Goal: Task Accomplishment & Management: Use online tool/utility

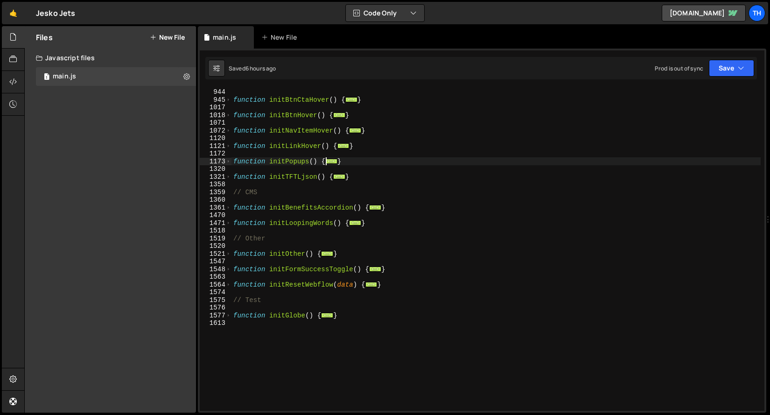
scroll to position [399, 0]
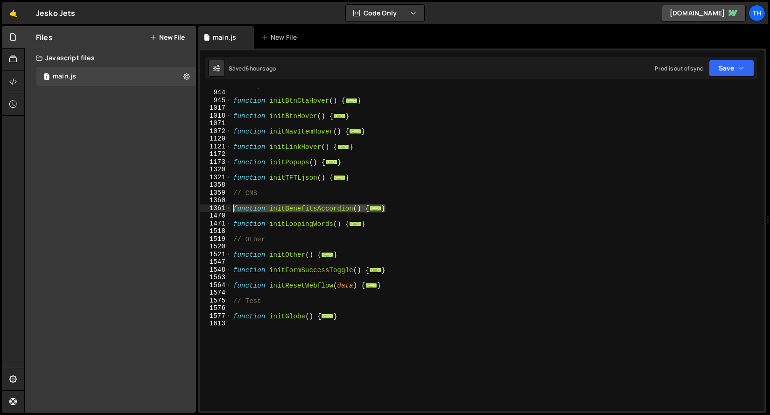
drag, startPoint x: 393, startPoint y: 205, endPoint x: 189, endPoint y: 204, distance: 203.5
click at [189, 204] on div "Files New File Javascript files 1 main.js 0 CSS files Copy share link Edit File…" at bounding box center [397, 219] width 746 height 387
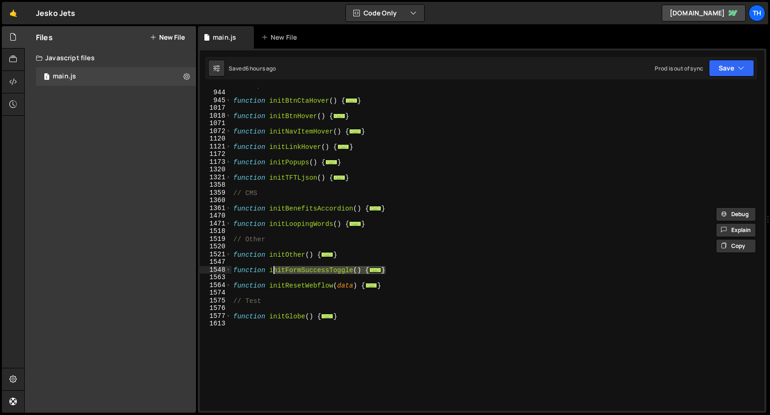
drag, startPoint x: 395, startPoint y: 268, endPoint x: 222, endPoint y: 273, distance: 173.7
click at [222, 274] on div "function initBenefitsAccordion() { const buttons = Array.from(document.querySel…" at bounding box center [482, 249] width 565 height 323
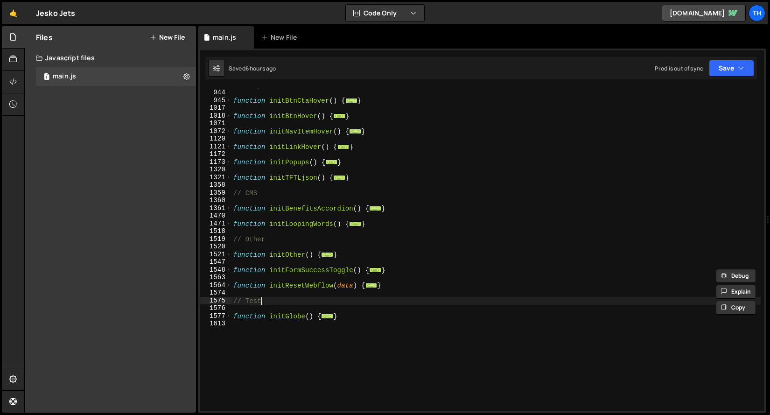
click at [334, 297] on div "// Components function initBtnCtaHover ( ) { ... } function initBtnHover ( ) { …" at bounding box center [496, 250] width 529 height 338
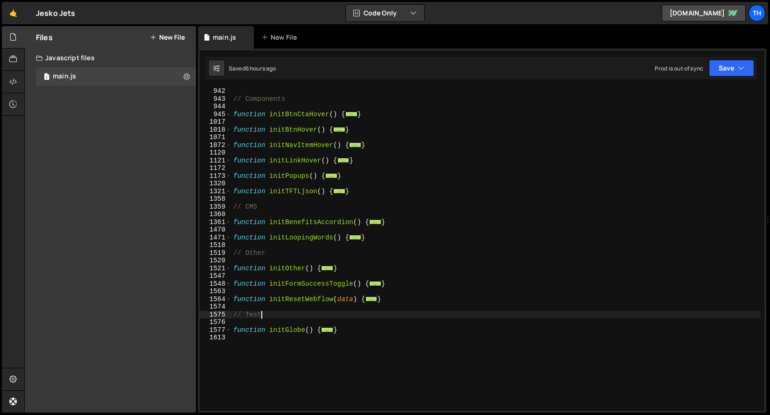
scroll to position [385, 0]
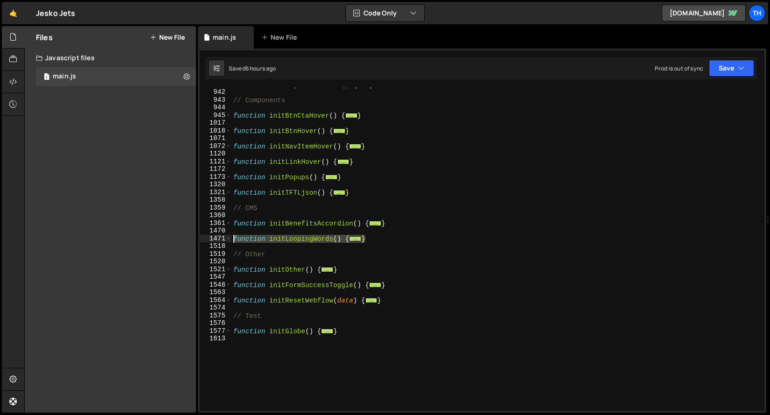
drag, startPoint x: 367, startPoint y: 239, endPoint x: 207, endPoint y: 239, distance: 160.1
click at [207, 239] on div "// Test 847 942 943 944 945 1017 1018 1071 1072 1120 1121 1172 1173 1320 1321 1…" at bounding box center [482, 249] width 565 height 323
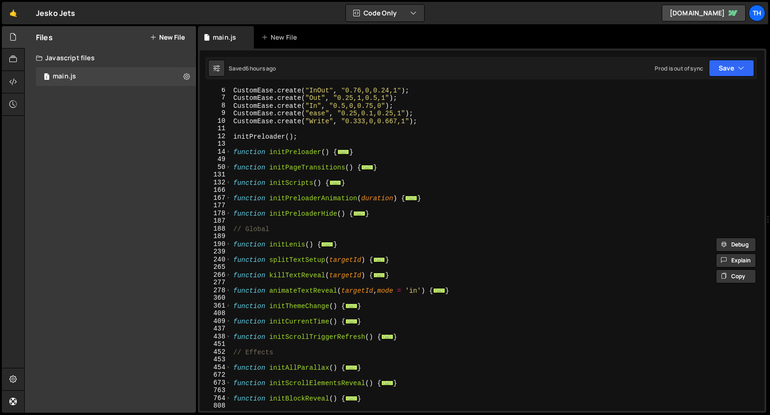
scroll to position [0, 0]
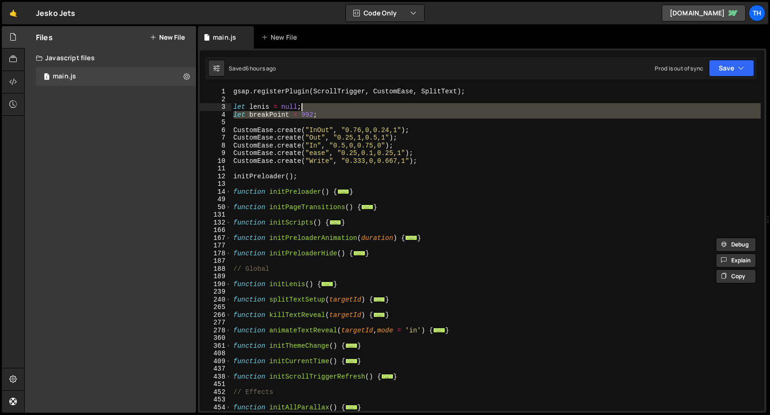
drag, startPoint x: 233, startPoint y: 119, endPoint x: 333, endPoint y: 110, distance: 99.8
click at [333, 110] on div "gsap . registerPlugin ( ScrollTrigger , CustomEase , SplitText ) ; let lenis = …" at bounding box center [496, 257] width 529 height 338
click at [333, 110] on div "gsap . registerPlugin ( ScrollTrigger , CustomEase , SplitText ) ; let lenis = …" at bounding box center [496, 249] width 529 height 323
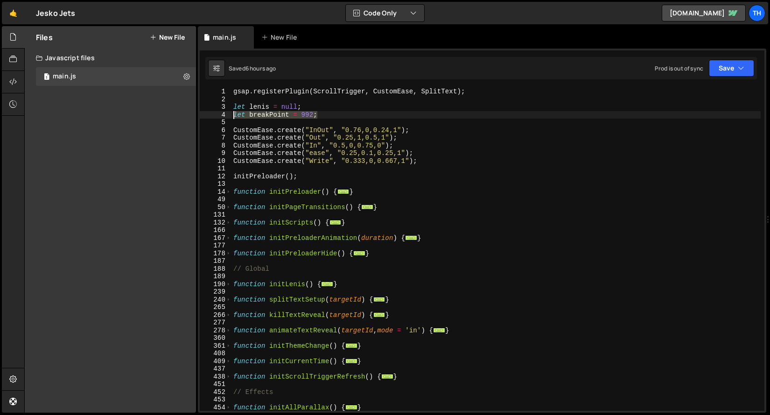
drag, startPoint x: 331, startPoint y: 113, endPoint x: 227, endPoint y: 112, distance: 104.6
click at [227, 113] on div "let lenis = null; 1 2 3 4 5 6 7 8 9 10 11 12 13 14 49 50 131 132 166 167 177 17…" at bounding box center [482, 249] width 565 height 323
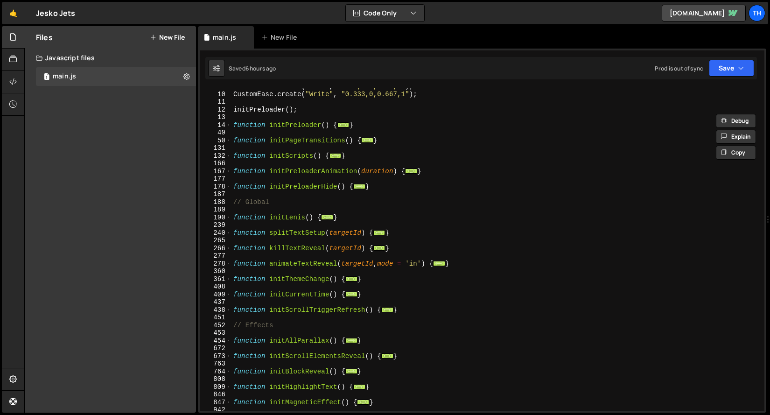
scroll to position [67, 0]
drag, startPoint x: 227, startPoint y: 343, endPoint x: 234, endPoint y: 338, distance: 8.4
click at [227, 343] on span at bounding box center [228, 341] width 5 height 8
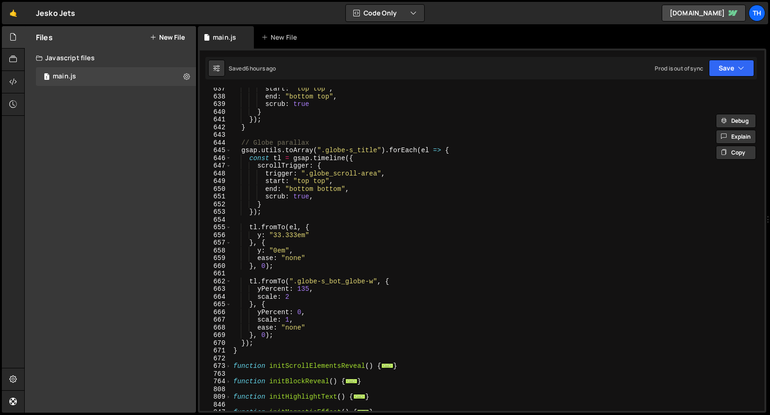
scroll to position [1728, 0]
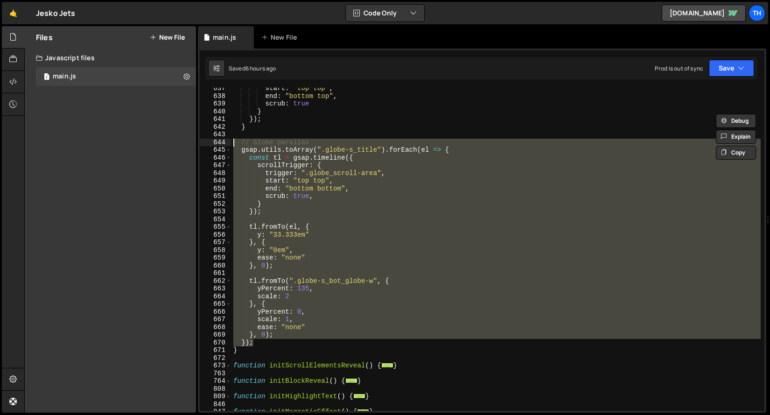
drag, startPoint x: 267, startPoint y: 343, endPoint x: 174, endPoint y: 143, distance: 219.9
click at [173, 143] on div "Files New File Javascript files 1 main.js 0 CSS files Copy share link Edit File…" at bounding box center [397, 219] width 746 height 387
type textarea "// Globe parallax gsap.utils.toArray(".globe-s_title").forEach(el => {"
click at [242, 135] on div "start : "top top" , end : "bottom top" , scrub : true } }) ; } // Globe paralla…" at bounding box center [496, 253] width 529 height 338
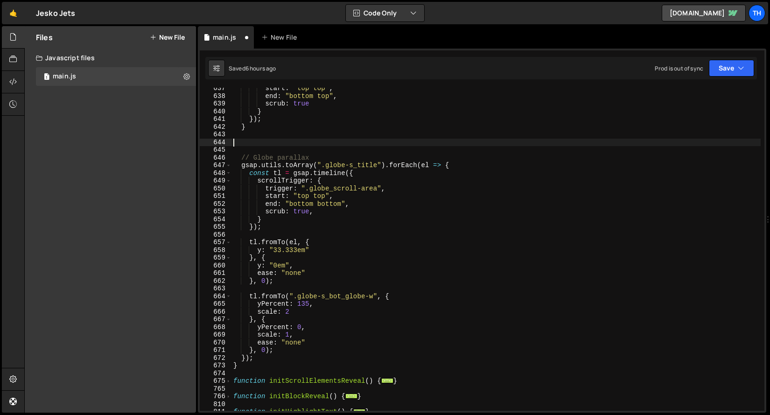
paste textarea "});"
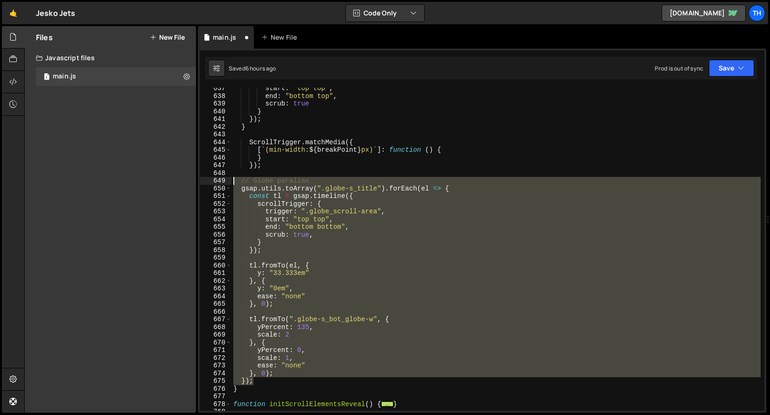
drag, startPoint x: 257, startPoint y: 383, endPoint x: 154, endPoint y: 184, distance: 224.6
click at [154, 184] on div "Files New File Javascript files 1 main.js 0 CSS files Copy share link Edit File…" at bounding box center [397, 219] width 746 height 387
type textarea "// Globe parallax gsap.utils.toArray(".globe-s_title").forEach(el => {"
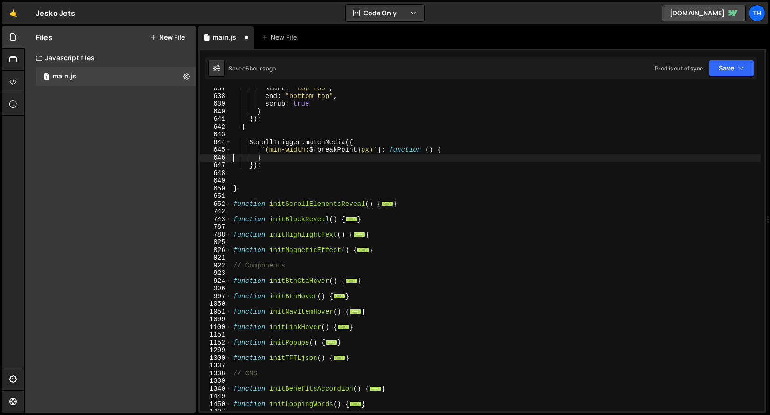
click at [235, 155] on div "start : "top top" , end : "bottom top" , scrub : true } }) ; } ScrollTrigger . …" at bounding box center [496, 253] width 529 height 338
type textarea "}"
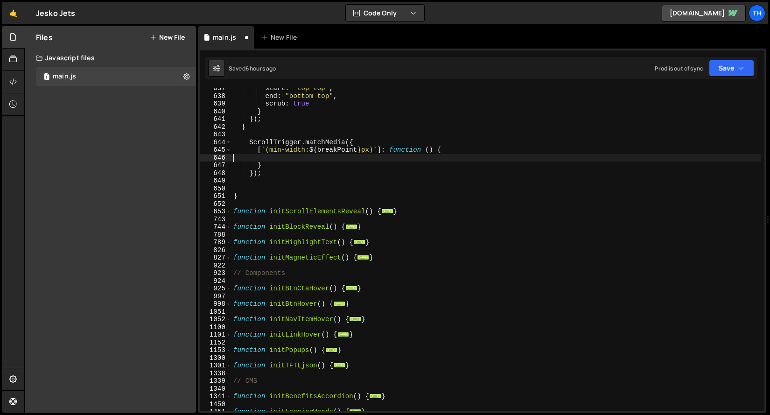
paste textarea "});"
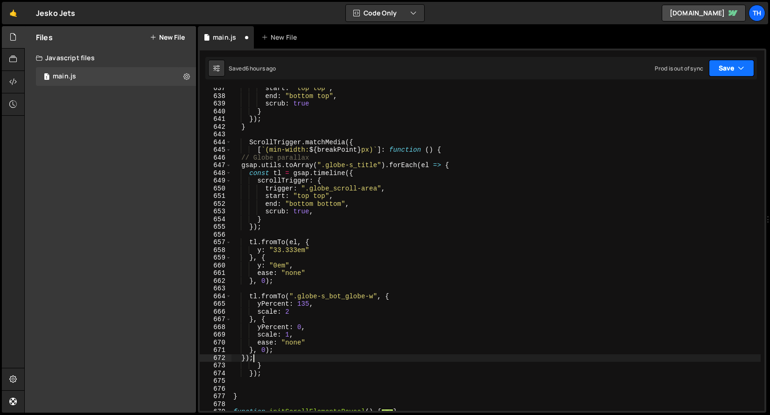
type textarea "});"
click at [727, 63] on button "Save" at bounding box center [731, 68] width 45 height 17
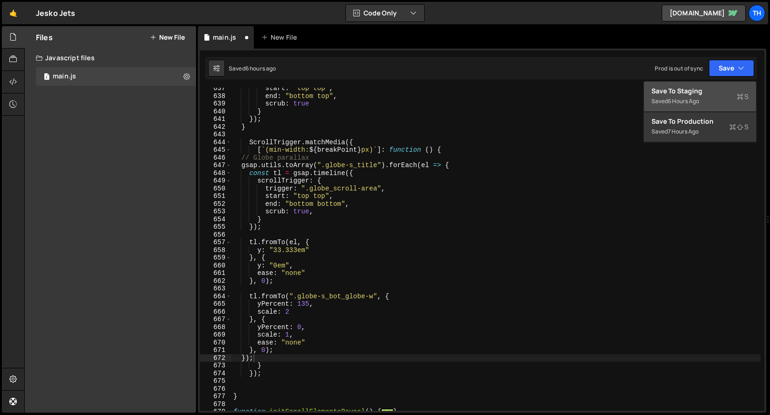
click at [691, 97] on div "6 hours ago" at bounding box center [683, 101] width 31 height 8
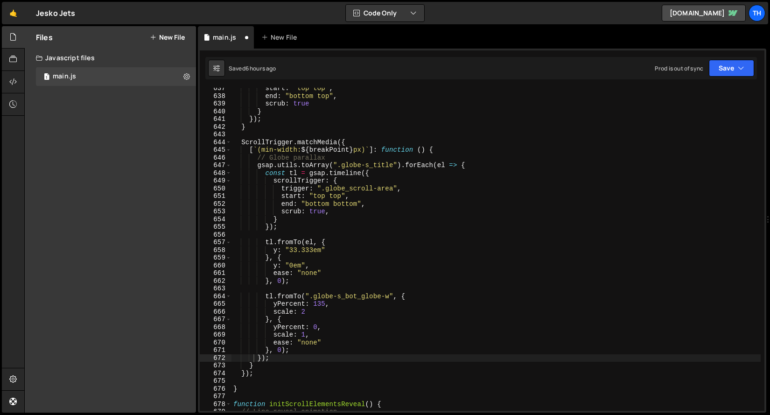
scroll to position [4901, 0]
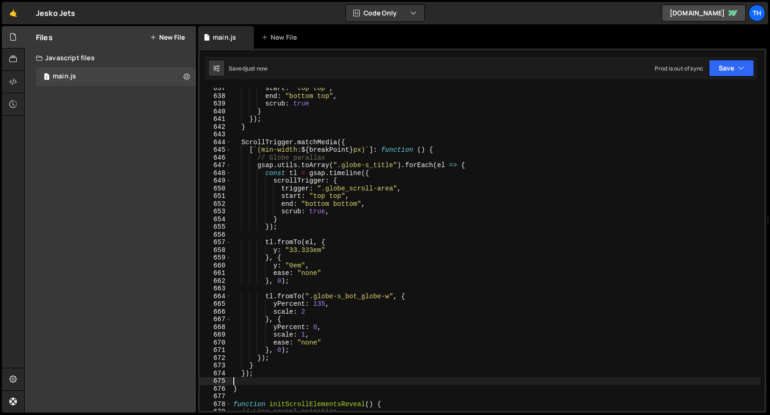
click at [281, 382] on div "start : "top top" , end : "bottom top" , scrub : true } }) ; } ScrollTrigger . …" at bounding box center [496, 253] width 529 height 338
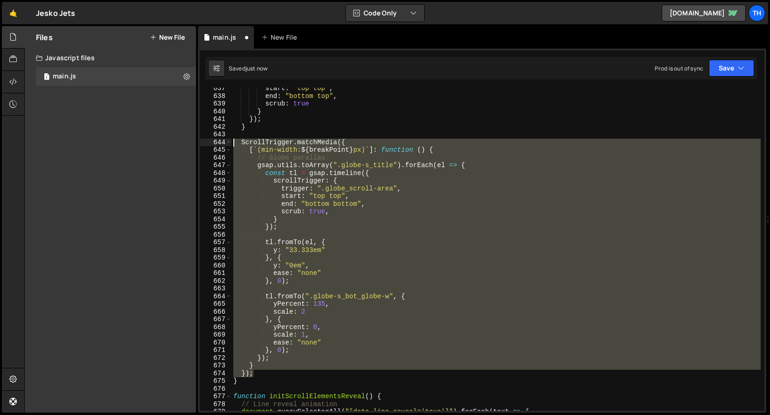
drag, startPoint x: 267, startPoint y: 374, endPoint x: 175, endPoint y: 144, distance: 248.1
click at [175, 144] on div "Files New File Javascript files 1 main.js 0 CSS files Copy share link Edit File…" at bounding box center [397, 219] width 746 height 387
click at [264, 376] on div "start : "top top" , end : "bottom top" , scrub : true } }) ; } ScrollTrigger . …" at bounding box center [496, 249] width 529 height 323
type textarea "});"
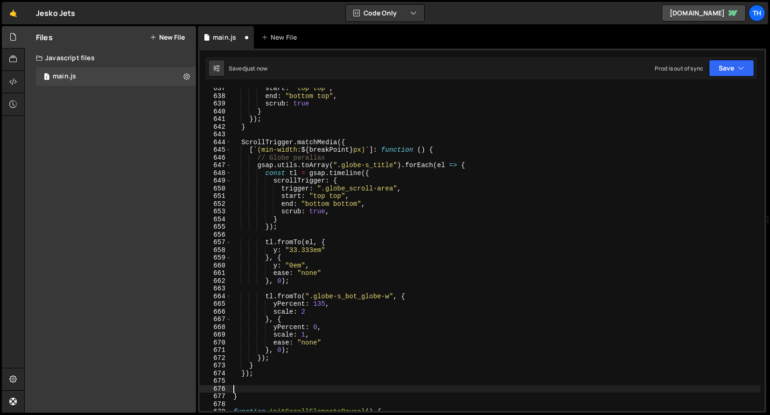
paste textarea "});"
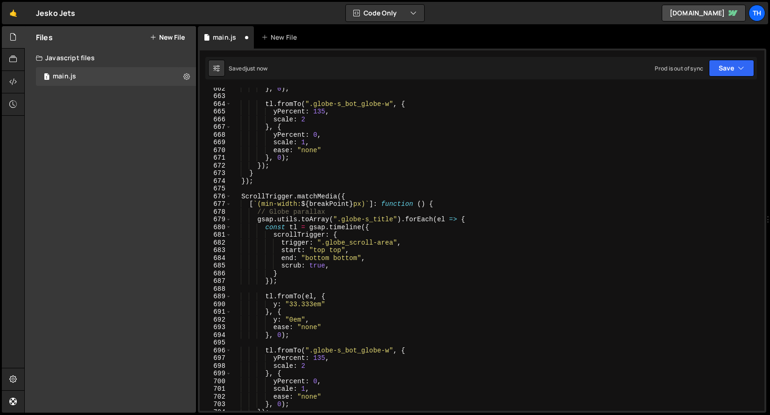
scroll to position [5038, 0]
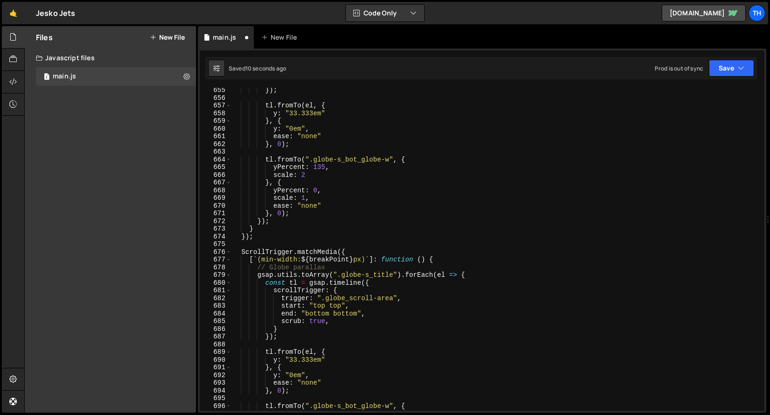
click at [268, 258] on div "}) ; tl . fromTo ( el , { y : "33.333em" } , { y : "0em" , ease : "none" } , 0 …" at bounding box center [496, 255] width 529 height 338
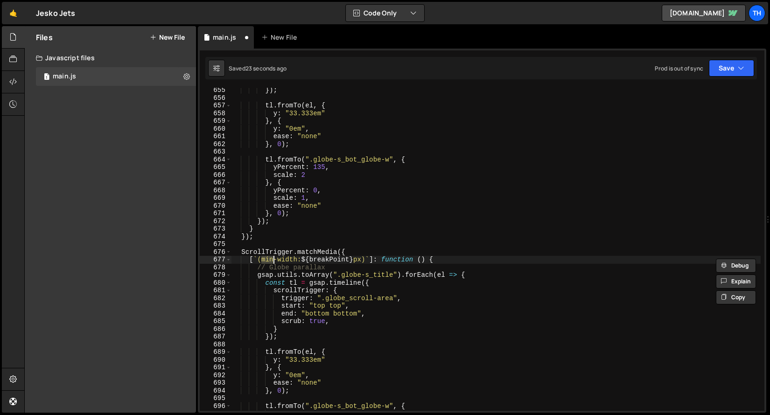
click at [245, 250] on div "}) ; tl . fromTo ( el , { y : "33.333em" } , { y : "0em" , ease : "none" } , 0 …" at bounding box center [496, 255] width 529 height 338
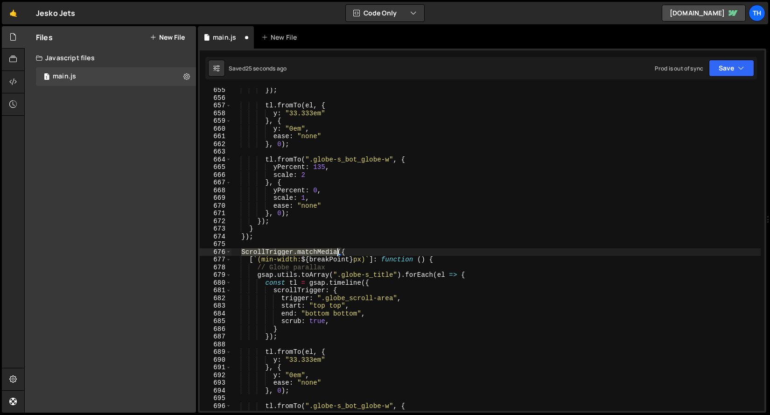
drag, startPoint x: 241, startPoint y: 252, endPoint x: 338, endPoint y: 255, distance: 97.1
click at [338, 255] on div "}) ; tl . fromTo ( el , { y : "33.333em" } , { y : "0em" , ease : "none" } , 0 …" at bounding box center [496, 255] width 529 height 338
click at [413, 258] on div "}) ; tl . fromTo ( el , { y : "33.333em" } , { y : "0em" , ease : "none" } , 0 …" at bounding box center [496, 255] width 529 height 338
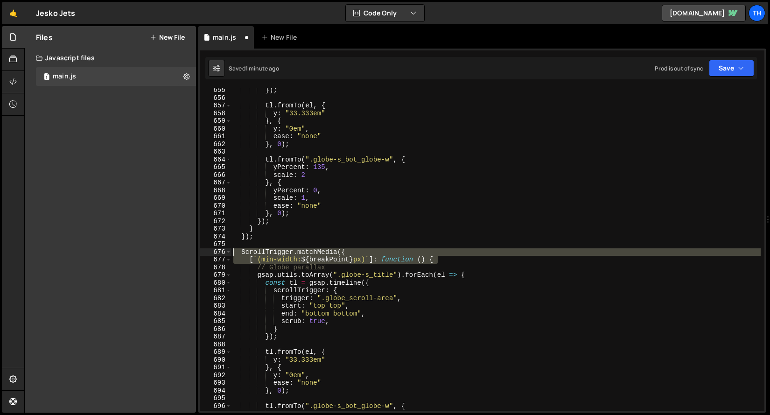
drag, startPoint x: 449, startPoint y: 258, endPoint x: 146, endPoint y: 252, distance: 302.5
click at [146, 252] on div "Files New File Javascript files 1 main.js 0 CSS files Copy share link Edit File…" at bounding box center [397, 219] width 746 height 387
paste textarea "[`(max-width: ${breakPoint - 1"
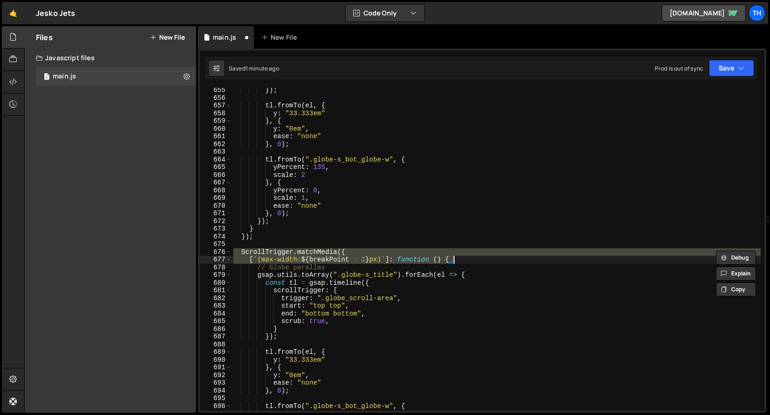
click at [356, 292] on div "}) ; tl . fromTo ( el , { y : "33.333em" } , { y : "0em" , ease : "none" } , 0 …" at bounding box center [496, 255] width 529 height 338
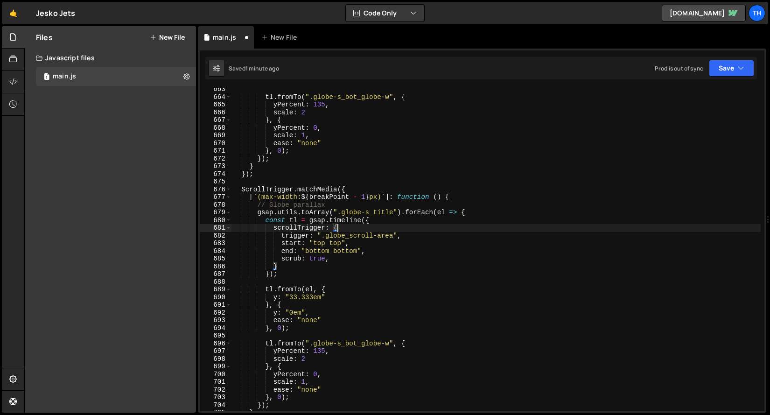
scroll to position [5125, 0]
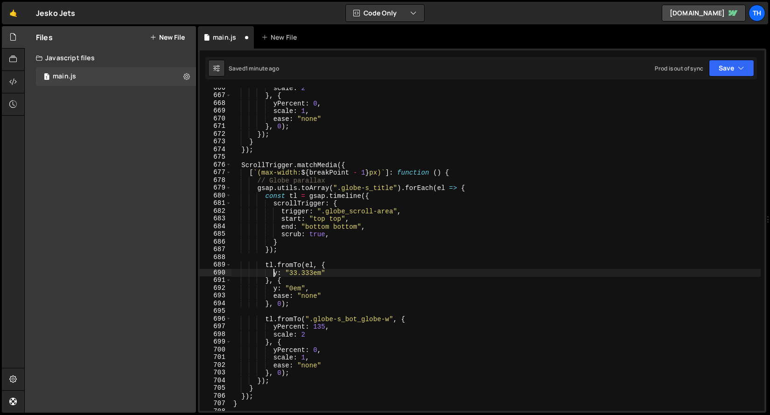
click at [273, 274] on div "scale : 2 } , { yPercent : 0 , scale : 1 , ease : "none" } , 0 ) ; }) ; } }) ; …" at bounding box center [496, 253] width 529 height 338
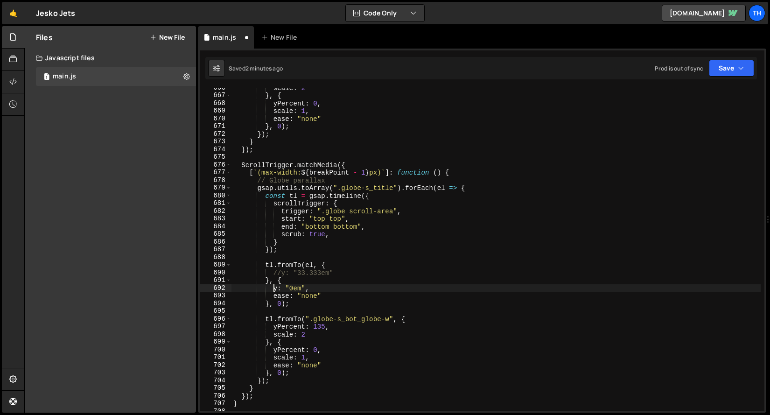
click at [273, 287] on div "scale : 2 } , { yPercent : 0 , scale : 1 , ease : "none" } , 0 ) ; }) ; } }) ; …" at bounding box center [496, 253] width 529 height 338
click at [273, 330] on div "scale : 2 } , { yPercent : 0 , scale : 1 , ease : "none" } , 0 ) ; }) ; } }) ; …" at bounding box center [496, 253] width 529 height 338
click at [273, 352] on div "scale : 2 } , { yPercent : 0 , scale : 1 , ease : "none" } , 0 ) ; }) ; } }) ; …" at bounding box center [496, 253] width 529 height 338
click at [716, 62] on button "Save" at bounding box center [731, 68] width 45 height 17
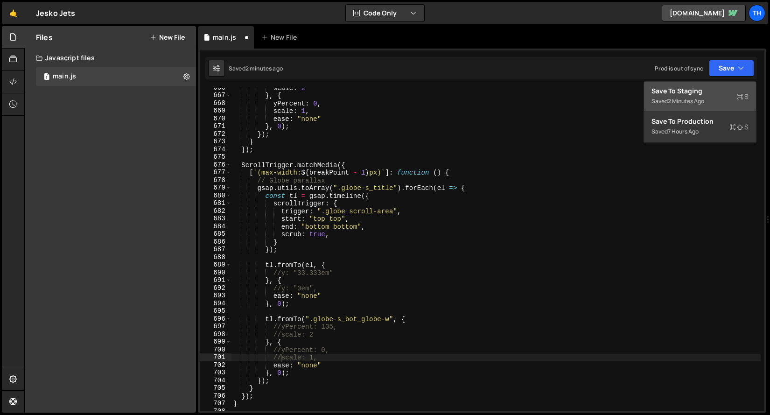
click at [710, 96] on div "Saved 2 minutes ago" at bounding box center [700, 101] width 97 height 11
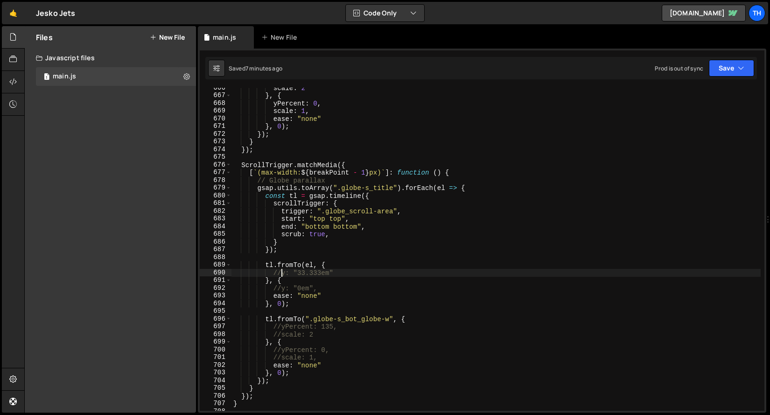
click at [280, 272] on div "scale : 2 } , { yPercent : 0 , scale : 1 , ease : "none" } , 0 ) ; }) ; } }) ; …" at bounding box center [496, 253] width 529 height 338
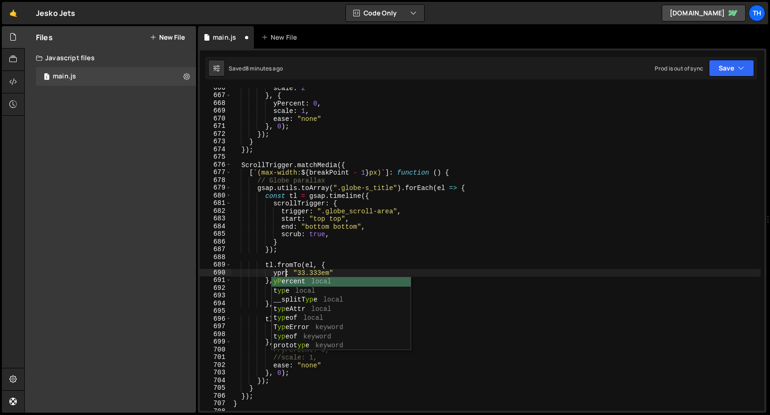
scroll to position [0, 4]
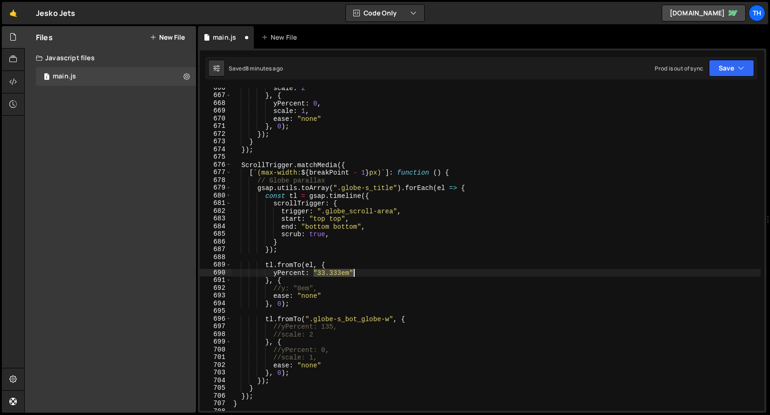
drag, startPoint x: 314, startPoint y: 274, endPoint x: 352, endPoint y: 274, distance: 38.7
click at [352, 274] on div "scale : 2 } , { yPercent : 0 , scale : 1 , ease : "none" } , 0 ) ; }) ; } }) ; …" at bounding box center [496, 253] width 529 height 338
paste textarea "67.24"
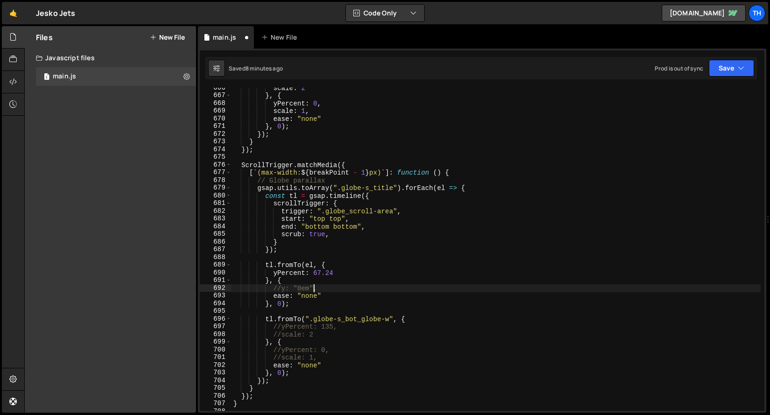
click at [314, 287] on div "scale : 2 } , { yPercent : 0 , scale : 1 , ease : "none" } , 0 ) ; }) ; } }) ; …" at bounding box center [496, 253] width 529 height 338
click at [278, 272] on div "scale : 2 } , { yPercent : 0 , scale : 1 , ease : "none" } , 0 ) ; }) ; } }) ; …" at bounding box center [496, 253] width 529 height 338
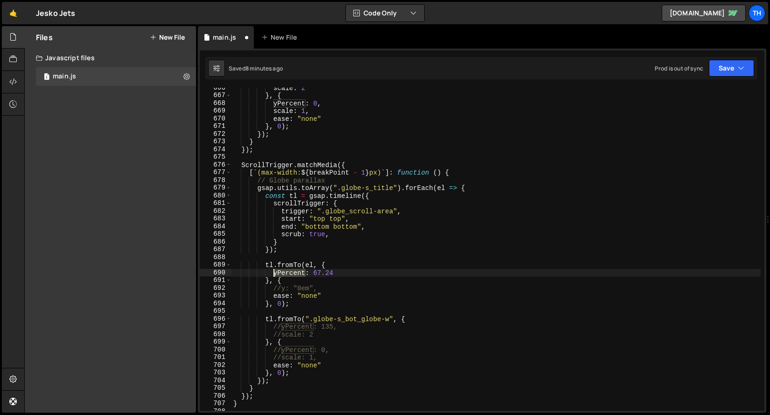
click at [278, 272] on div "scale : 2 } , { yPercent : 0 , scale : 1 , ease : "none" } , 0 ) ; }) ; } }) ; …" at bounding box center [496, 253] width 529 height 338
click at [322, 288] on div "scale : 2 } , { yPercent : 0 , scale : 1 , ease : "none" } , 0 ) ; }) ; } }) ; …" at bounding box center [496, 253] width 529 height 338
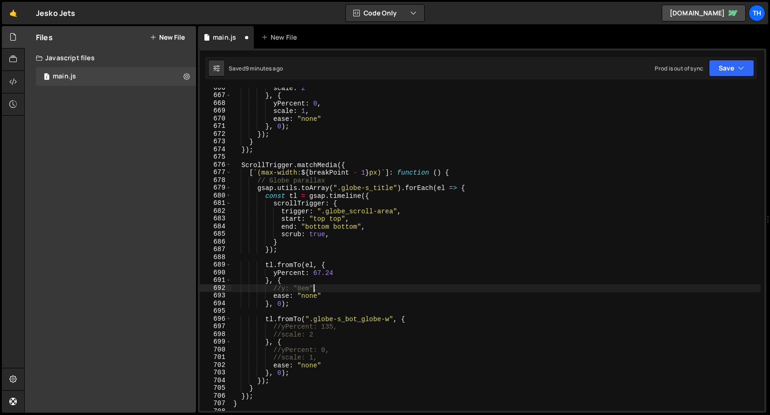
drag, startPoint x: 312, startPoint y: 288, endPoint x: 304, endPoint y: 288, distance: 8.4
click at [304, 288] on div "scale : 2 } , { yPercent : 0 , scale : 1 , ease : "none" } , 0 ) ; }) ; } }) ; …" at bounding box center [496, 253] width 529 height 338
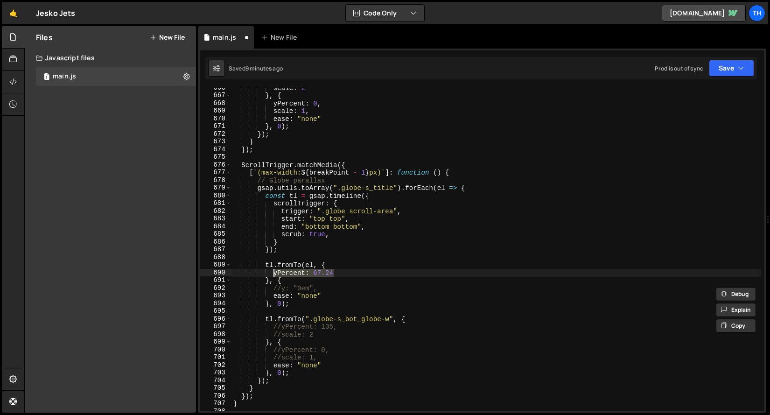
drag, startPoint x: 338, startPoint y: 272, endPoint x: 273, endPoint y: 272, distance: 65.3
click at [273, 272] on div "scale : 2 } , { yPercent : 0 , scale : 1 , ease : "none" } , 0 ) ; }) ; } }) ; …" at bounding box center [496, 253] width 529 height 338
click at [275, 304] on div "scale : 2 } , { yPercent : 0 , scale : 1 , ease : "none" } , 0 ) ; }) ; } }) ; …" at bounding box center [496, 253] width 529 height 338
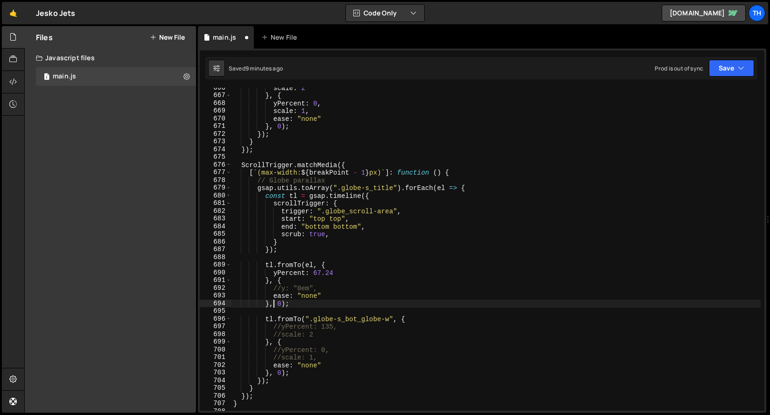
scroll to position [0, 3]
drag, startPoint x: 275, startPoint y: 288, endPoint x: 313, endPoint y: 289, distance: 37.3
click at [313, 289] on div "scale : 2 } , { yPercent : 0 , scale : 1 , ease : "none" } , 0 ) ; }) ; } }) ; …" at bounding box center [496, 253] width 529 height 338
paste textarea "yPercent: 67.24"
drag, startPoint x: 313, startPoint y: 290, endPoint x: 333, endPoint y: 290, distance: 20.1
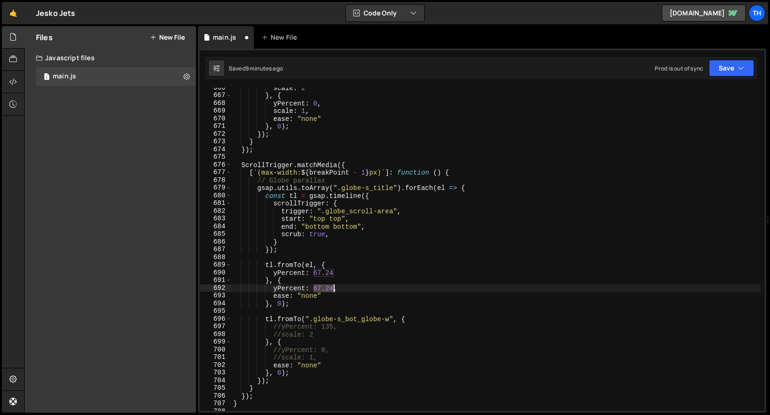
click at [333, 290] on div "scale : 2 } , { yPercent : 0 , scale : 1 , ease : "none" } , 0 ) ; }) ; } }) ; …" at bounding box center [496, 253] width 529 height 338
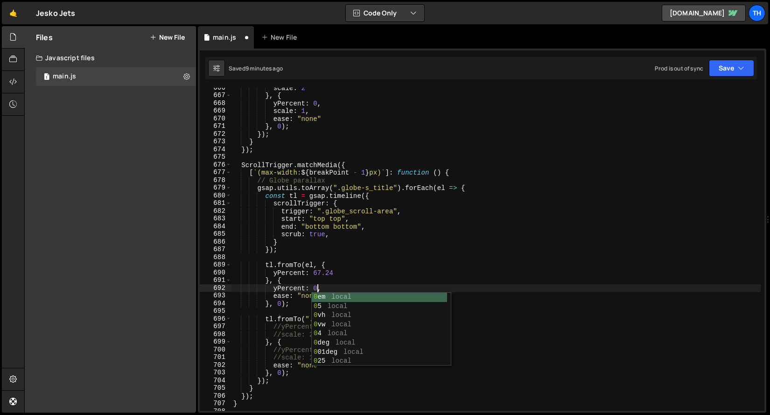
click at [340, 244] on div "scale : 2 } , { yPercent : 0 , scale : 1 , ease : "none" } , 0 ) ; }) ; } }) ; …" at bounding box center [496, 253] width 529 height 338
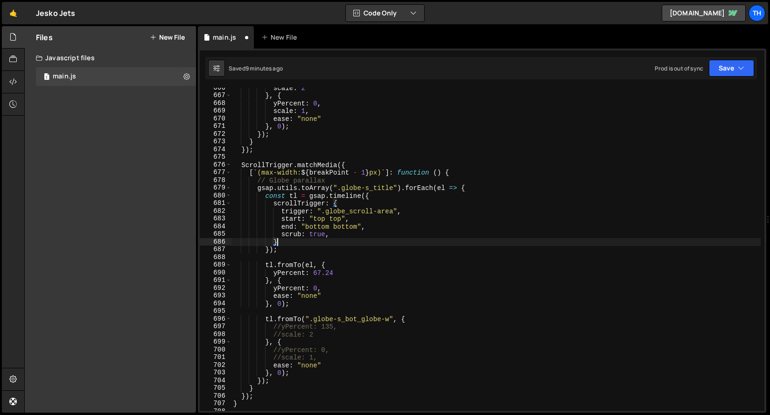
click at [723, 79] on div "} 666 667 668 669 670 671 672 673 674 675 676 677 678 679 680 681 682 683 684 6…" at bounding box center [482, 231] width 568 height 364
click at [723, 70] on button "Save" at bounding box center [731, 68] width 45 height 17
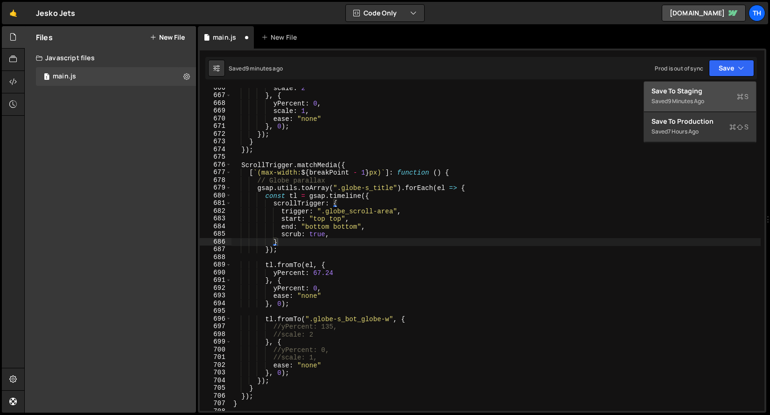
click at [716, 87] on div "Save to Staging S" at bounding box center [700, 90] width 97 height 9
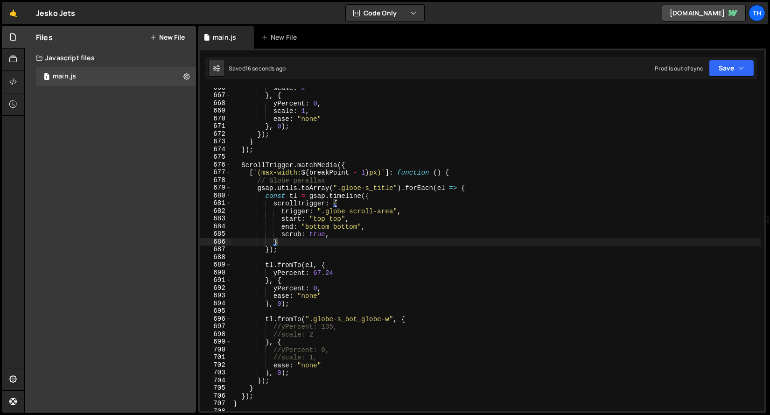
click at [355, 247] on div "scale : 2 } , { yPercent : 0 , scale : 1 , ease : "none" } , 0 ) ; }) ; } }) ; …" at bounding box center [496, 253] width 529 height 338
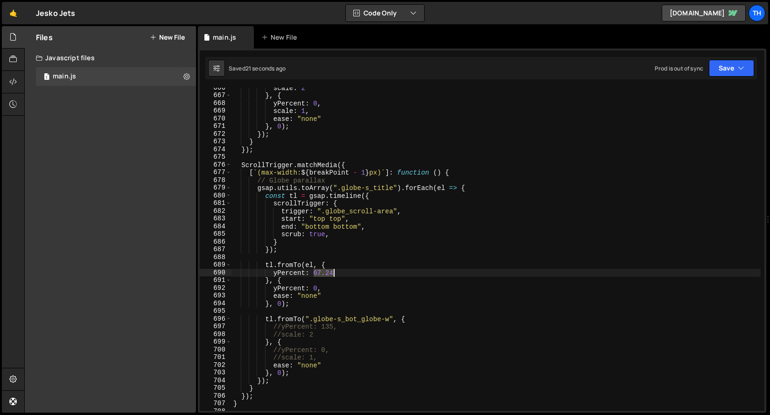
drag, startPoint x: 315, startPoint y: 272, endPoint x: 340, endPoint y: 272, distance: 25.2
click at [340, 272] on div "scale : 2 } , { yPercent : 0 , scale : 1 , ease : "none" } , 0 ) ; }) ; } }) ; …" at bounding box center [496, 253] width 529 height 338
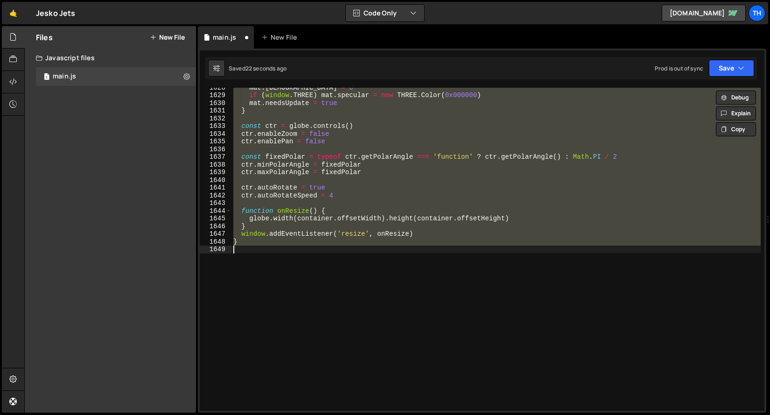
scroll to position [5160, 0]
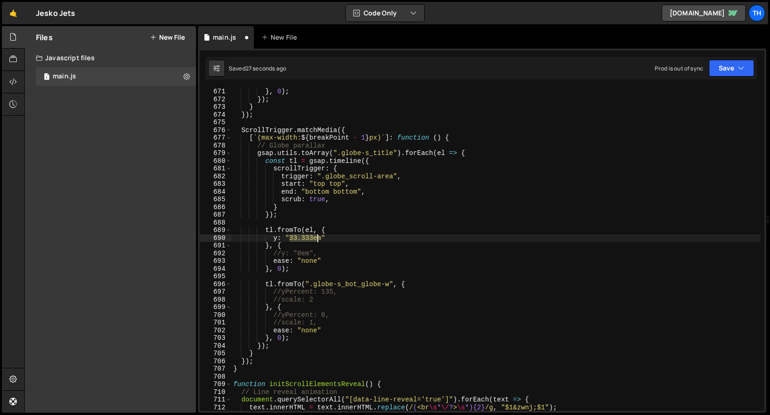
drag, startPoint x: 289, startPoint y: 237, endPoint x: 321, endPoint y: 239, distance: 31.8
click at [321, 239] on div "} , 0 ) ; }) ; } }) ; ScrollTrigger . matchMedia ({ [ ` (max-width: ${ breakPoi…" at bounding box center [496, 257] width 529 height 338
paste textarea "67.24"
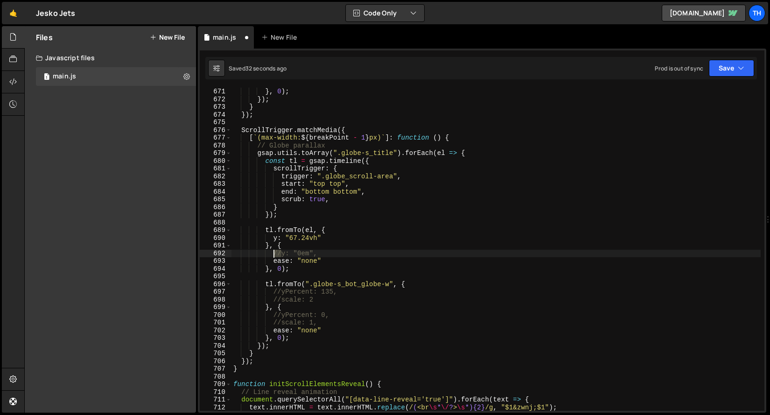
drag, startPoint x: 282, startPoint y: 255, endPoint x: 274, endPoint y: 255, distance: 8.9
click at [274, 255] on div "} , 0 ) ; }) ; } }) ; ScrollTrigger . matchMedia ({ [ ` (max-width: ${ breakPoi…" at bounding box center [496, 257] width 529 height 338
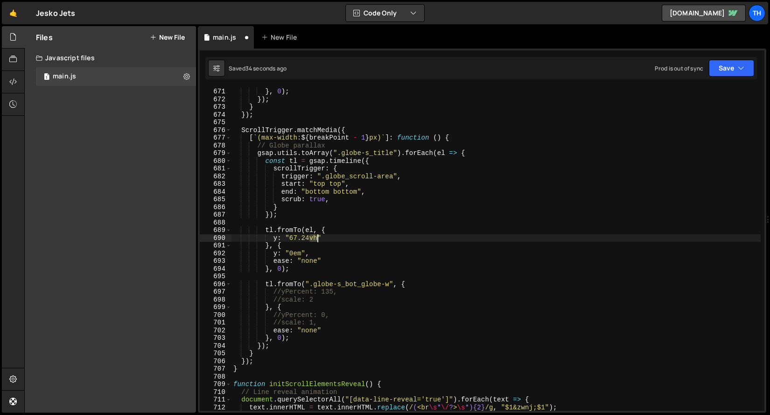
drag, startPoint x: 308, startPoint y: 238, endPoint x: 317, endPoint y: 240, distance: 9.5
click at [318, 240] on div "} , 0 ) ; }) ; } }) ; ScrollTrigger . matchMedia ({ [ ` (max-width: ${ breakPoi…" at bounding box center [496, 257] width 529 height 338
click at [302, 254] on div "} , 0 ) ; }) ; } }) ; ScrollTrigger . matchMedia ({ [ ` (max-width: ${ breakPoi…" at bounding box center [496, 257] width 529 height 338
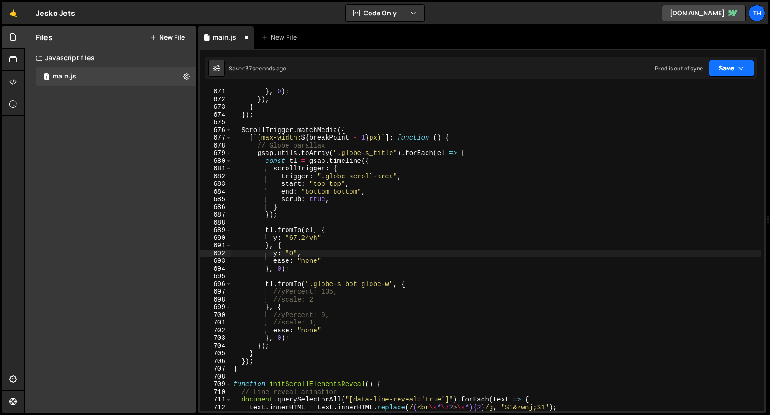
click at [741, 65] on icon "button" at bounding box center [741, 67] width 7 height 9
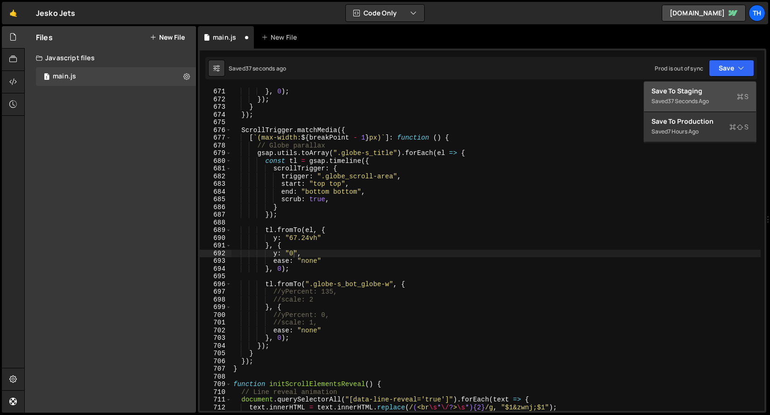
click at [713, 89] on div "Save to Staging S" at bounding box center [700, 90] width 97 height 9
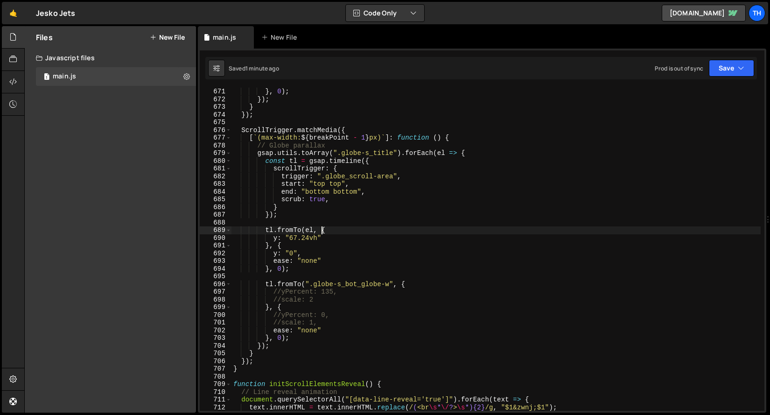
click at [320, 228] on div "} , 0 ) ; }) ; } }) ; ScrollTrigger . matchMedia ({ [ ` (max-width: ${ breakPoi…" at bounding box center [496, 257] width 529 height 338
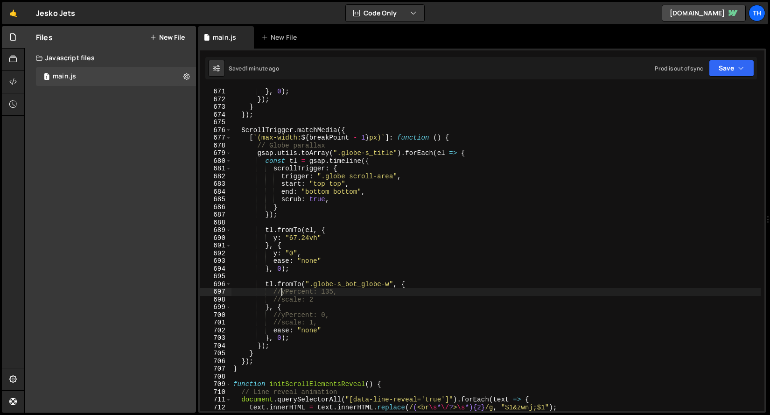
click at [280, 294] on div "} , 0 ) ; }) ; } }) ; ScrollTrigger . matchMedia ({ [ ` (max-width: ${ breakPoi…" at bounding box center [496, 257] width 529 height 338
click at [279, 318] on div "} , 0 ) ; }) ; } }) ; ScrollTrigger . matchMedia ({ [ ` (max-width: ${ breakPoi…" at bounding box center [496, 257] width 529 height 338
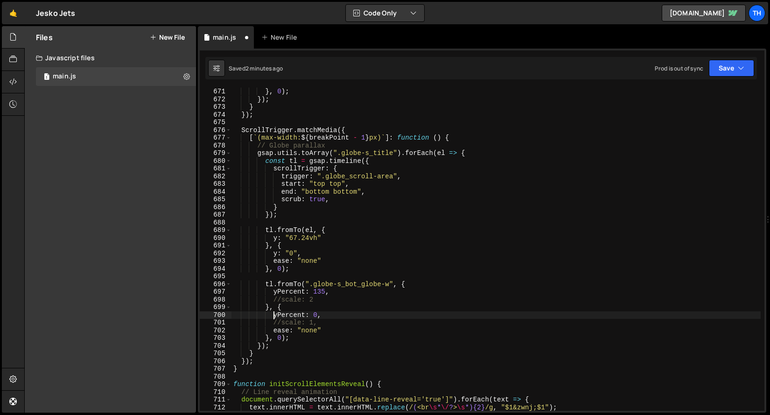
click at [281, 298] on div "} , 0 ) ; }) ; } }) ; ScrollTrigger . matchMedia ({ [ ` (max-width: ${ breakPoi…" at bounding box center [496, 257] width 529 height 338
click at [281, 319] on div "} , 0 ) ; }) ; } }) ; ScrollTrigger . matchMedia ({ [ ` (max-width: ${ breakPoi…" at bounding box center [496, 257] width 529 height 338
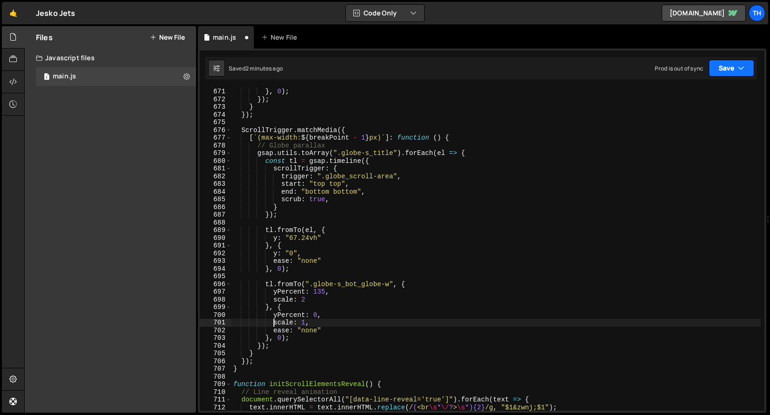
click at [730, 64] on button "Save" at bounding box center [731, 68] width 45 height 17
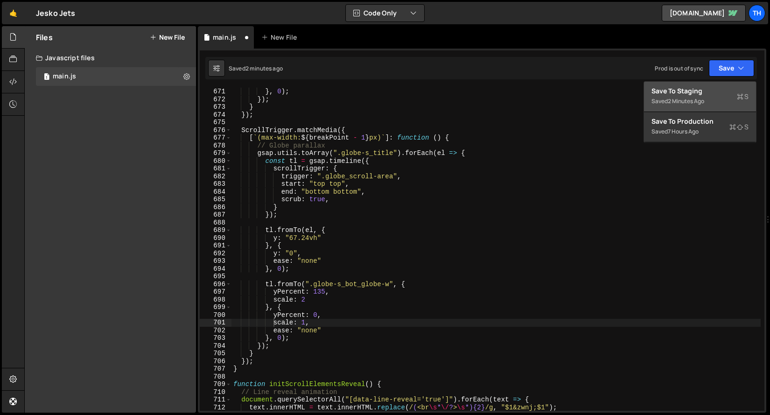
click at [711, 98] on div "Saved 2 minutes ago" at bounding box center [700, 101] width 97 height 11
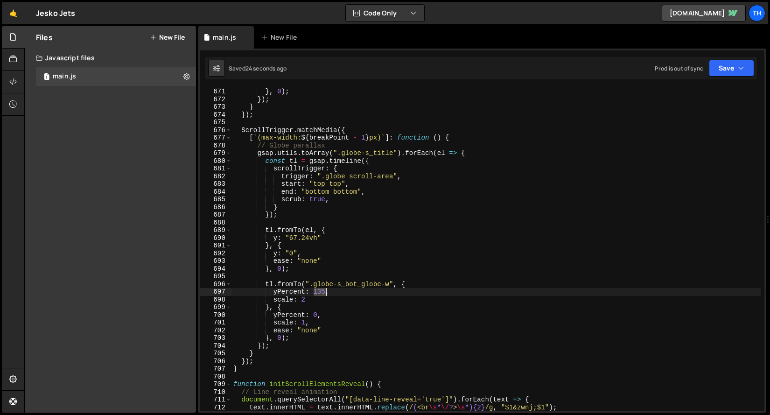
drag, startPoint x: 314, startPoint y: 295, endPoint x: 325, endPoint y: 295, distance: 11.2
click at [325, 295] on div "} , 0 ) ; }) ; } }) ; ScrollTrigger . matchMedia ({ [ ` (max-width: ${ breakPoi…" at bounding box center [496, 257] width 529 height 338
click at [367, 256] on div "} , 0 ) ; }) ; } }) ; ScrollTrigger . matchMedia ({ [ ` (max-width: ${ breakPoi…" at bounding box center [496, 257] width 529 height 338
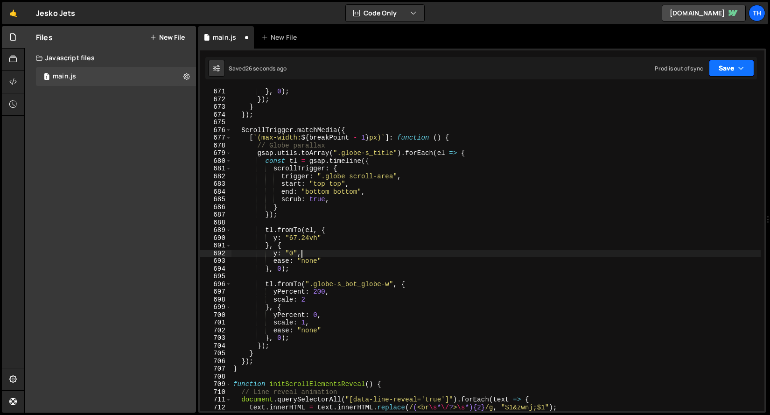
click at [733, 69] on button "Save" at bounding box center [731, 68] width 45 height 17
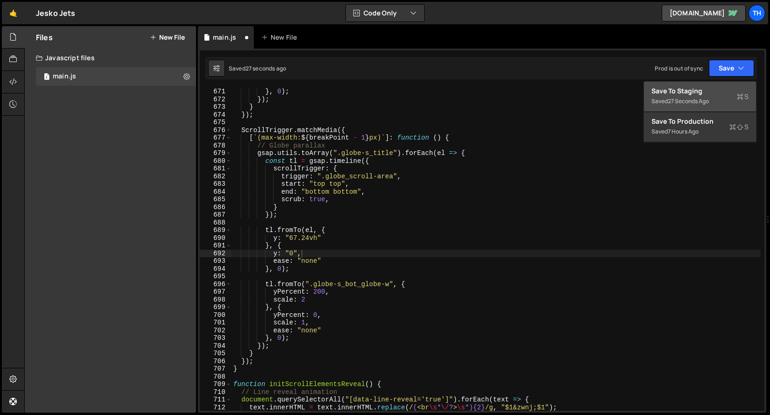
click at [704, 92] on div "Save to Staging S" at bounding box center [700, 90] width 97 height 9
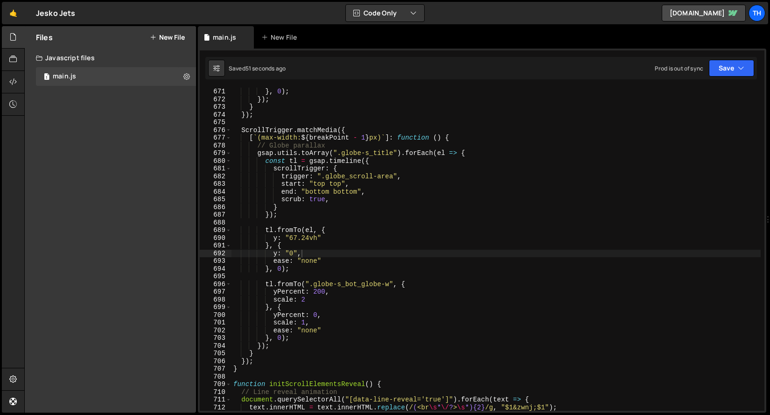
click at [270, 207] on div "} , 0 ) ; }) ; } }) ; ScrollTrigger . matchMedia ({ [ ` (max-width: ${ breakPoi…" at bounding box center [496, 257] width 529 height 338
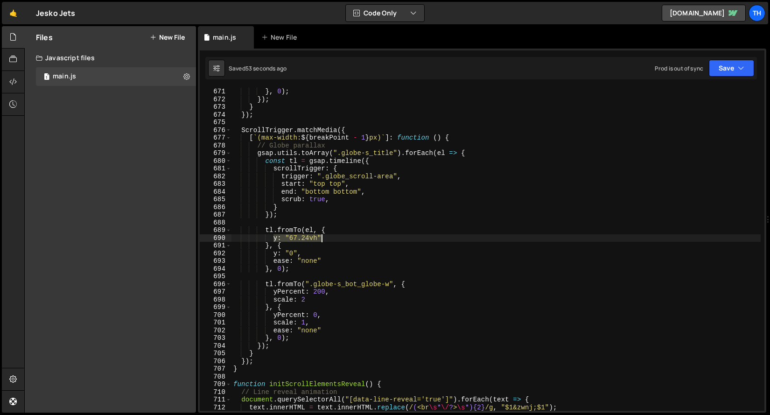
drag, startPoint x: 274, startPoint y: 241, endPoint x: 347, endPoint y: 241, distance: 72.3
click at [347, 241] on div "} , 0 ) ; }) ; } }) ; ScrollTrigger . matchMedia ({ [ ` (max-width: ${ breakPoi…" at bounding box center [496, 257] width 529 height 338
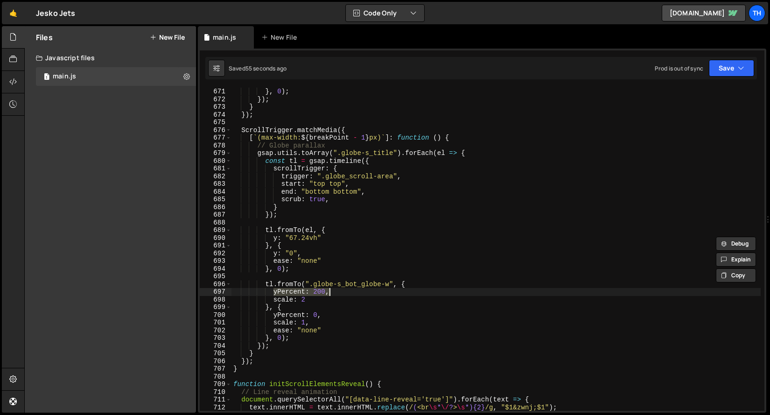
drag, startPoint x: 274, startPoint y: 294, endPoint x: 370, endPoint y: 294, distance: 96.6
click at [370, 294] on div "} , 0 ) ; }) ; } }) ; ScrollTrigger . matchMedia ({ [ ` (max-width: ${ breakPoi…" at bounding box center [496, 257] width 529 height 338
paste textarea ": "67.24vh""
drag, startPoint x: 288, startPoint y: 292, endPoint x: 309, endPoint y: 293, distance: 20.1
click at [309, 293] on div "} , 0 ) ; }) ; } }) ; ScrollTrigger . matchMedia ({ [ ` (max-width: ${ breakPoi…" at bounding box center [496, 257] width 529 height 338
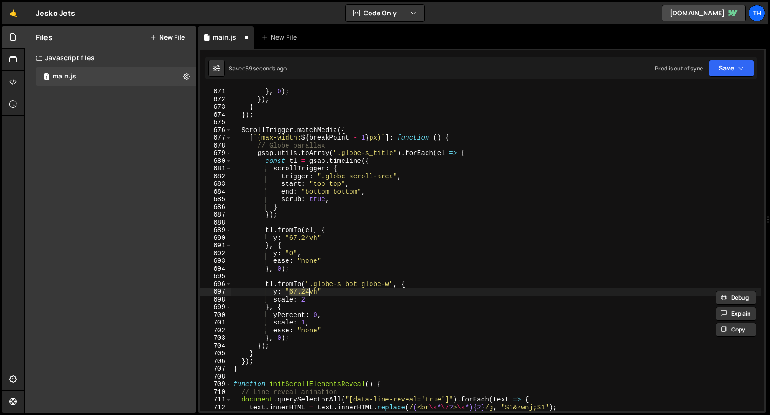
paste textarea "53.33"
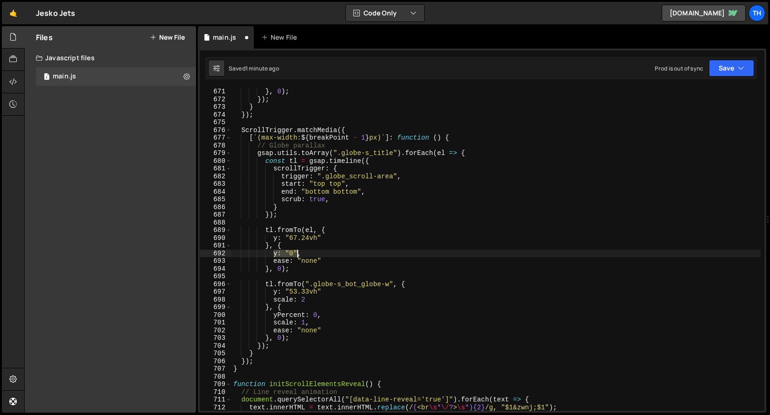
drag, startPoint x: 274, startPoint y: 253, endPoint x: 304, endPoint y: 253, distance: 29.9
click at [303, 253] on div "} , 0 ) ; }) ; } }) ; ScrollTrigger . matchMedia ({ [ ` (max-width: ${ breakPoi…" at bounding box center [496, 257] width 529 height 338
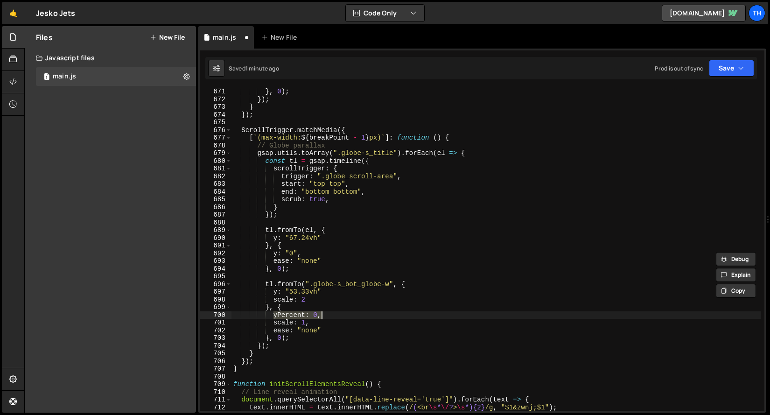
drag, startPoint x: 274, startPoint y: 315, endPoint x: 338, endPoint y: 315, distance: 63.9
click at [338, 315] on div "} , 0 ) ; }) ; } }) ; ScrollTrigger . matchMedia ({ [ ` (max-width: ${ breakPoi…" at bounding box center [496, 257] width 529 height 338
paste textarea ": "0""
type textarea "y: "0","
click at [721, 69] on button "Save" at bounding box center [731, 68] width 45 height 17
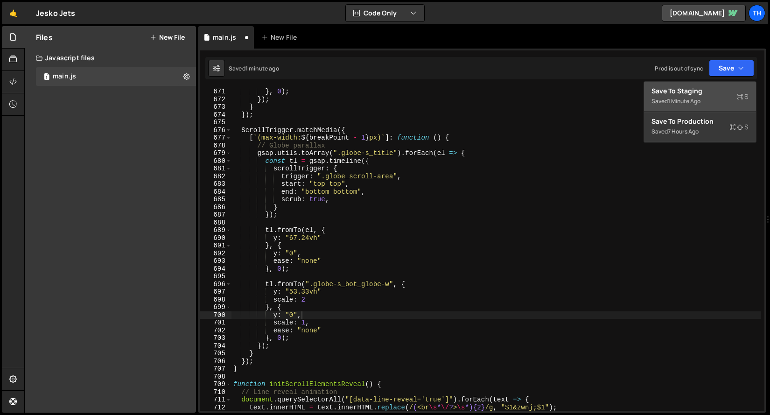
click at [709, 88] on div "Save to Staging S" at bounding box center [700, 90] width 97 height 9
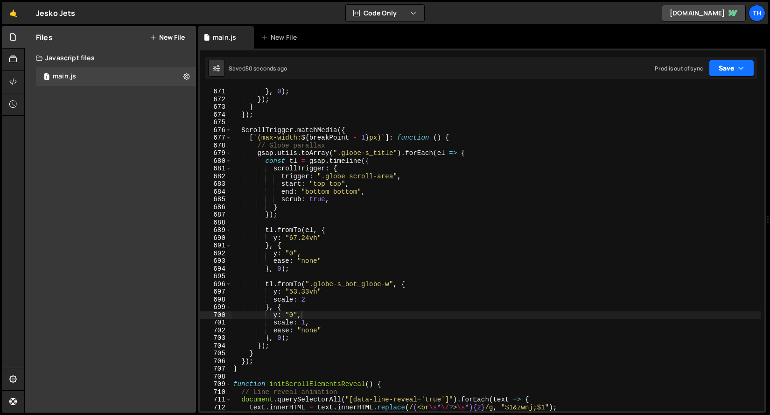
click at [721, 75] on button "Save" at bounding box center [731, 68] width 45 height 17
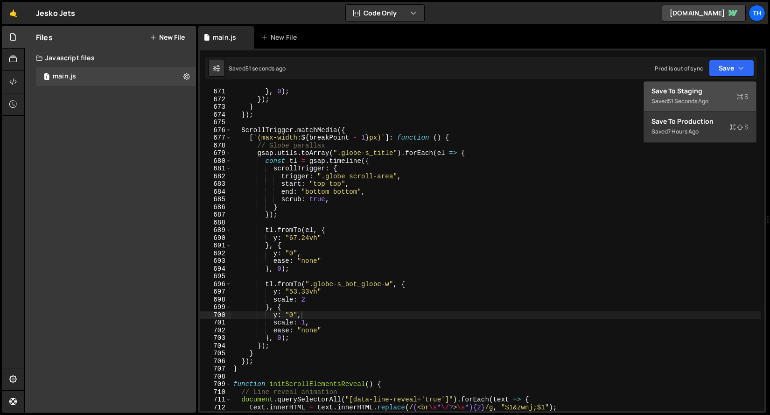
click at [711, 83] on button "Save to Staging S Saved 51 seconds ago" at bounding box center [700, 97] width 112 height 30
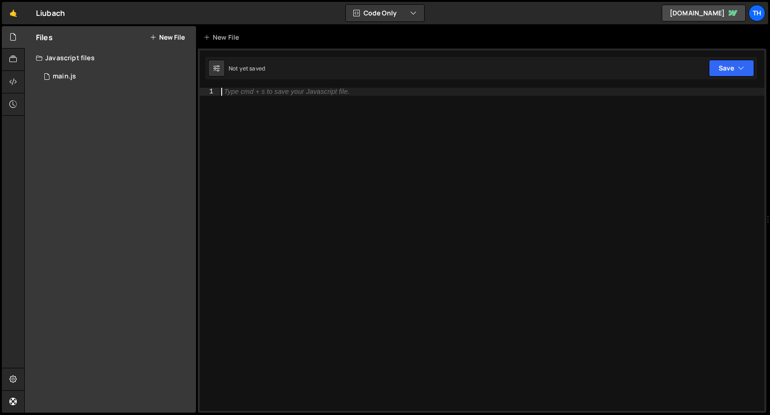
click at [266, 119] on div "Type cmd + s to save your Javascript file." at bounding box center [491, 257] width 545 height 338
click at [112, 76] on div "1 main.js 0" at bounding box center [116, 76] width 160 height 19
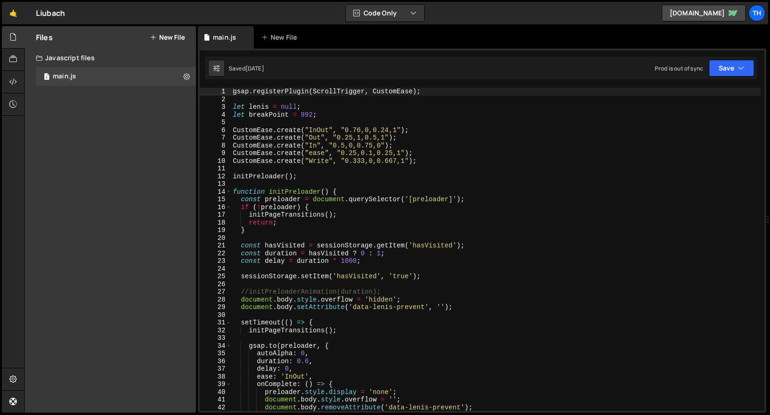
click at [115, 67] on div "Javascript files" at bounding box center [110, 58] width 171 height 19
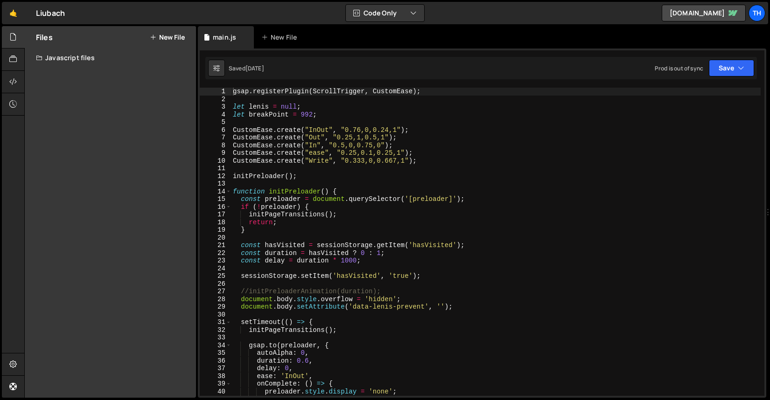
scroll to position [0, 23]
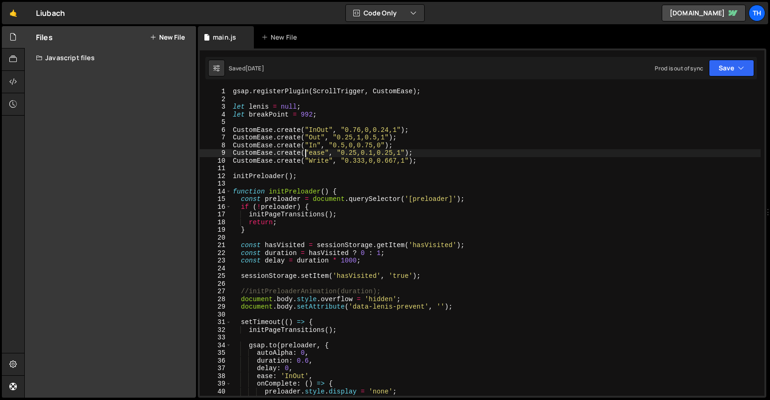
click at [305, 156] on div "gsap . registerPlugin ( ScrollTrigger , CustomEase ) ; let lenis = null ; let b…" at bounding box center [496, 250] width 530 height 324
paste textarea "ScrollTrigger.matchMedia"
type textarea "CustomEase.create("ease", "0.25,0.1,0.25,1");"
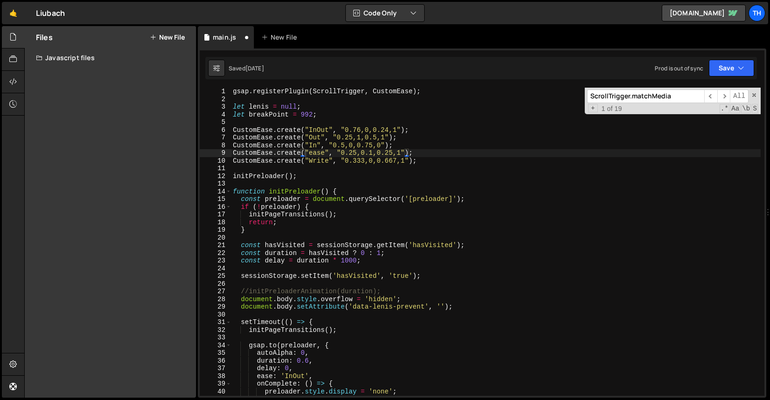
scroll to position [2764, 0]
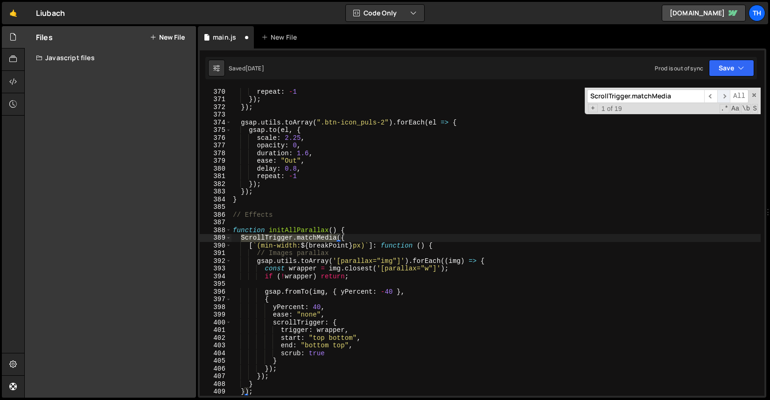
type input "ScrollTrigger.matchMedia"
click at [726, 100] on span "​" at bounding box center [723, 97] width 13 height 14
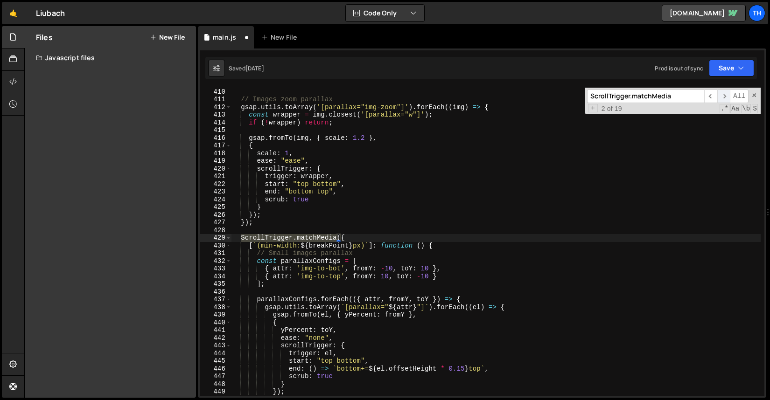
click at [726, 100] on span "​" at bounding box center [723, 97] width 13 height 14
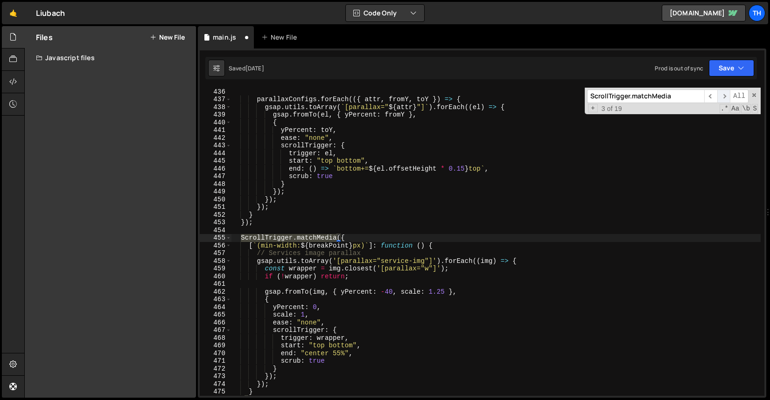
click at [726, 100] on span "​" at bounding box center [723, 97] width 13 height 14
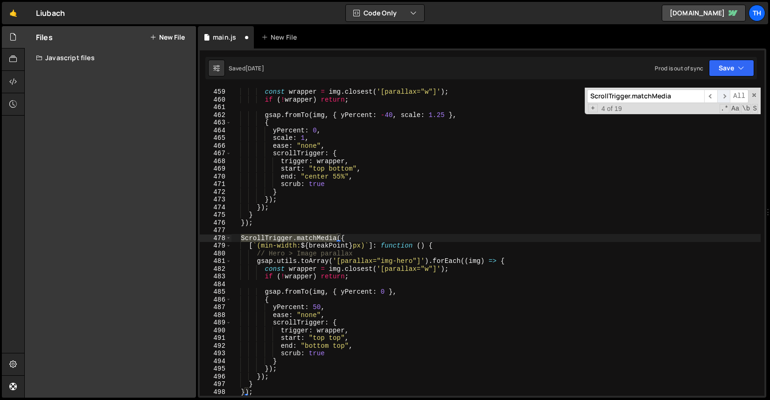
click at [726, 100] on span "​" at bounding box center [723, 97] width 13 height 14
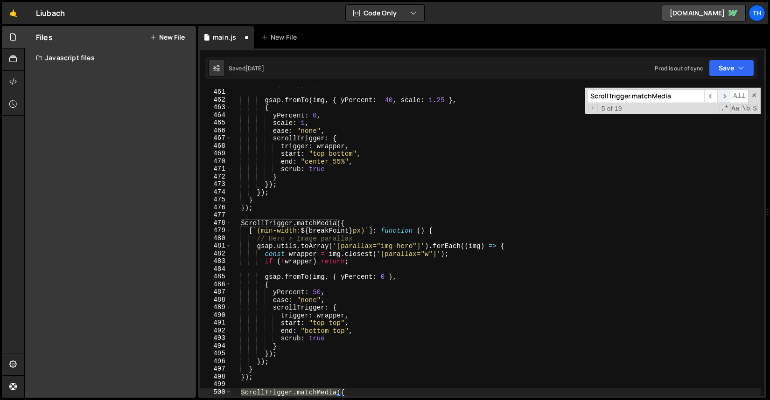
click at [726, 100] on span "​" at bounding box center [723, 97] width 13 height 14
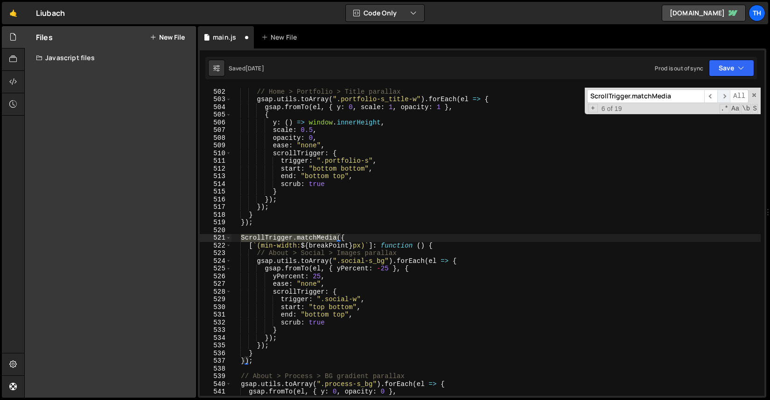
click at [726, 100] on span "​" at bounding box center [723, 97] width 13 height 14
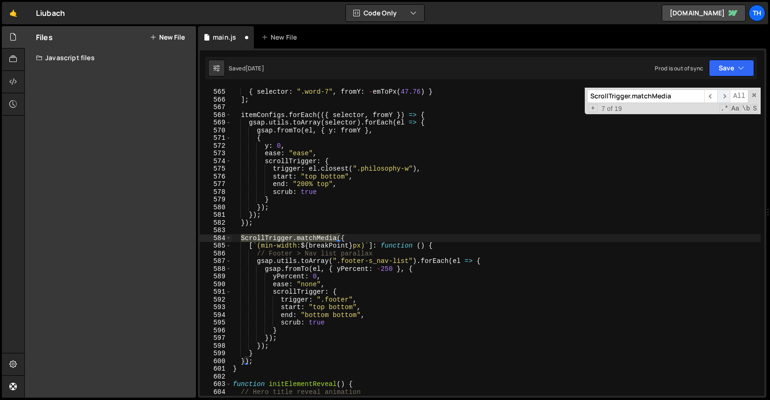
click at [726, 100] on span "​" at bounding box center [723, 97] width 13 height 14
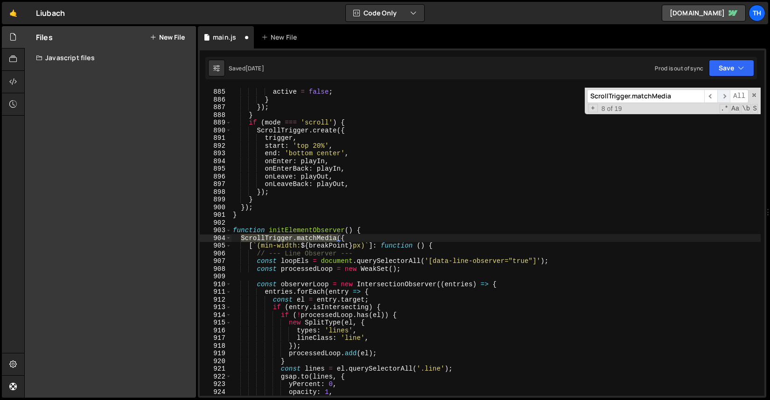
click at [726, 100] on span "​" at bounding box center [723, 97] width 13 height 14
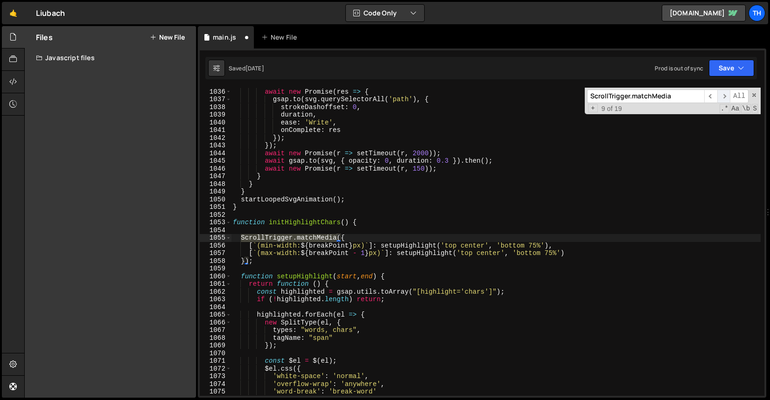
click at [726, 100] on span "​" at bounding box center [723, 97] width 13 height 14
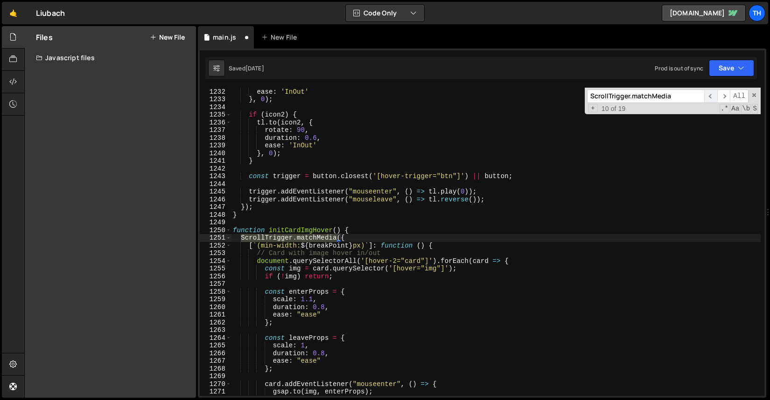
click at [715, 101] on span "​" at bounding box center [710, 97] width 13 height 14
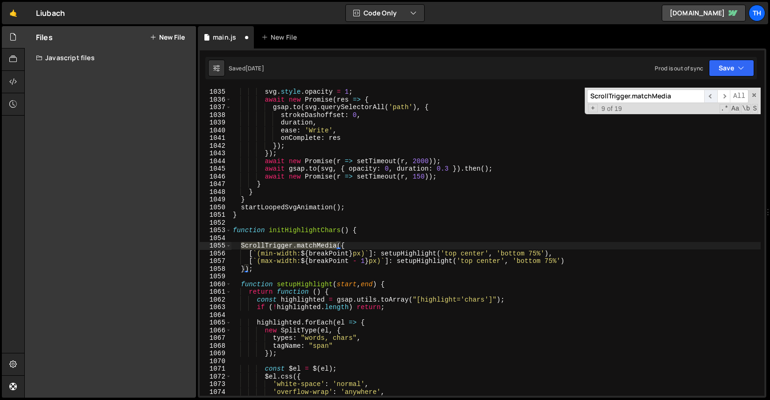
scroll to position [7744, 0]
click at [723, 100] on span "​" at bounding box center [723, 97] width 13 height 14
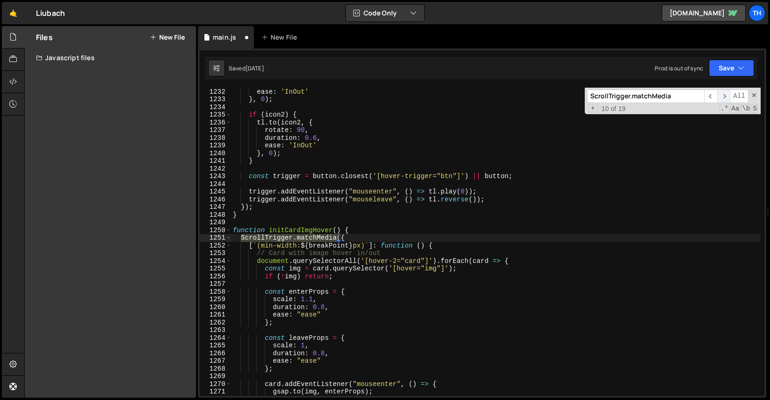
click at [723, 100] on span "​" at bounding box center [723, 97] width 13 height 14
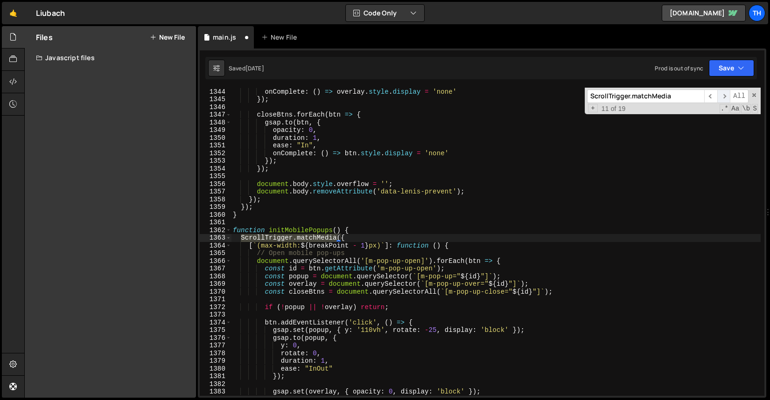
scroll to position [10058, 0]
drag, startPoint x: 723, startPoint y: 100, endPoint x: 587, endPoint y: 219, distance: 180.9
click at [587, 219] on div "ease : "In" , onComplete : ( ) => overlay . style . display = 'none' }) ; close…" at bounding box center [496, 242] width 530 height 309
click at [441, 255] on div "ease : "In" , onComplete : ( ) => overlay . style . display = 'none' }) ; close…" at bounding box center [496, 242] width 530 height 324
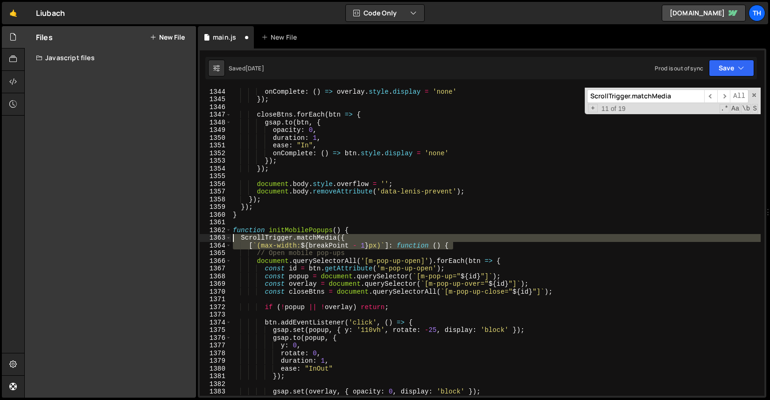
drag, startPoint x: 468, startPoint y: 247, endPoint x: 195, endPoint y: 236, distance: 273.3
click at [195, 236] on div "Files New File Javascript files 1 main.js 0 CSS files Copy share link Edit File…" at bounding box center [397, 212] width 746 height 372
type textarea "ScrollTrigger.matchMedia({ [`(max-width: ${breakPoint - 1}px)`]: function () {"
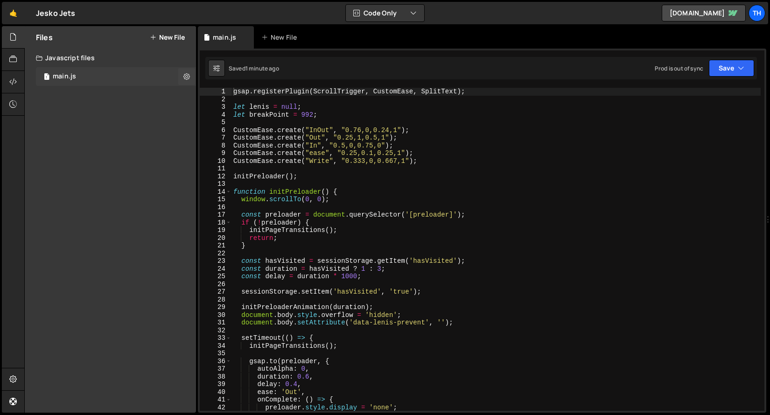
click at [165, 77] on div "1 main.js 0" at bounding box center [116, 76] width 160 height 19
click at [230, 190] on span at bounding box center [228, 192] width 5 height 8
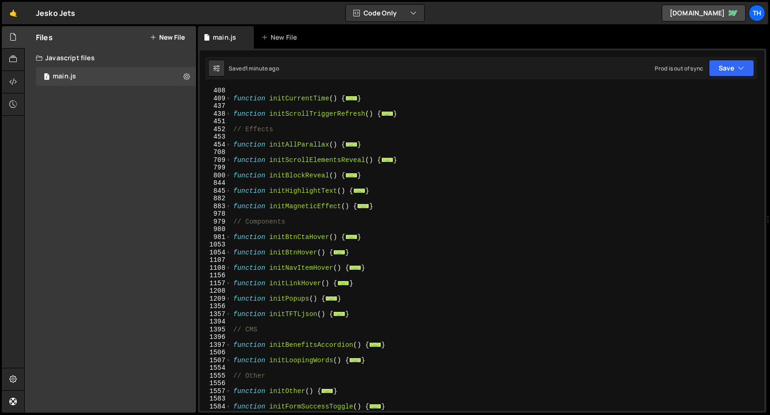
scroll to position [248, 0]
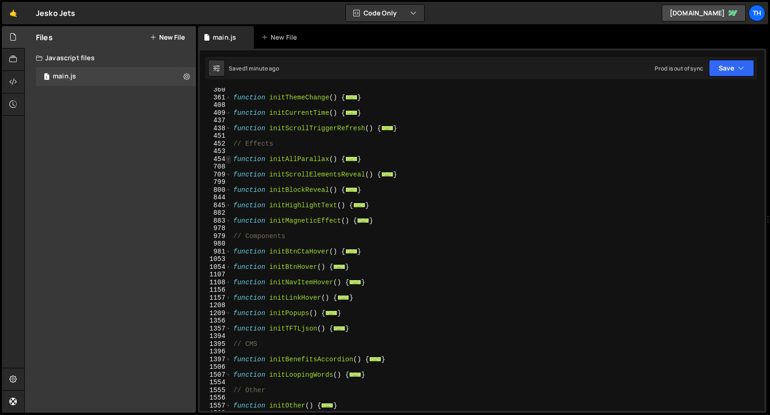
click at [226, 157] on span at bounding box center [228, 159] width 5 height 8
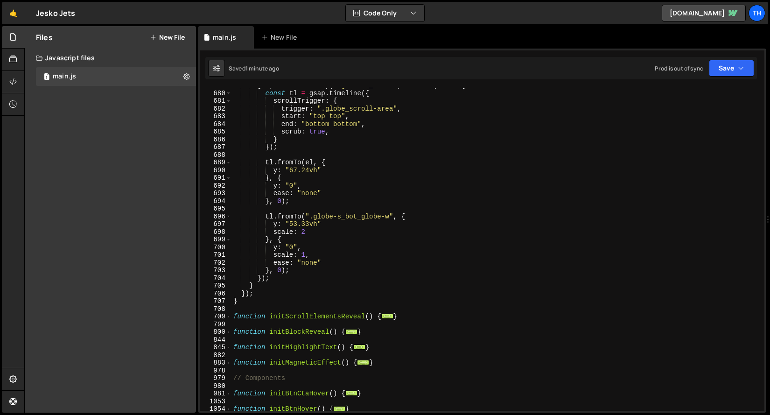
scroll to position [2054, 0]
click at [339, 226] on div "gsap . utils . toArray ( ".globe-s_title" ) . forEach ( el => { const tl = gsap…" at bounding box center [496, 251] width 529 height 338
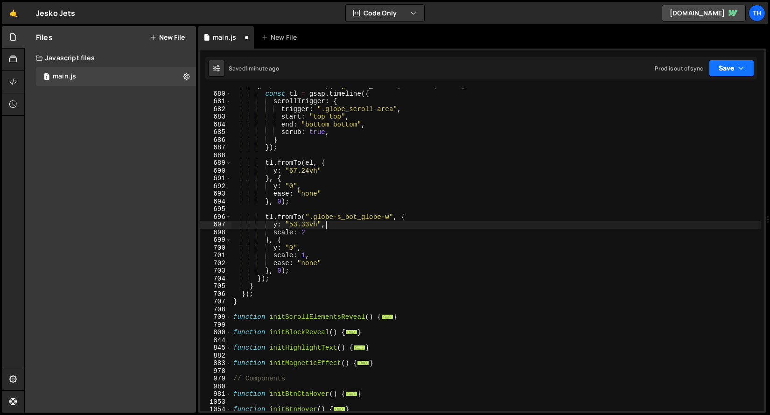
click at [731, 72] on button "Save" at bounding box center [731, 68] width 45 height 17
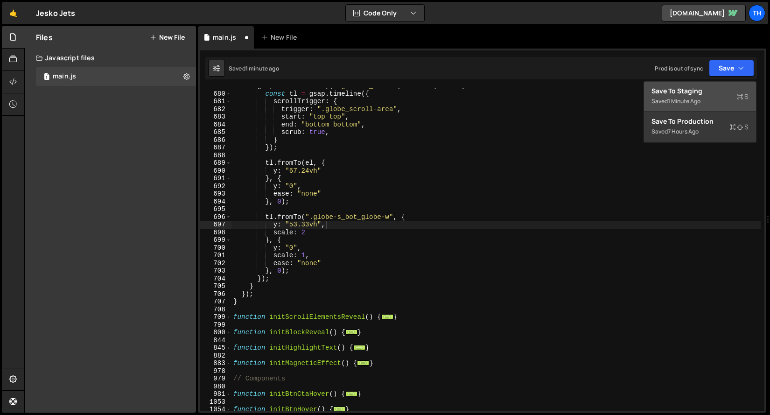
click at [700, 92] on div "Save to Staging S" at bounding box center [700, 90] width 97 height 9
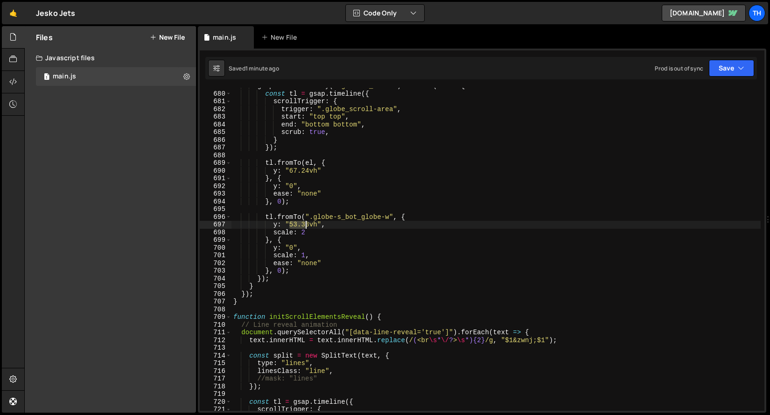
drag, startPoint x: 289, startPoint y: 226, endPoint x: 308, endPoint y: 227, distance: 18.2
click at [308, 226] on div "gsap . utils . toArray ( ".globe-s_title" ) . forEach ( el => { const tl = gsap…" at bounding box center [496, 251] width 529 height 338
paste textarea "73.89"
click at [742, 69] on icon "button" at bounding box center [741, 67] width 7 height 9
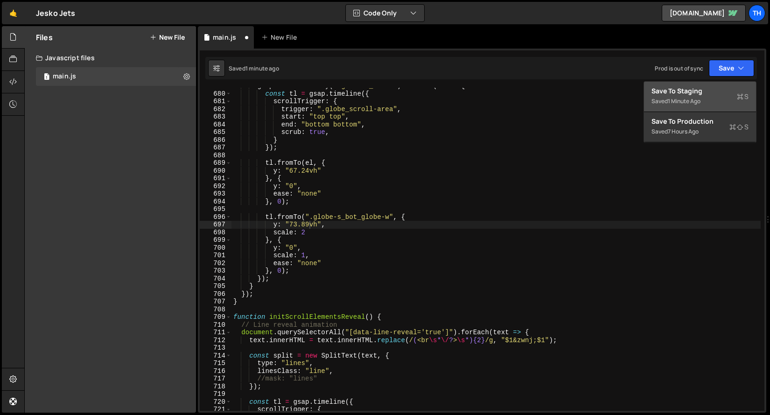
click at [714, 88] on div "Save to Staging S" at bounding box center [700, 90] width 97 height 9
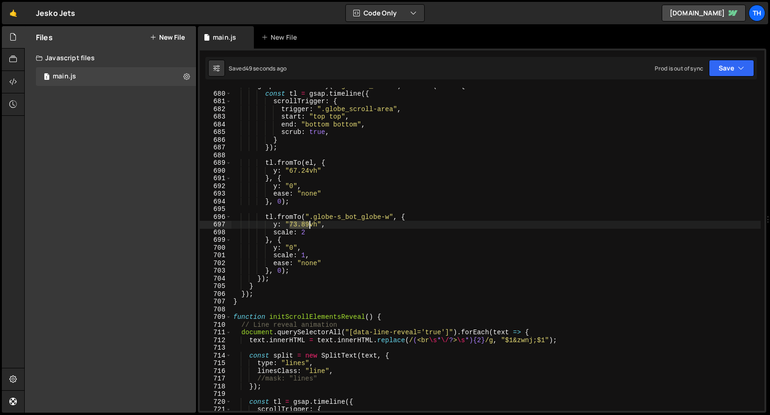
drag, startPoint x: 289, startPoint y: 225, endPoint x: 309, endPoint y: 226, distance: 20.1
click at [309, 226] on div "gsap . utils . toArray ( ".globe-s_title" ) . forEach ( el => { const tl = gsap…" at bounding box center [496, 251] width 529 height 338
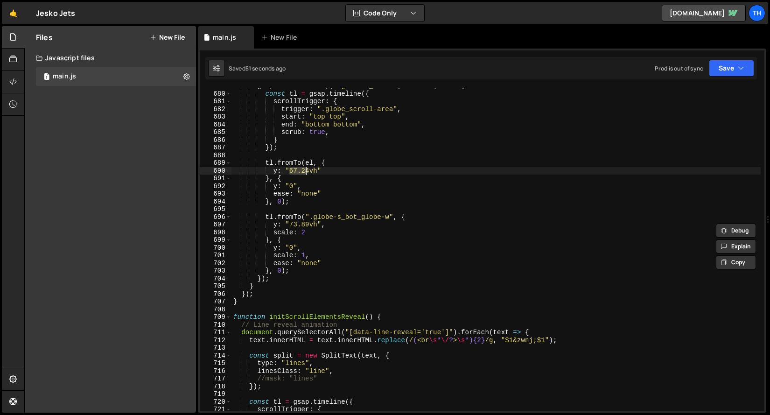
drag, startPoint x: 289, startPoint y: 170, endPoint x: 310, endPoint y: 171, distance: 20.6
click at [310, 171] on div "gsap . utils . toArray ( ".globe-s_title" ) . forEach ( el => { const tl = gsap…" at bounding box center [496, 251] width 529 height 338
paste textarea "73.89"
click at [718, 67] on button "Save" at bounding box center [731, 68] width 45 height 17
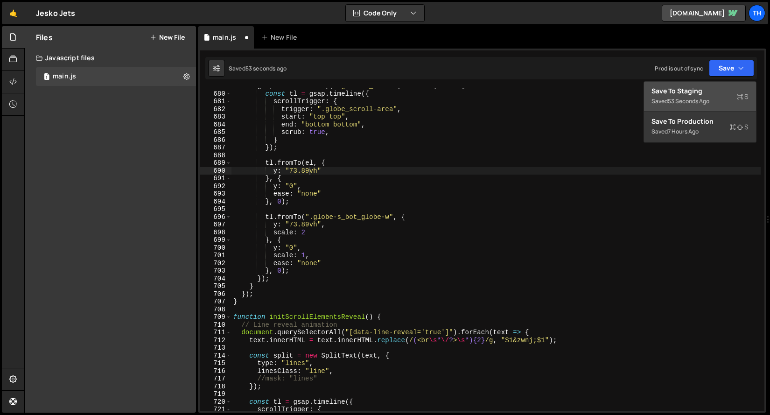
click at [701, 92] on div "Save to Staging S" at bounding box center [700, 90] width 97 height 9
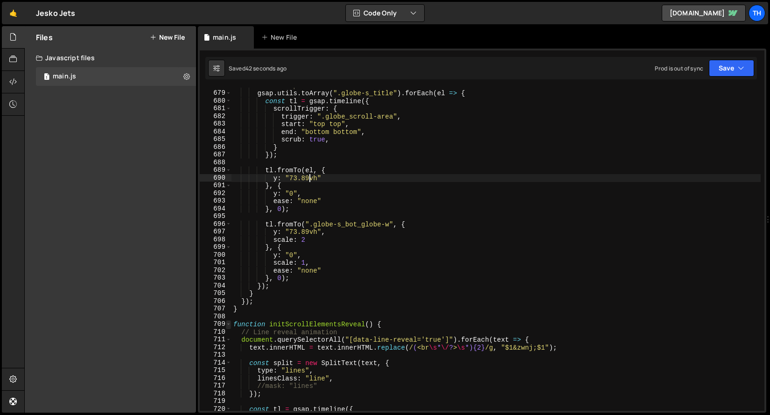
click at [229, 327] on span at bounding box center [228, 324] width 5 height 8
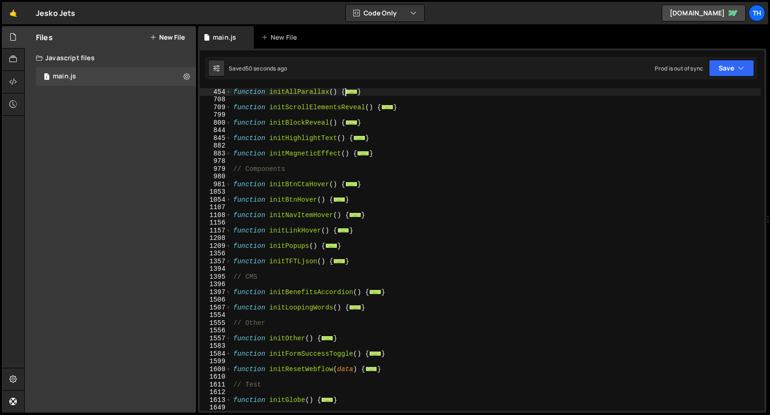
scroll to position [315, 0]
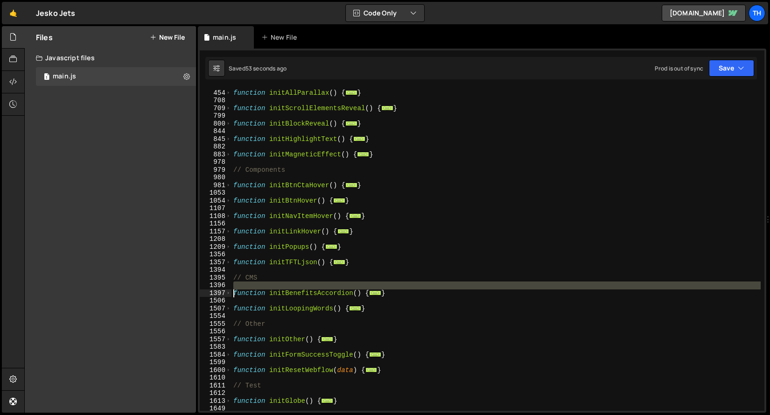
drag, startPoint x: 397, startPoint y: 288, endPoint x: 214, endPoint y: 290, distance: 183.0
click at [214, 291] on div "y: "73.89vh" 453 454 708 709 799 800 844 845 882 883 978 979 980 981 1053 1054 …" at bounding box center [482, 249] width 565 height 323
type textarea "function initBenefitsAccordion() {"
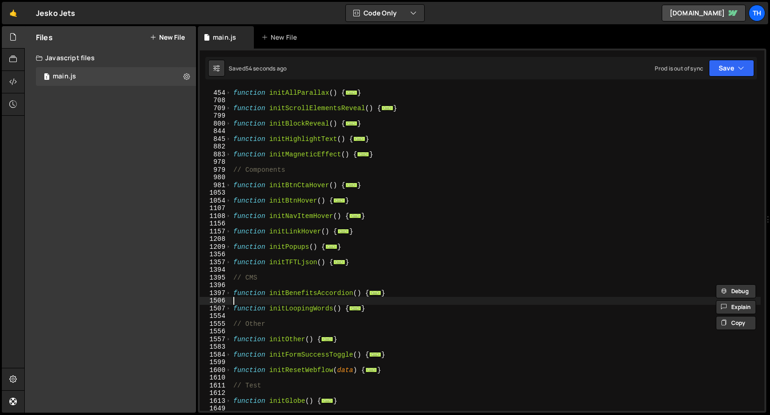
click at [338, 298] on div "function initAllParallax ( ) { ... } function initScrollElementsReveal ( ) { ..…" at bounding box center [496, 250] width 529 height 338
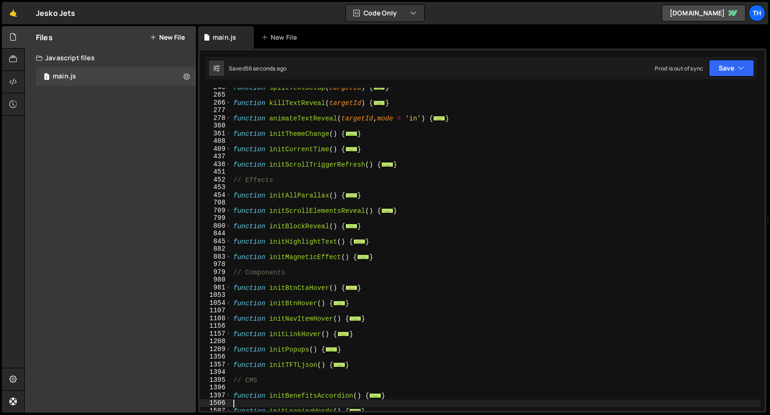
scroll to position [4, 0]
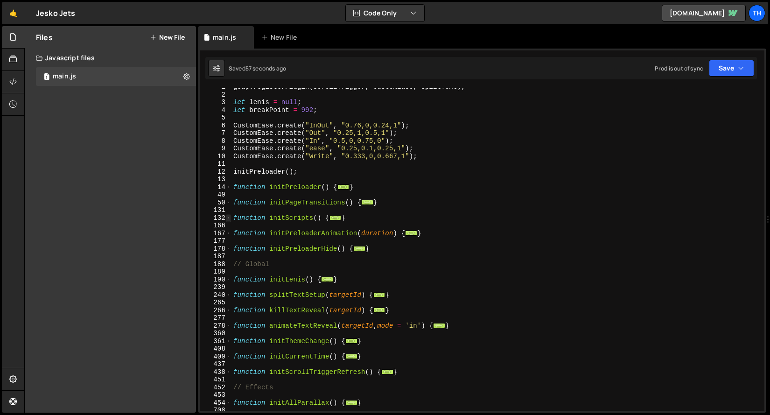
click at [227, 218] on span at bounding box center [228, 218] width 5 height 8
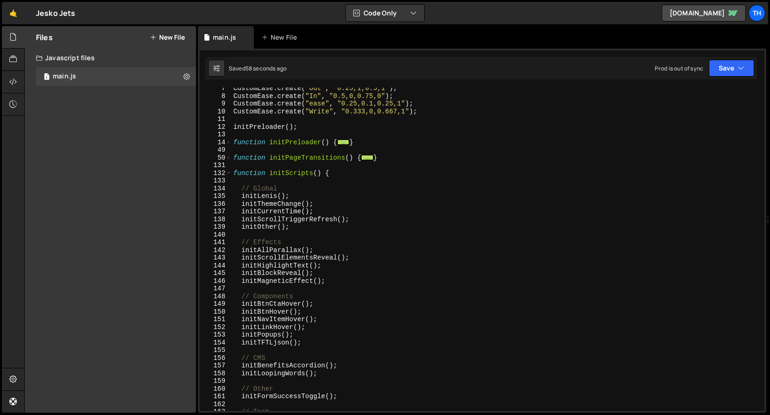
scroll to position [52, 0]
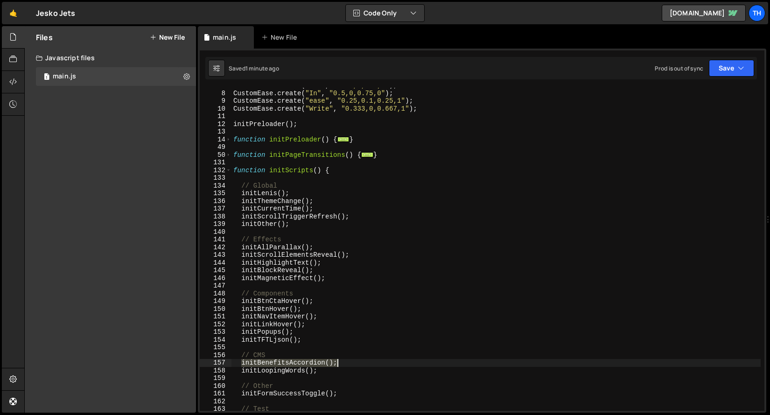
drag, startPoint x: 242, startPoint y: 364, endPoint x: 356, endPoint y: 364, distance: 113.9
click at [356, 364] on div "CustomEase . create ( "Out" , "0.25,1,0.5,1" ) ; CustomEase . create ( "In" , "…" at bounding box center [496, 251] width 529 height 338
type textarea "initBenefitsAccordion();"
click at [229, 141] on span at bounding box center [228, 140] width 5 height 8
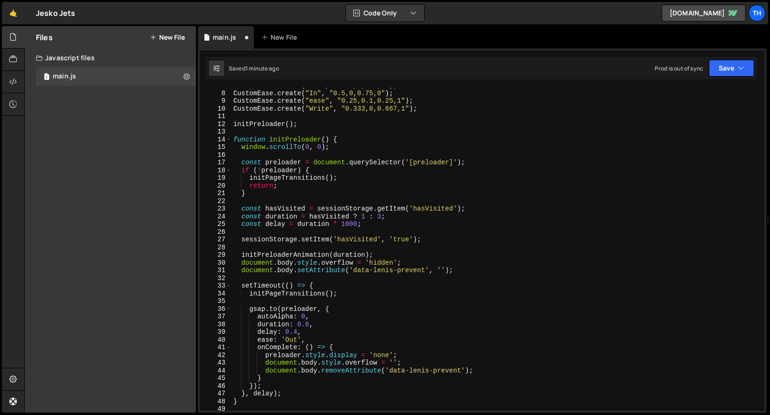
click at [244, 250] on div "CustomEase . create ( "Out" , "0.25,1,0.5,1" ) ; CustomEase . create ( "In" , "…" at bounding box center [496, 251] width 529 height 338
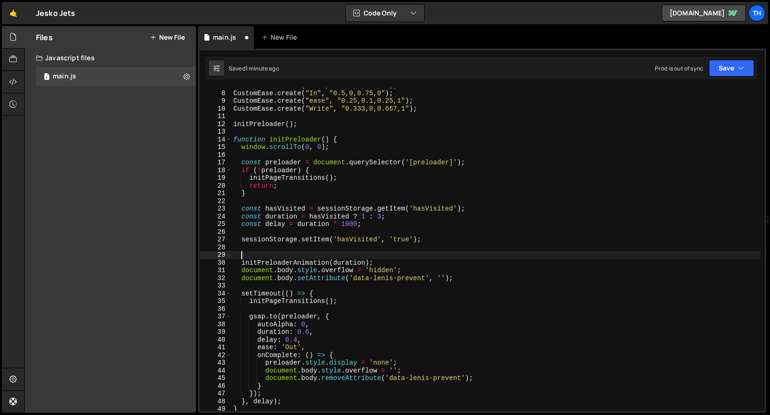
paste textarea "initBenefitsAccordion();"
click at [726, 71] on button "Save" at bounding box center [731, 68] width 45 height 17
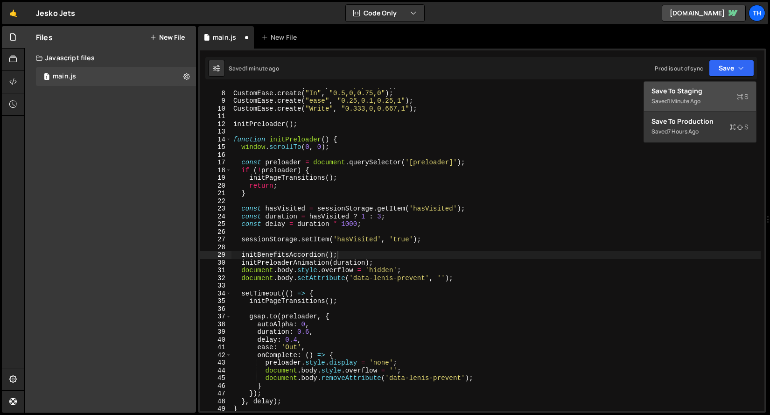
click at [711, 95] on div "Save to Staging S" at bounding box center [700, 90] width 97 height 9
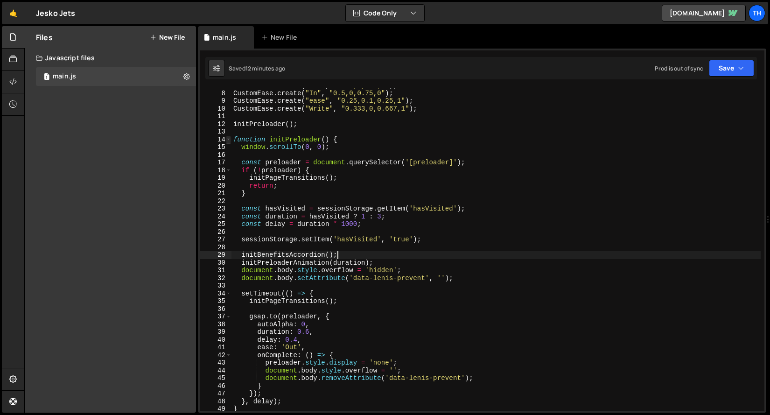
click at [229, 142] on span at bounding box center [228, 140] width 5 height 8
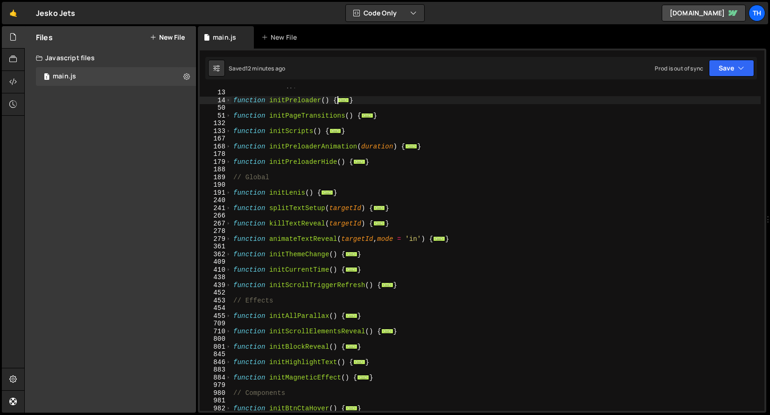
scroll to position [95, 0]
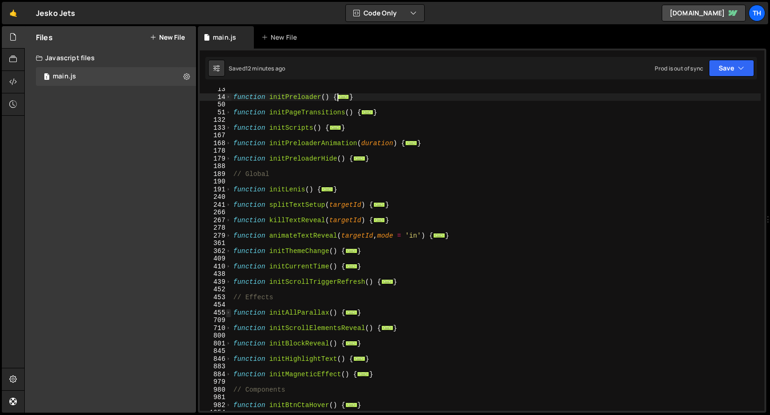
click at [228, 315] on span at bounding box center [228, 313] width 5 height 8
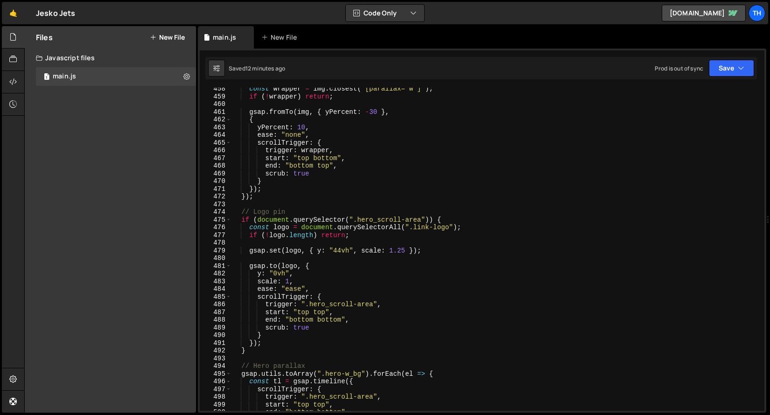
scroll to position [342, 0]
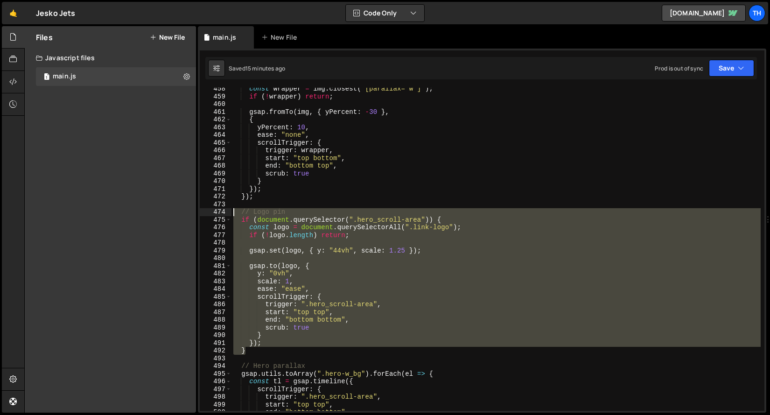
drag, startPoint x: 253, startPoint y: 351, endPoint x: 143, endPoint y: 214, distance: 175.4
click at [143, 214] on div "Files New File Javascript files 1 main.js 0 CSS files Copy share link Edit File…" at bounding box center [397, 219] width 746 height 387
type textarea "// Logo pin if (document.querySelector(".hero_scroll-area")) {"
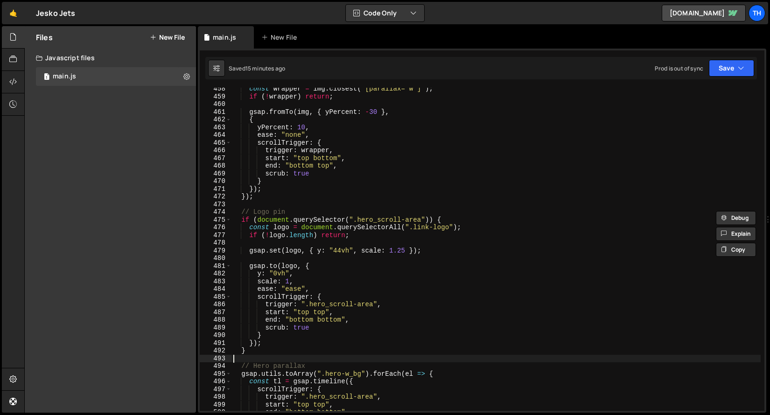
click at [240, 358] on div "const wrapper = img . closest ( '[parallax="w"]' ) ; if ( ! wrapper ) return ; …" at bounding box center [496, 254] width 529 height 338
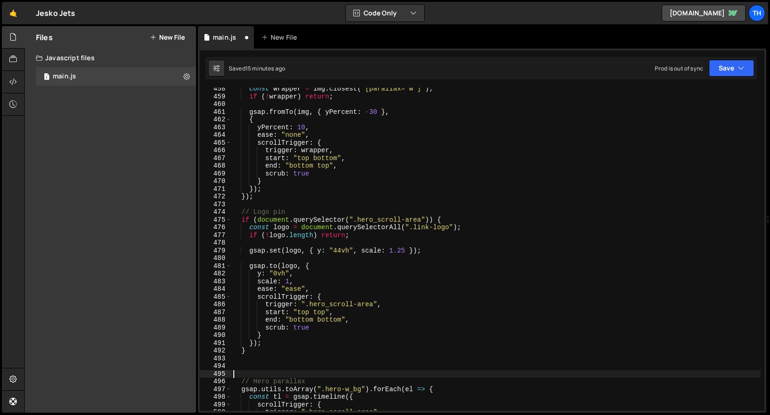
type textarea "// Hero parallax"
paste textarea "}"
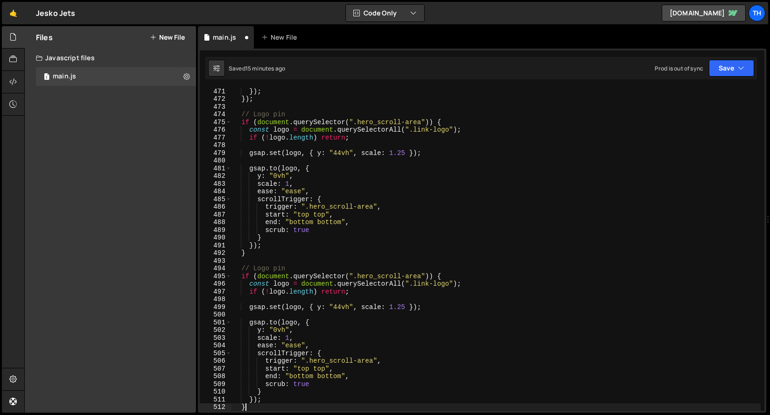
scroll to position [439, 0]
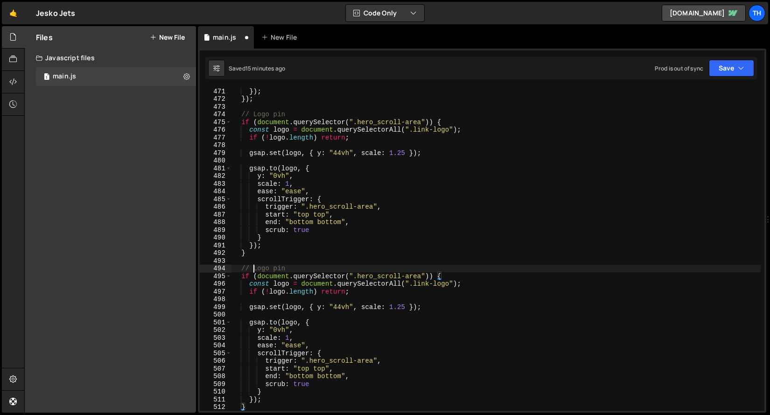
click at [254, 269] on div "}) ; }) ; // Logo pin if ( document . querySelector ( ".hero_scroll-area" )) { …" at bounding box center [496, 256] width 529 height 338
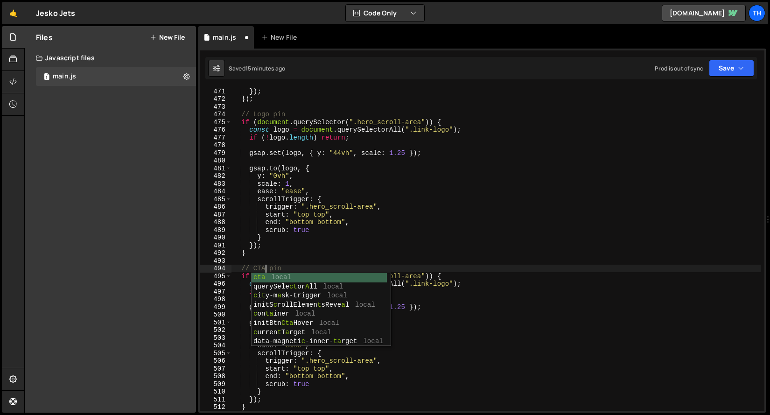
scroll to position [0, 2]
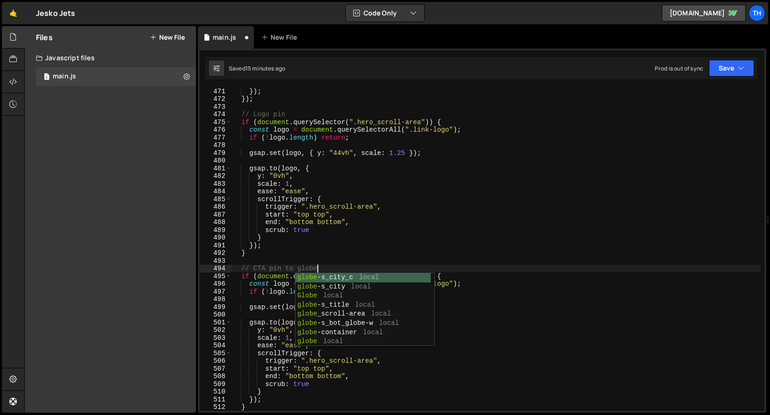
click at [282, 254] on div "}) ; }) ; // Logo pin if ( document . querySelector ( ".hero_scroll-area" )) { …" at bounding box center [496, 256] width 529 height 338
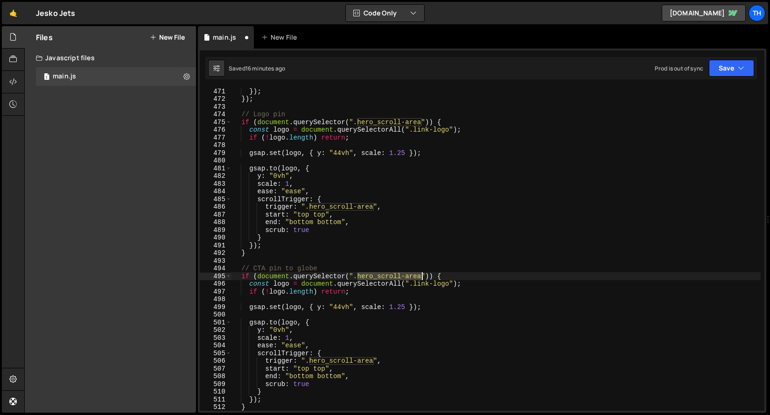
drag, startPoint x: 357, startPoint y: 274, endPoint x: 421, endPoint y: 274, distance: 64.4
click at [421, 274] on div "}) ; }) ; // Logo pin if ( document . querySelector ( ".hero_scroll-area" )) { …" at bounding box center [496, 256] width 529 height 338
paste textarea "globe-bot-w"
click at [307, 369] on div "}) ; }) ; // Logo pin if ( document . querySelector ( ".hero_scroll-area" )) { …" at bounding box center [496, 256] width 529 height 338
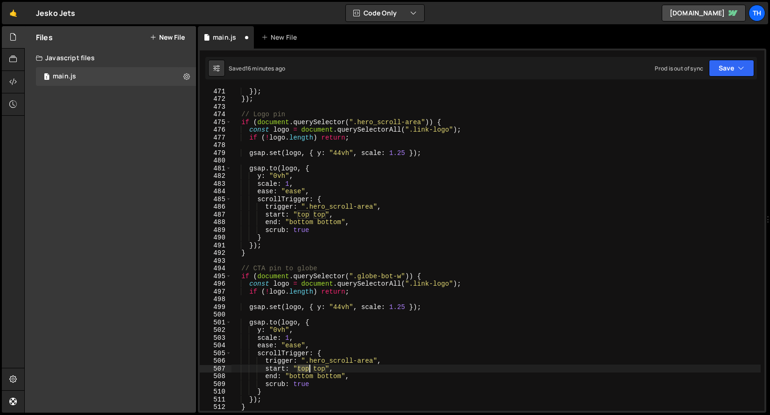
click at [307, 369] on div "}) ; }) ; // Logo pin if ( document . querySelector ( ".hero_scroll-area" )) { …" at bounding box center [496, 256] width 529 height 338
click at [319, 369] on div "}) ; }) ; // Logo pin if ( document . querySelector ( ".hero_scroll-area" )) { …" at bounding box center [496, 256] width 529 height 338
click at [325, 371] on div "}) ; }) ; // Logo pin if ( document . querySelector ( ".hero_scroll-area" )) { …" at bounding box center [496, 249] width 529 height 323
click at [330, 374] on div "}) ; }) ; // Logo pin if ( document . querySelector ( ".hero_scroll-area" )) { …" at bounding box center [496, 256] width 529 height 338
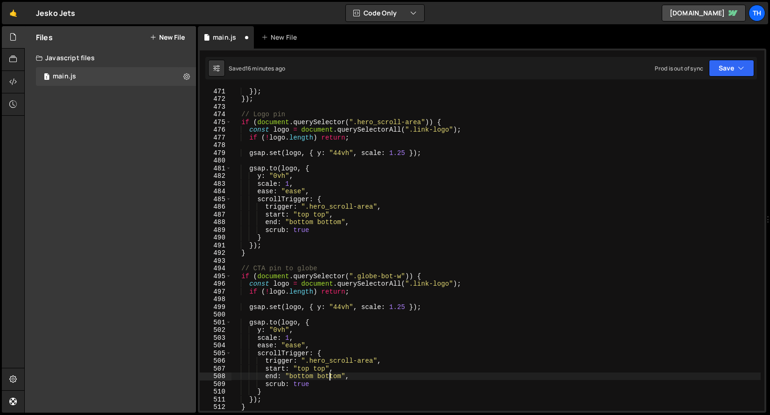
click at [330, 374] on div "}) ; }) ; // Logo pin if ( document . querySelector ( ".hero_scroll-area" )) { …" at bounding box center [496, 256] width 529 height 338
click at [319, 365] on div "}) ; }) ; // Logo pin if ( document . querySelector ( ".hero_scroll-area" )) { …" at bounding box center [496, 256] width 529 height 338
paste textarea "bottom"
click at [319, 337] on div "}) ; }) ; // Logo pin if ( document . querySelector ( ".hero_scroll-area" )) { …" at bounding box center [496, 256] width 529 height 338
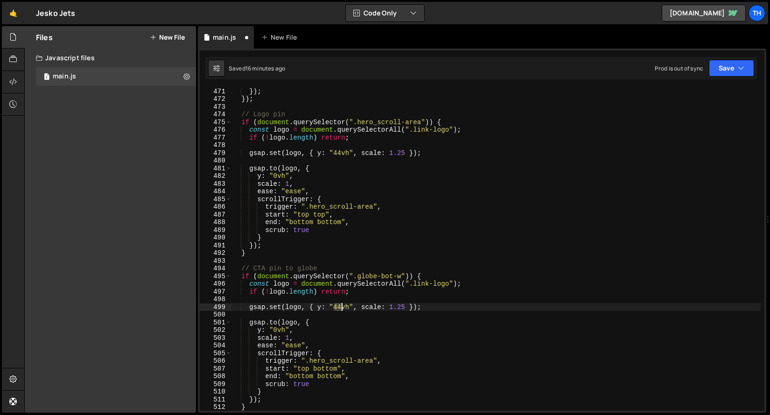
drag, startPoint x: 333, startPoint y: 305, endPoint x: 340, endPoint y: 306, distance: 7.1
click at [340, 306] on div "}) ; }) ; // Logo pin if ( document . querySelector ( ".hero_scroll-area" )) { …" at bounding box center [496, 256] width 529 height 338
type textarea "gsap.set(logo, { y: "0vh", scale: 1.25 });"
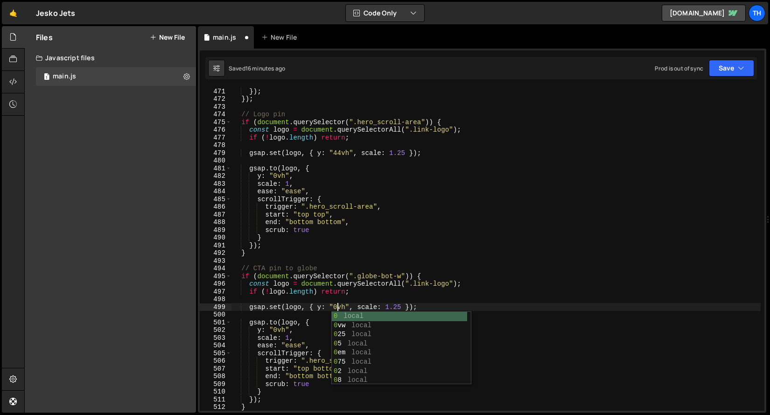
click at [329, 302] on div "}) ; }) ; // Logo pin if ( document . querySelector ( ".hero_scroll-area" )) { …" at bounding box center [496, 256] width 529 height 338
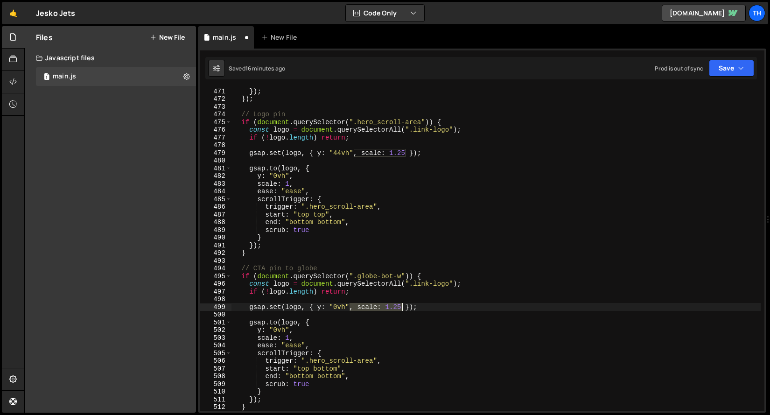
drag, startPoint x: 349, startPoint y: 309, endPoint x: 401, endPoint y: 309, distance: 52.7
click at [401, 309] on div "}) ; }) ; // Logo pin if ( document . querySelector ( ".hero_scroll-area" )) { …" at bounding box center [496, 256] width 529 height 338
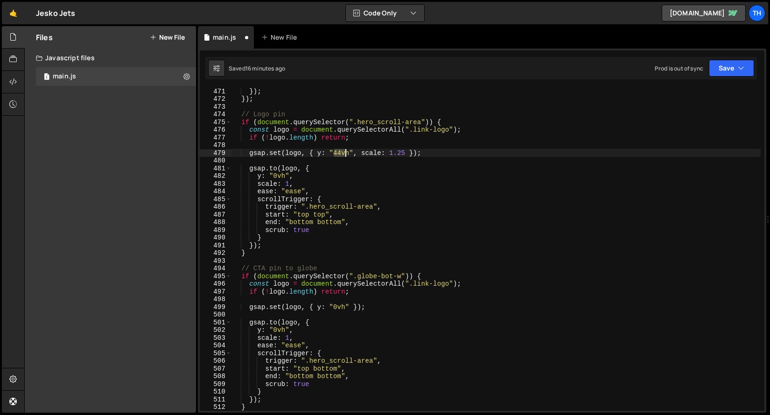
drag, startPoint x: 335, startPoint y: 151, endPoint x: 348, endPoint y: 153, distance: 13.7
click at [348, 153] on div "}) ; }) ; // Logo pin if ( document . querySelector ( ".hero_scroll-area" )) { …" at bounding box center [496, 256] width 529 height 338
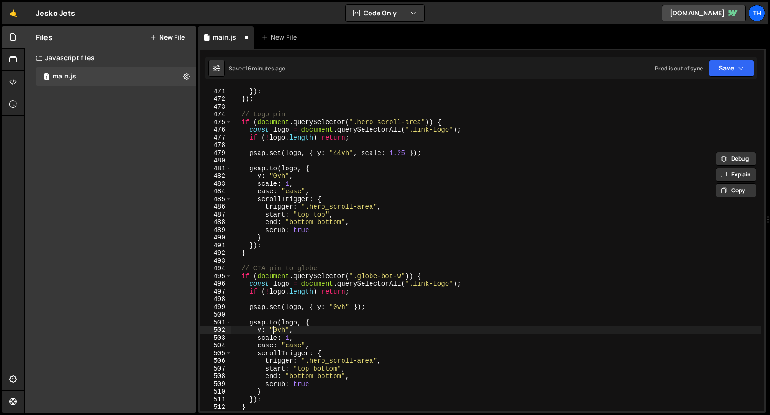
click at [274, 330] on div "}) ; }) ; // Logo pin if ( document . querySelector ( ".hero_scroll-area" )) { …" at bounding box center [496, 256] width 529 height 338
paste textarea "44"
click at [274, 329] on div "}) ; }) ; // Logo pin if ( document . querySelector ( ".hero_scroll-area" )) { …" at bounding box center [496, 256] width 529 height 338
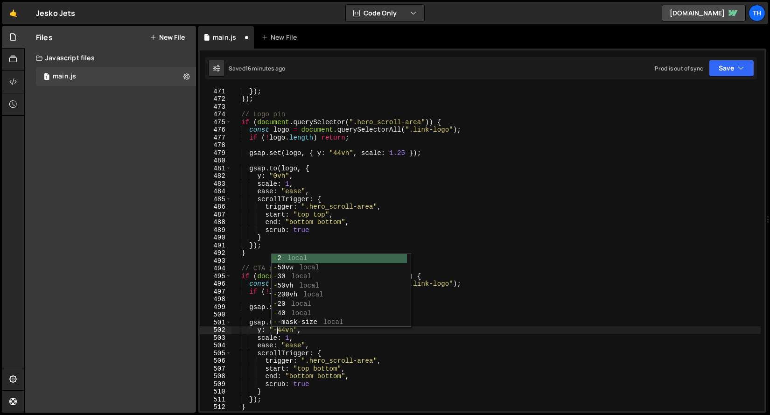
scroll to position [0, 3]
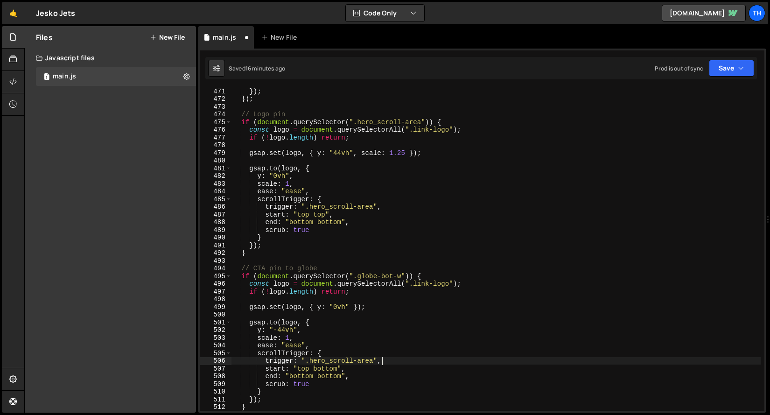
click at [466, 360] on div "}) ; }) ; // Logo pin if ( document . querySelector ( ".hero_scroll-area" )) { …" at bounding box center [496, 256] width 529 height 338
click at [723, 71] on button "Save" at bounding box center [731, 68] width 45 height 17
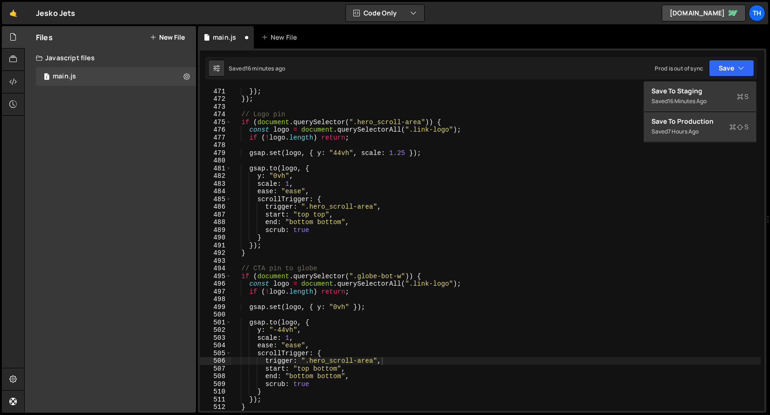
click at [472, 246] on div "}) ; }) ; // Logo pin if ( document . querySelector ( ".hero_scroll-area" )) { …" at bounding box center [496, 256] width 529 height 338
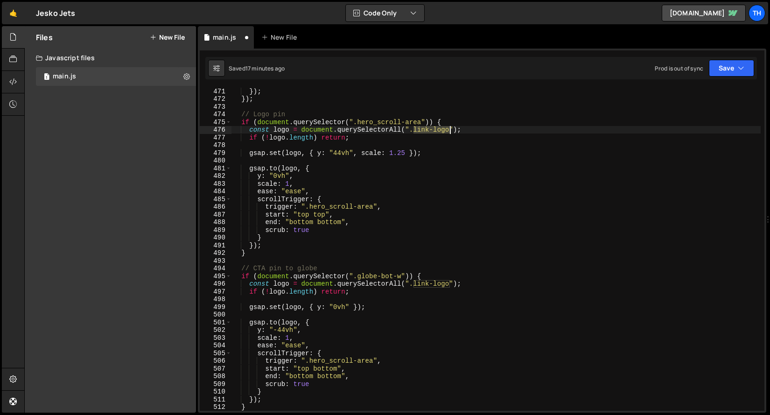
drag, startPoint x: 414, startPoint y: 131, endPoint x: 449, endPoint y: 133, distance: 35.1
click at [449, 133] on div "}) ; }) ; // Logo pin if ( document . querySelector ( ".hero_scroll-area" )) { …" at bounding box center [496, 256] width 529 height 338
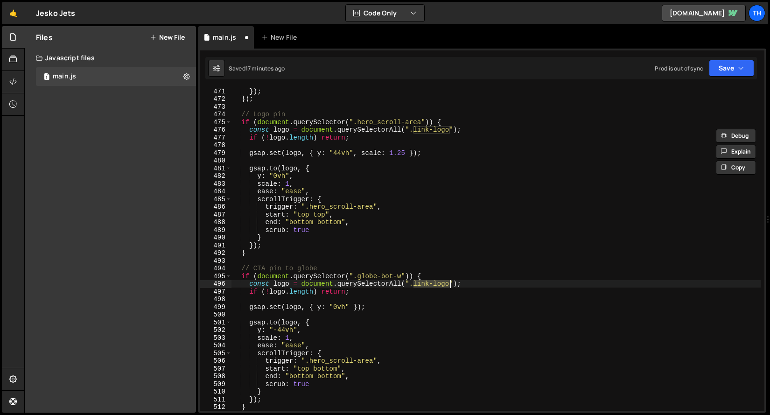
drag, startPoint x: 415, startPoint y: 283, endPoint x: 449, endPoint y: 285, distance: 33.2
click at [449, 285] on div "}) ; }) ; // Logo pin if ( document . querySelector ( ".hero_scroll-area" )) { …" at bounding box center [496, 256] width 529 height 338
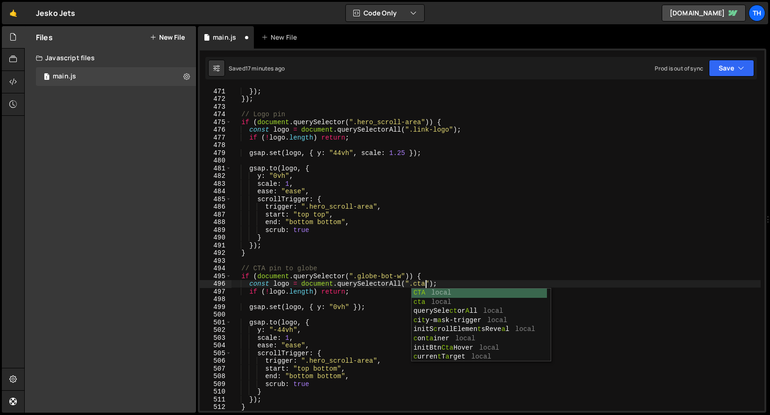
click at [364, 218] on div "}) ; }) ; // Logo pin if ( document . querySelector ( ".hero_scroll-area" )) { …" at bounding box center [496, 256] width 529 height 338
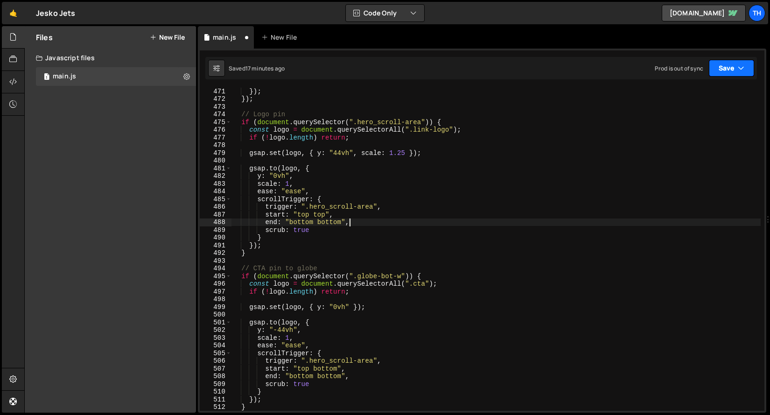
click at [726, 70] on button "Save" at bounding box center [731, 68] width 45 height 17
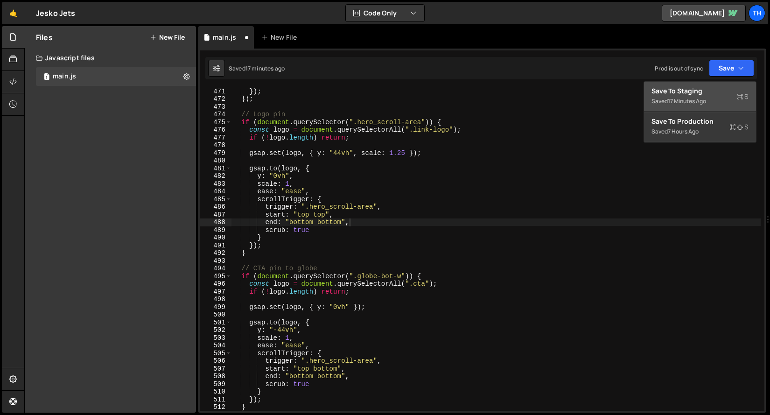
click at [708, 91] on div "Save to Staging S" at bounding box center [700, 90] width 97 height 9
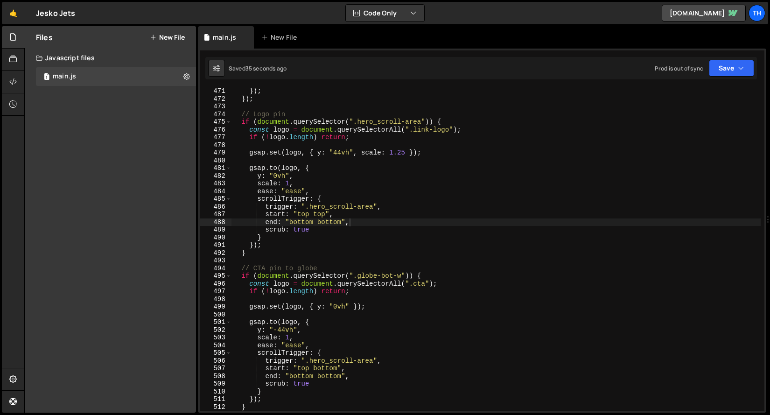
click at [281, 284] on div "}) ; }) ; // Logo pin if ( document . querySelector ( ".hero_scroll-area" )) { …" at bounding box center [496, 256] width 529 height 338
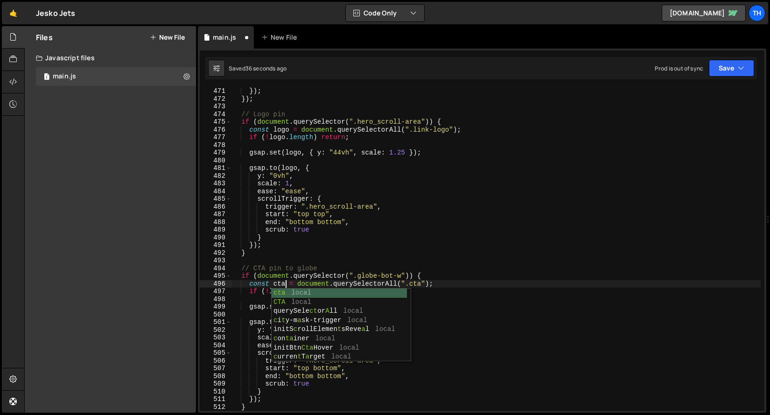
scroll to position [0, 3]
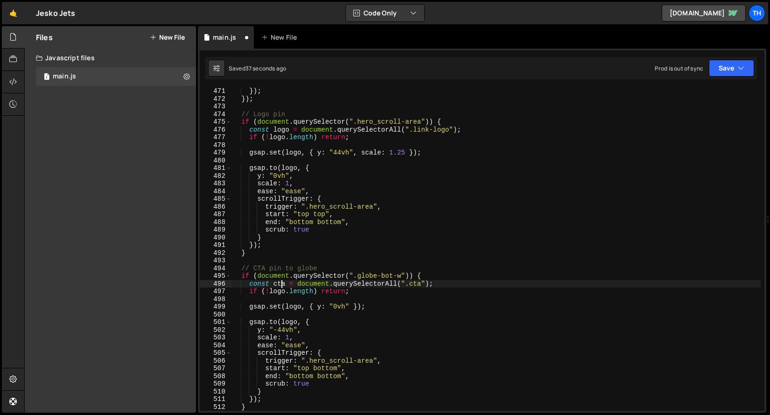
click at [281, 284] on div "}) ; }) ; // Logo pin if ( document . querySelector ( ".hero_scroll-area" )) { …" at bounding box center [496, 256] width 529 height 338
click at [287, 319] on div "}) ; }) ; // Logo pin if ( document . querySelector ( ".hero_scroll-area" )) { …" at bounding box center [496, 256] width 529 height 338
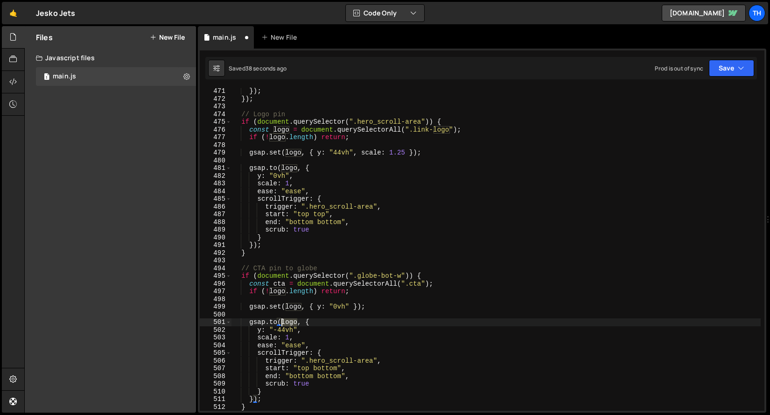
click at [287, 319] on div "}) ; }) ; // Logo pin if ( document . querySelector ( ".hero_scroll-area" )) { …" at bounding box center [496, 256] width 529 height 338
paste textarea "cta"
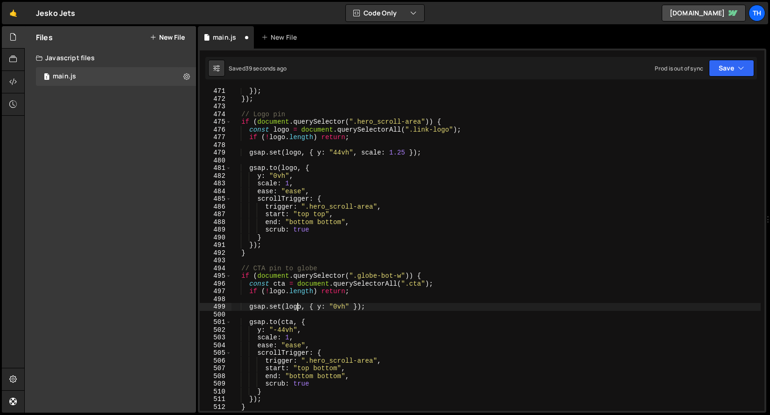
click at [297, 305] on div "}) ; }) ; // Logo pin if ( document . querySelector ( ".hero_scroll-area" )) { …" at bounding box center [496, 256] width 529 height 338
paste textarea "cta"
click at [338, 351] on div "}) ; }) ; // Logo pin if ( document . querySelector ( ".hero_scroll-area" )) { …" at bounding box center [496, 256] width 529 height 338
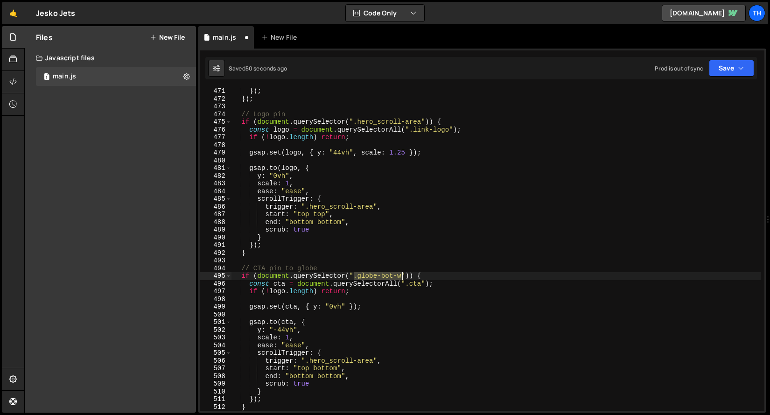
drag, startPoint x: 354, startPoint y: 275, endPoint x: 402, endPoint y: 276, distance: 47.6
click at [402, 276] on div "}) ; }) ; // Logo pin if ( document . querySelector ( ".hero_scroll-area" )) { …" at bounding box center [496, 256] width 529 height 338
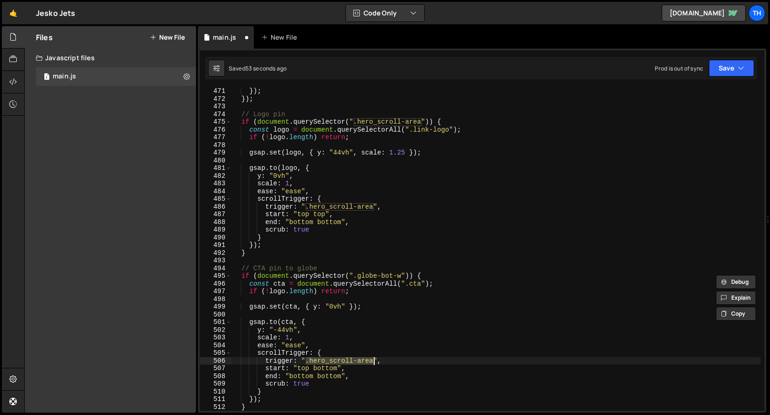
drag, startPoint x: 306, startPoint y: 362, endPoint x: 373, endPoint y: 363, distance: 67.2
click at [373, 363] on div "}) ; }) ; // Logo pin if ( document . querySelector ( ".hero_scroll-area" )) { …" at bounding box center [496, 256] width 529 height 338
paste textarea "globe-bot-w"
click at [723, 71] on button "Save" at bounding box center [731, 68] width 45 height 17
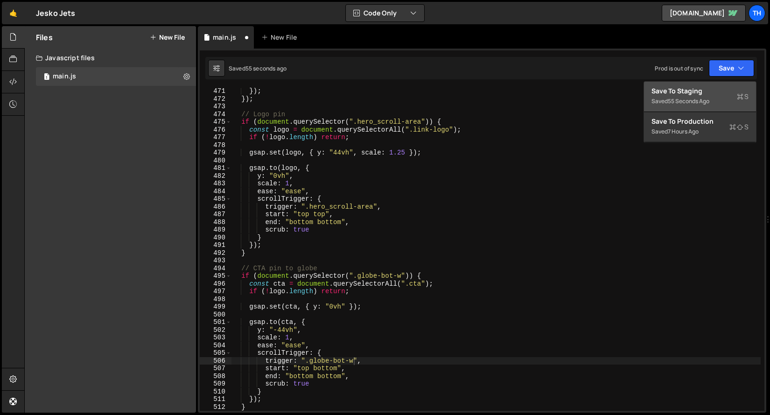
click at [699, 98] on div "55 seconds ago" at bounding box center [689, 101] width 42 height 8
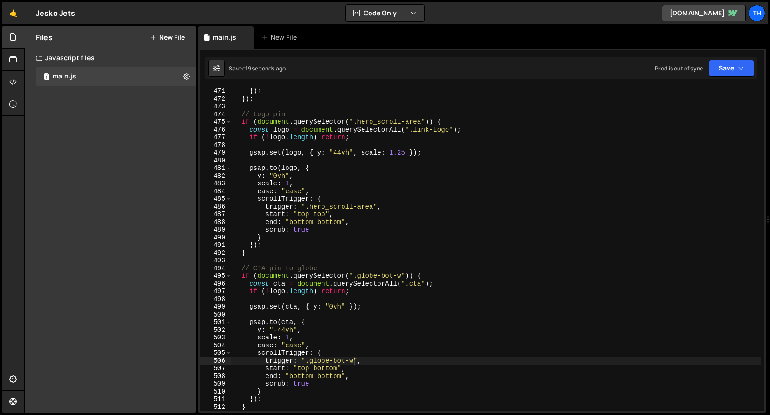
click at [290, 320] on div "}) ; }) ; // Logo pin if ( document . querySelector ( ".hero_scroll-area" )) { …" at bounding box center [496, 256] width 529 height 338
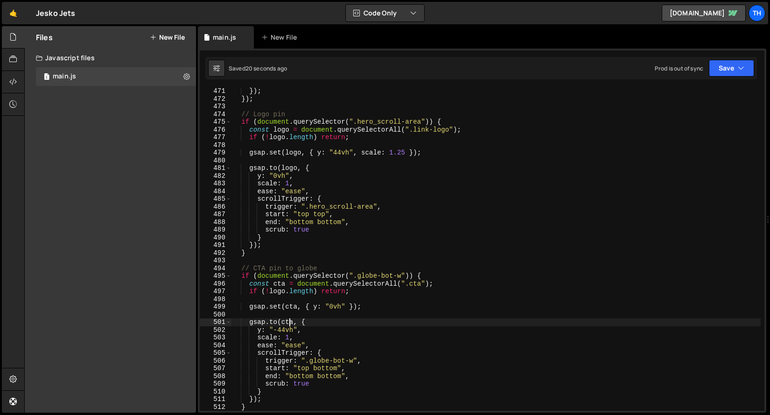
click at [290, 320] on div "}) ; }) ; // Logo pin if ( document . querySelector ( ".hero_scroll-area" )) { …" at bounding box center [496, 256] width 529 height 338
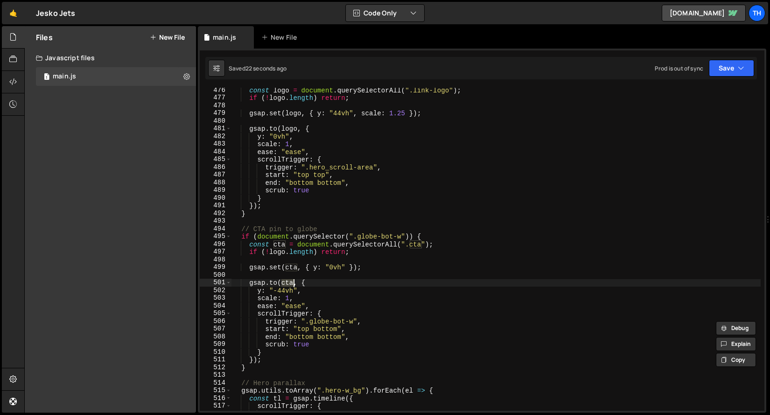
scroll to position [3660, 0]
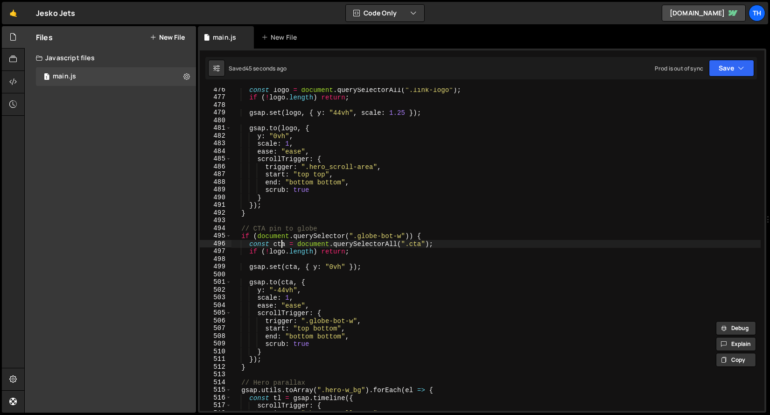
click at [281, 245] on div "const logo = document . querySelectorAll ( ".link-logo" ) ; if ( ! logo . lengt…" at bounding box center [496, 255] width 529 height 338
click at [280, 252] on div "const logo = document . querySelectorAll ( ".link-logo" ) ; if ( ! logo . lengt…" at bounding box center [496, 255] width 529 height 338
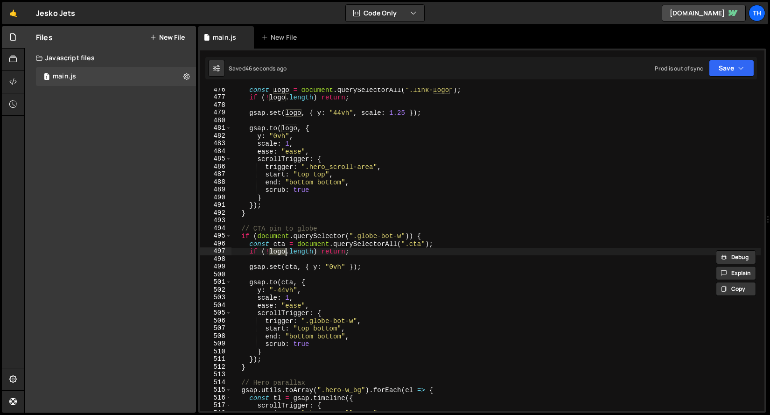
paste textarea "cta"
click at [716, 70] on button "Save" at bounding box center [731, 68] width 45 height 17
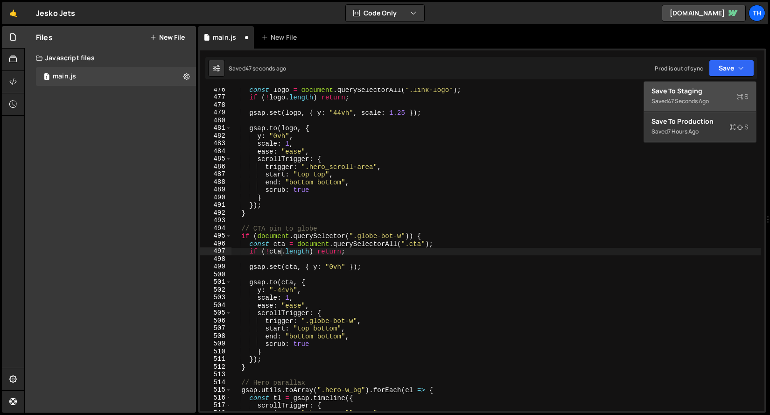
click at [698, 100] on div "47 seconds ago" at bounding box center [688, 101] width 41 height 8
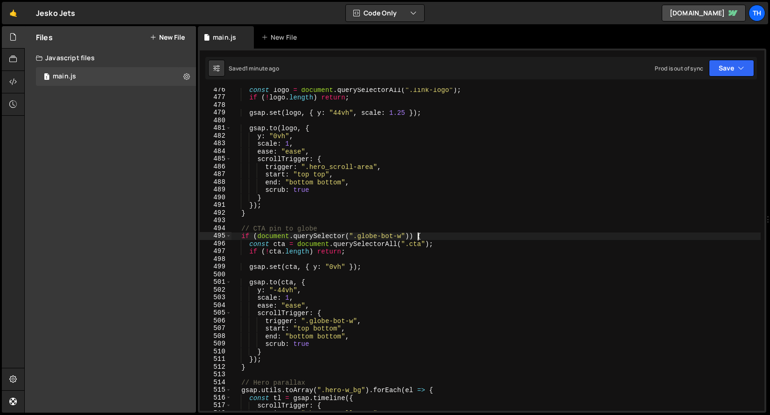
click at [418, 239] on div "const logo = document . querySelectorAll ( ".link-logo" ) ; if ( ! logo . lengt…" at bounding box center [496, 255] width 529 height 338
click at [418, 242] on div "const logo = document . querySelectorAll ( ".link-logo" ) ; if ( ! logo . lengt…" at bounding box center [496, 255] width 529 height 338
paste textarea "btn-"
click at [728, 73] on button "Save" at bounding box center [731, 68] width 45 height 17
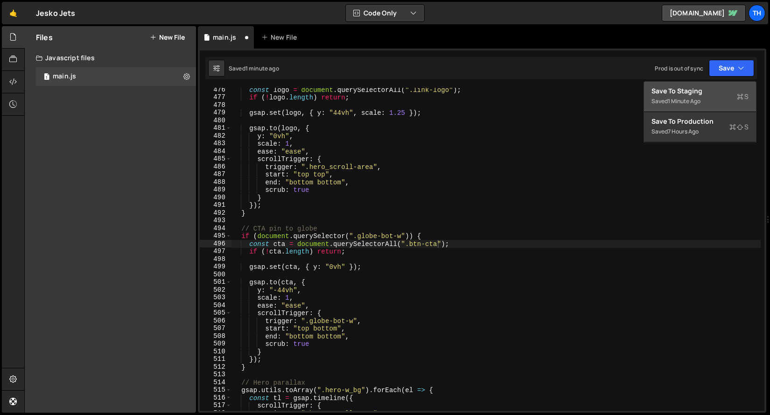
click at [714, 99] on div "Saved 1 minute ago" at bounding box center [700, 101] width 97 height 11
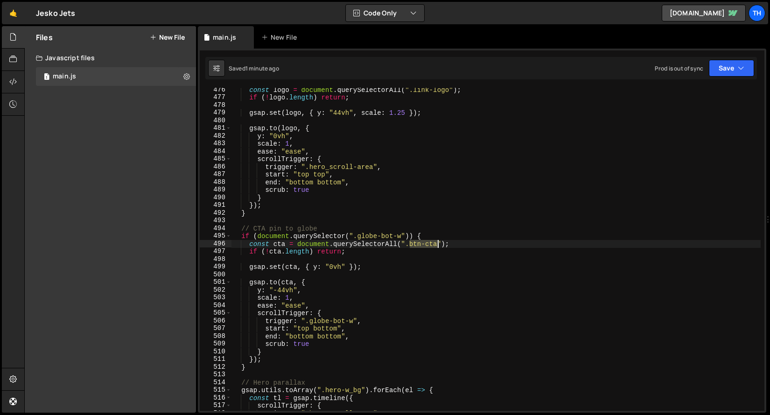
drag, startPoint x: 409, startPoint y: 246, endPoint x: 438, endPoint y: 247, distance: 28.5
click at [438, 247] on div "const logo = document . querySelectorAll ( ".link-logo" ) ; if ( ! logo . lengt…" at bounding box center [496, 255] width 529 height 338
paste textarea "_c"
click at [714, 63] on button "Save" at bounding box center [731, 68] width 45 height 17
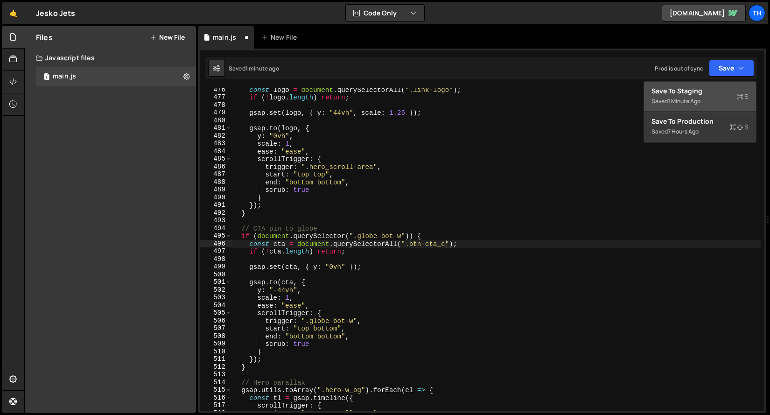
click at [695, 91] on div "Save to Staging S" at bounding box center [700, 90] width 97 height 9
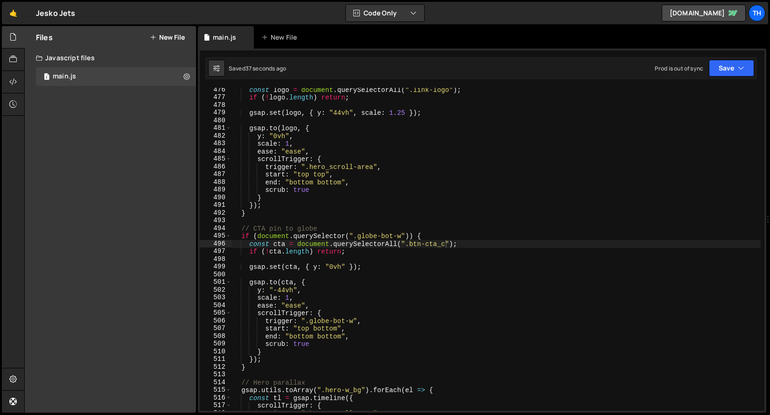
click at [743, 83] on div "const cta = document.querySelectorAll(".btn-cta_c"); 476 477 478 479 480 481 48…" at bounding box center [482, 231] width 568 height 364
click at [741, 68] on icon "button" at bounding box center [741, 67] width 7 height 9
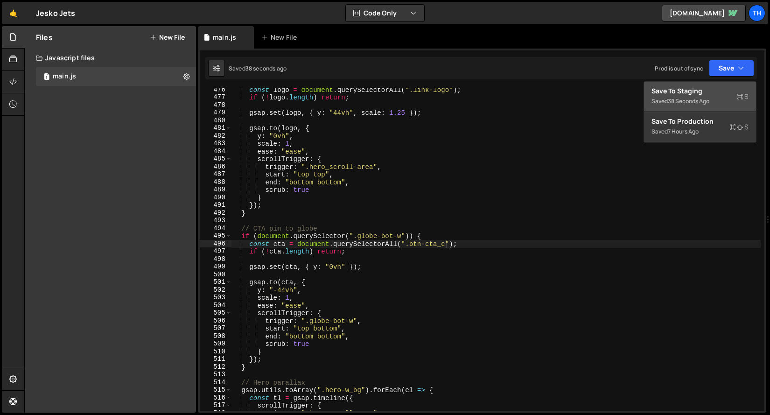
click at [718, 86] on div "Save to Staging S" at bounding box center [700, 90] width 97 height 9
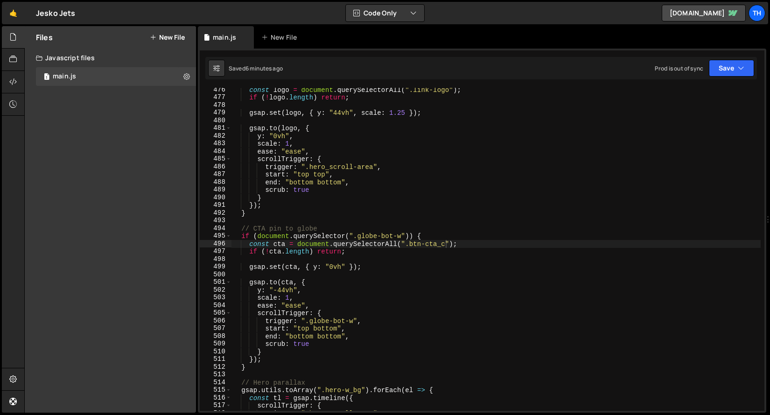
click at [295, 309] on div "const logo = document . querySelectorAll ( ".link-logo" ) ; if ( ! logo . lengt…" at bounding box center [496, 255] width 529 height 338
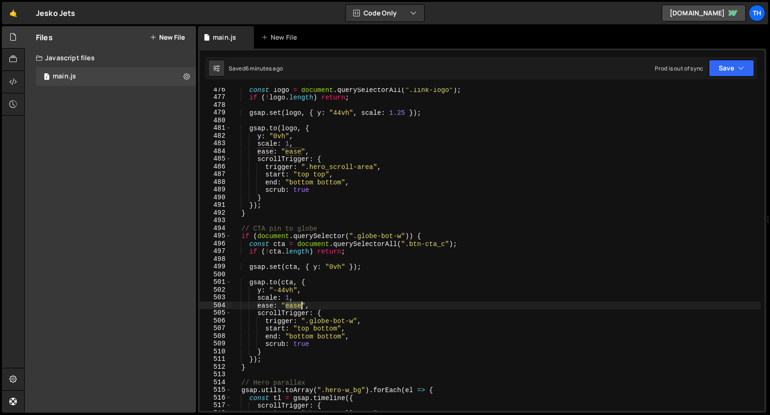
click at [295, 309] on div "const logo = document . querySelectorAll ( ".link-logo" ) ; if ( ! logo . lengt…" at bounding box center [496, 255] width 529 height 338
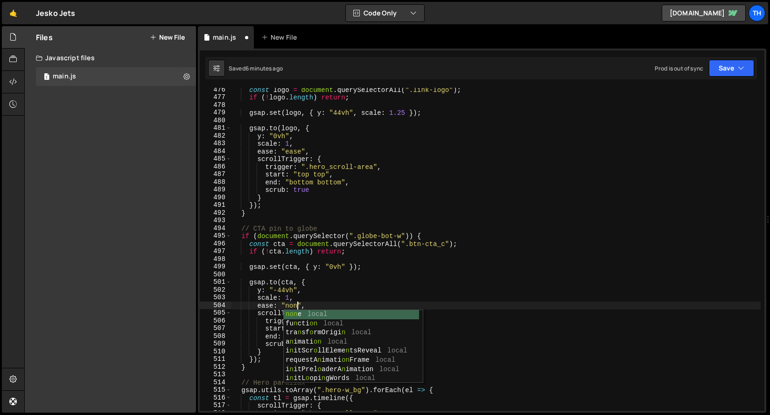
scroll to position [0, 4]
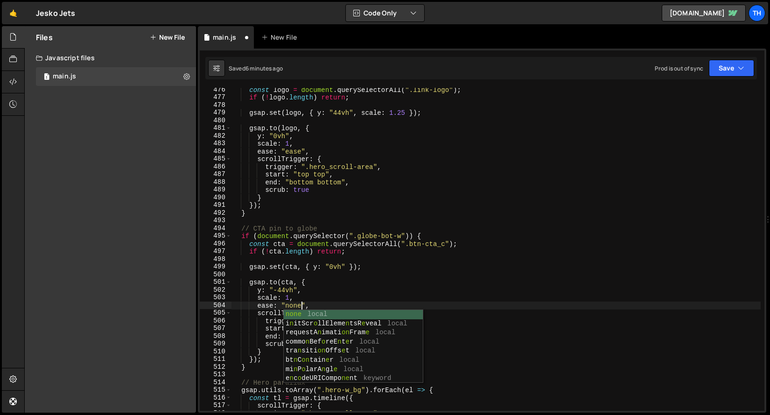
click at [424, 304] on div "const logo = document . querySelectorAll ( ".link-logo" ) ; if ( ! logo . lengt…" at bounding box center [496, 255] width 529 height 338
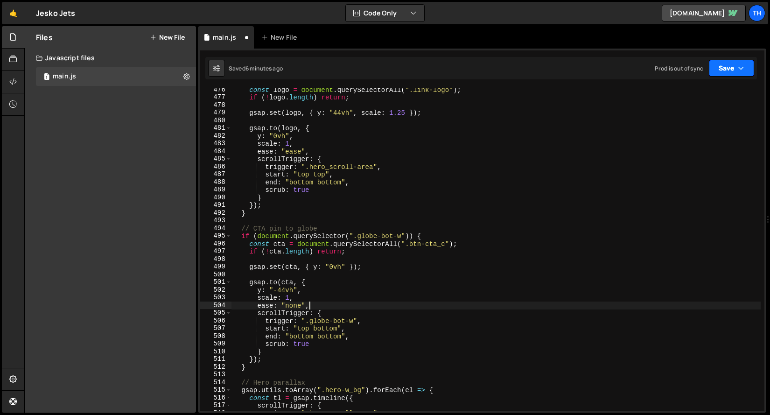
click at [721, 76] on button "Save" at bounding box center [731, 68] width 45 height 17
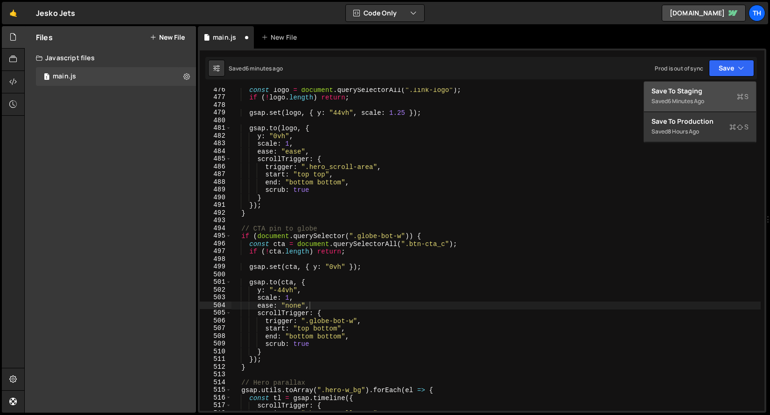
click at [690, 94] on div "Save to Staging S" at bounding box center [700, 90] width 97 height 9
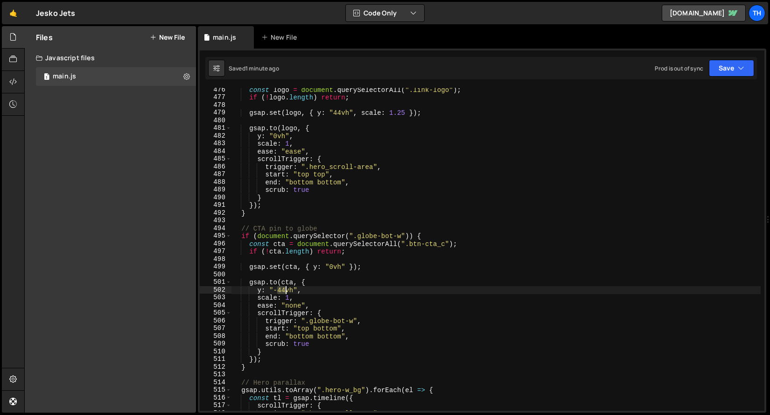
drag, startPoint x: 278, startPoint y: 291, endPoint x: 284, endPoint y: 291, distance: 6.1
click at [284, 291] on div "const logo = document . querySelectorAll ( ".link-logo" ) ; if ( ! logo . lengt…" at bounding box center [496, 255] width 529 height 338
paste textarea "28.57"
click at [726, 58] on div "Saved 1 minute ago Prod is out of sync Upgrade to Edit Save Save to Staging S S…" at bounding box center [481, 68] width 552 height 22
click at [726, 63] on button "Save" at bounding box center [731, 68] width 45 height 17
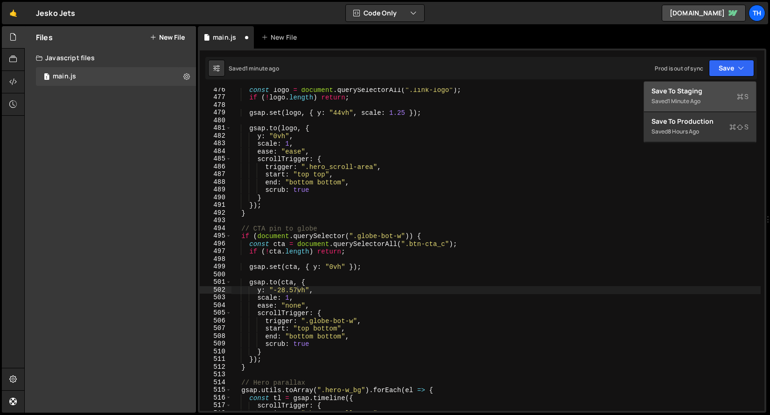
click at [716, 90] on div "Save to Staging S" at bounding box center [700, 90] width 97 height 9
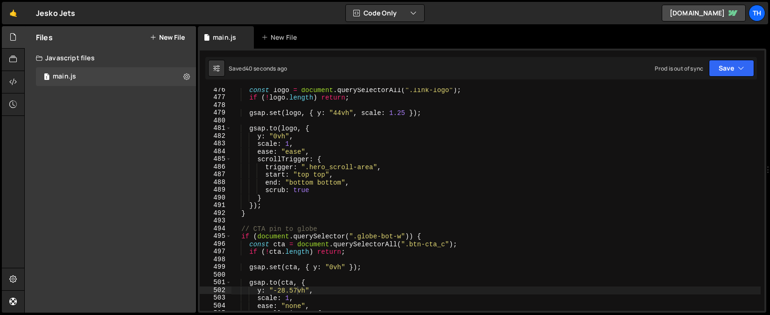
click at [305, 290] on div "const logo = document . querySelectorAll ( ".link-logo" ) ; if ( ! logo . lengt…" at bounding box center [496, 205] width 529 height 238
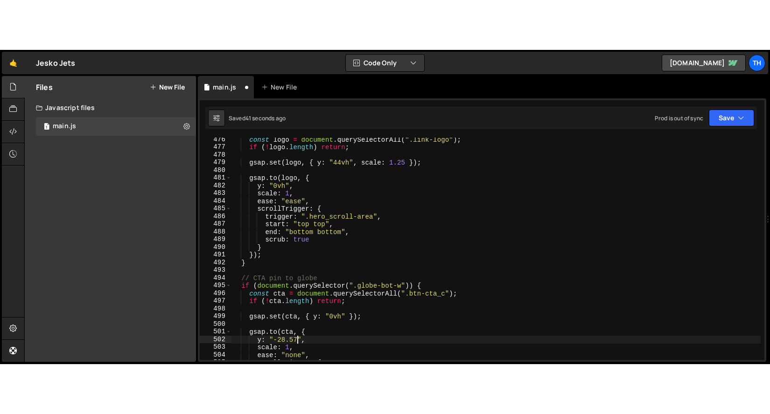
scroll to position [0, 5]
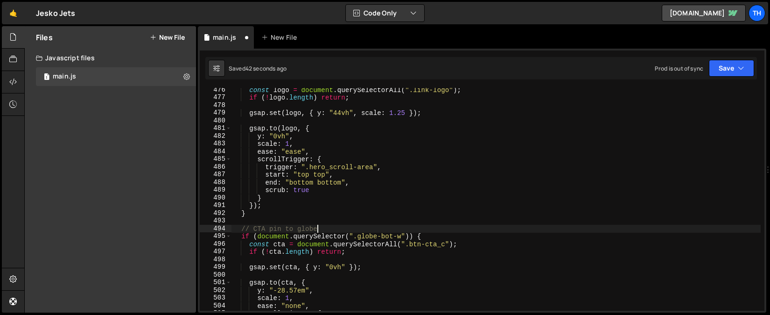
click at [399, 227] on div "const logo = document . querySelectorAll ( ".link-logo" ) ; if ( ! logo . lengt…" at bounding box center [496, 205] width 529 height 238
click at [733, 77] on div "Saved 42 seconds ago Prod is out of sync Upgrade to Edit Save Save to Staging S…" at bounding box center [481, 68] width 552 height 22
click at [733, 73] on button "Save" at bounding box center [731, 68] width 45 height 17
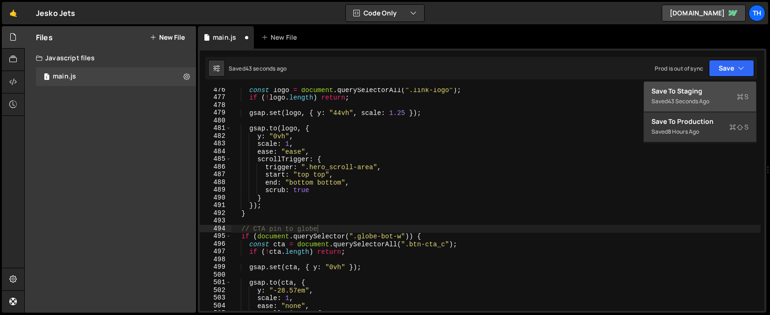
click at [710, 90] on div "Save to Staging S" at bounding box center [700, 90] width 97 height 9
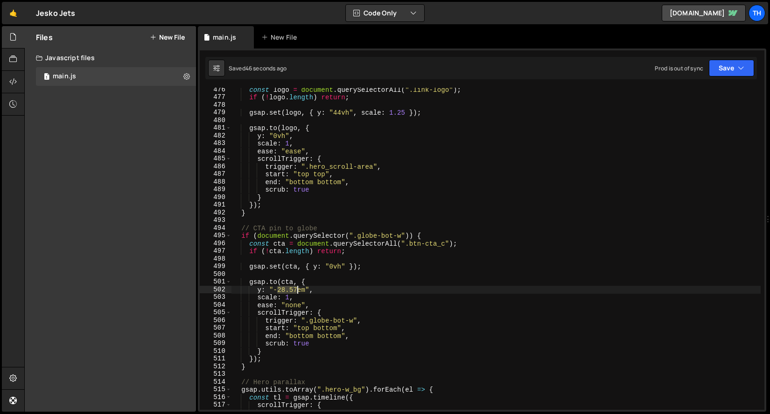
drag, startPoint x: 279, startPoint y: 291, endPoint x: 297, endPoint y: 291, distance: 18.2
click at [297, 291] on div "const logo = document . querySelectorAll ( ".link-logo" ) ; if ( ! logo . lengt…" at bounding box center [496, 255] width 529 height 338
paste textarea "16.63201663"
drag, startPoint x: 301, startPoint y: 291, endPoint x: 320, endPoint y: 292, distance: 18.7
click at [320, 292] on div "const logo = document . querySelectorAll ( ".link-logo" ) ; if ( ! logo . lengt…" at bounding box center [496, 255] width 529 height 338
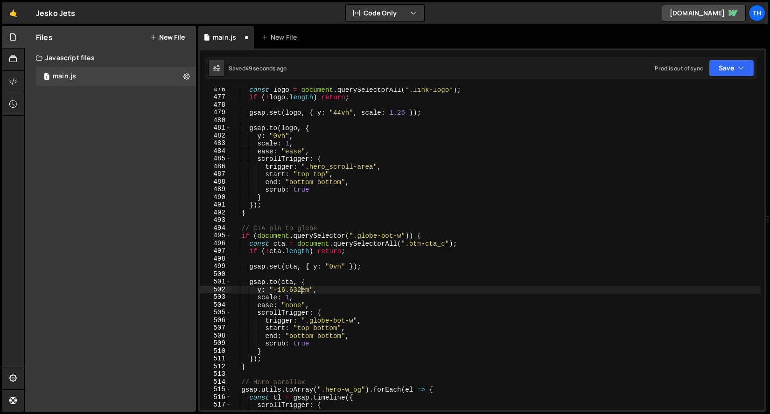
click at [331, 323] on div "const logo = document . querySelectorAll ( ".link-logo" ) ; if ( ! logo . lengt…" at bounding box center [496, 255] width 529 height 338
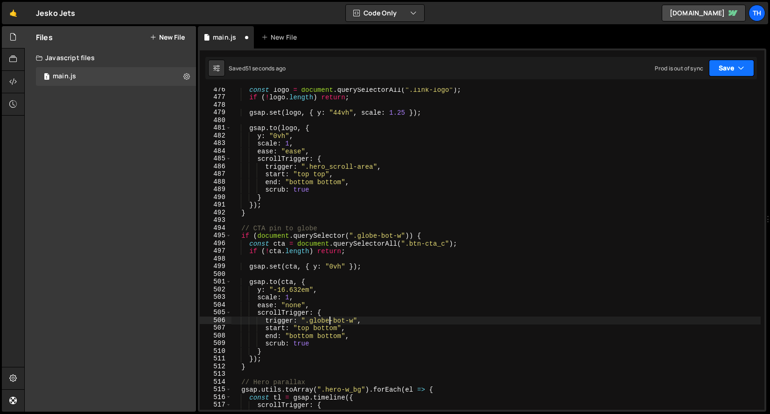
click at [725, 67] on button "Save" at bounding box center [731, 68] width 45 height 17
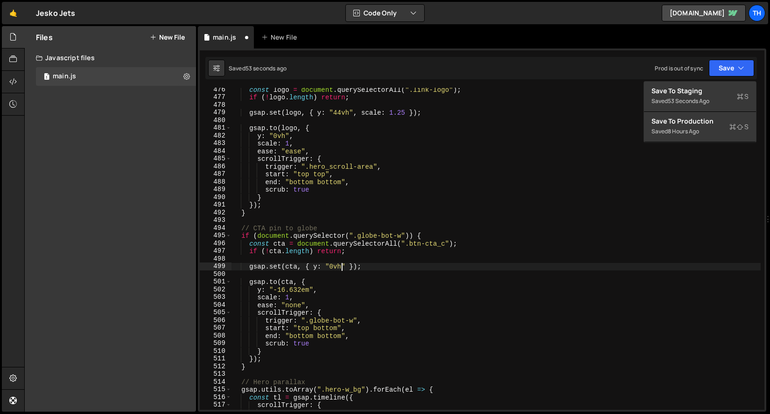
click at [342, 267] on div "const logo = document . querySelectorAll ( ".link-logo" ) ; if ( ! logo . lengt…" at bounding box center [496, 255] width 529 height 338
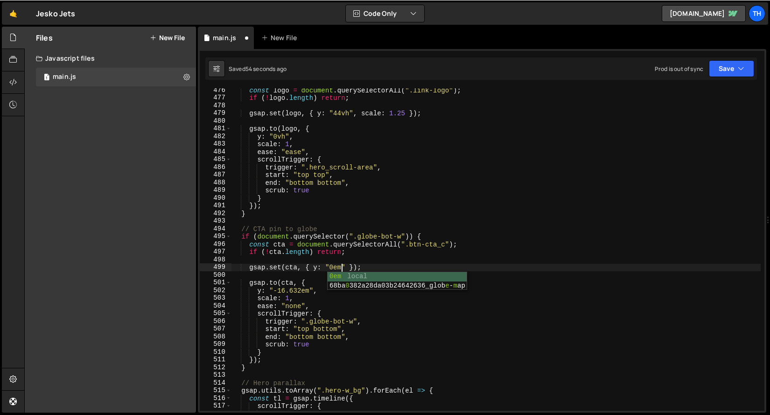
scroll to position [0, 7]
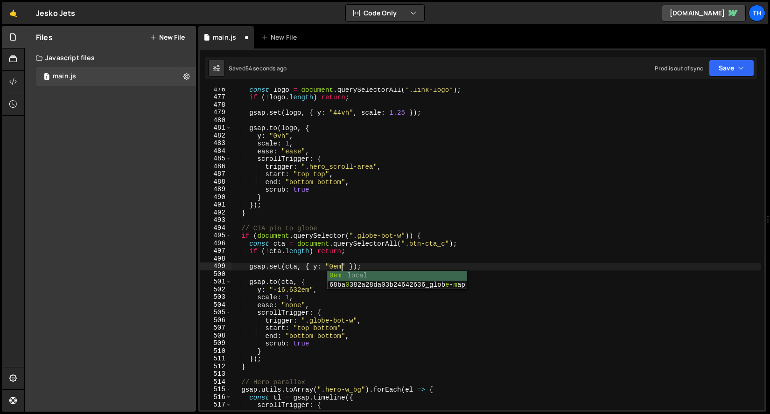
click at [479, 167] on div "const logo = document . querySelectorAll ( ".link-logo" ) ; if ( ! logo . lengt…" at bounding box center [496, 255] width 529 height 338
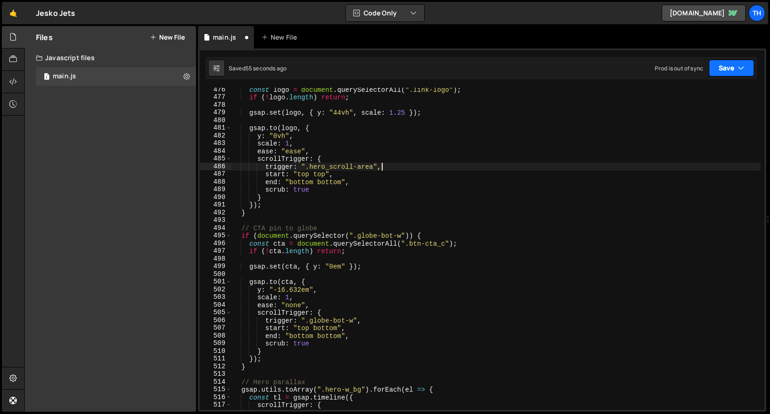
drag, startPoint x: 740, startPoint y: 71, endPoint x: 738, endPoint y: 77, distance: 6.7
click at [740, 71] on icon "button" at bounding box center [741, 67] width 7 height 9
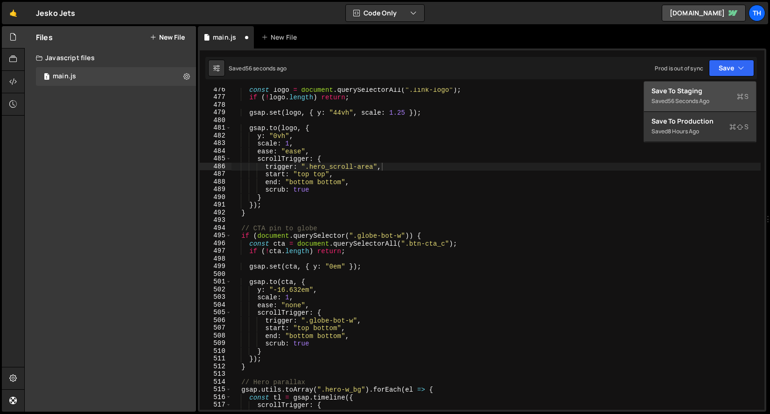
click at [723, 94] on div "Save to Staging S" at bounding box center [700, 90] width 97 height 9
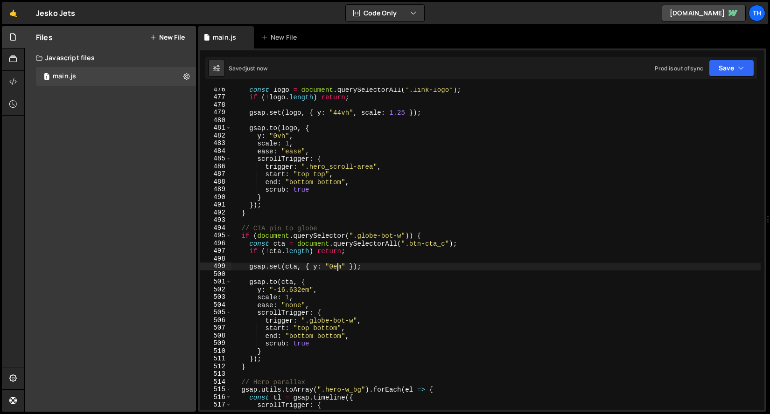
click at [338, 268] on div "const logo = document . querySelectorAll ( ".link-logo" ) ; if ( ! logo . lengt…" at bounding box center [496, 255] width 529 height 338
click at [738, 72] on icon "button" at bounding box center [741, 67] width 7 height 9
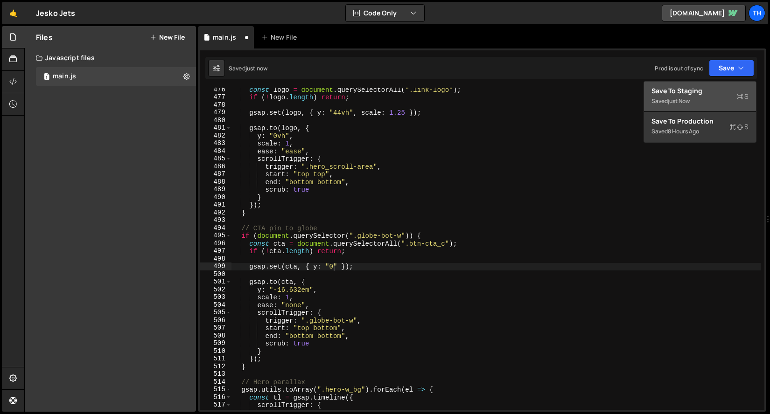
click at [710, 95] on div "Save to Staging S" at bounding box center [700, 90] width 97 height 9
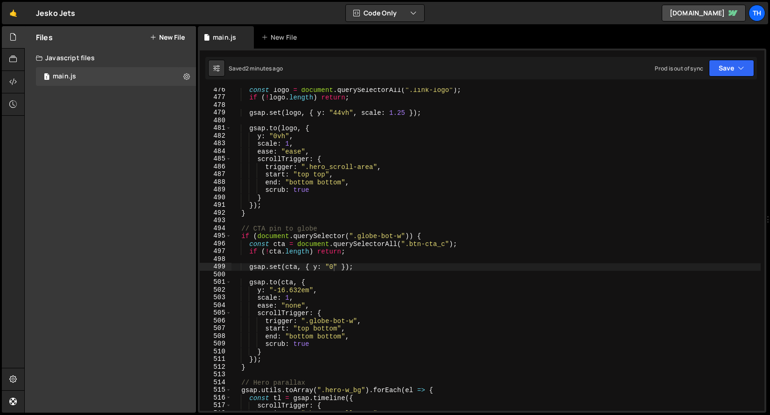
scroll to position [0, 0]
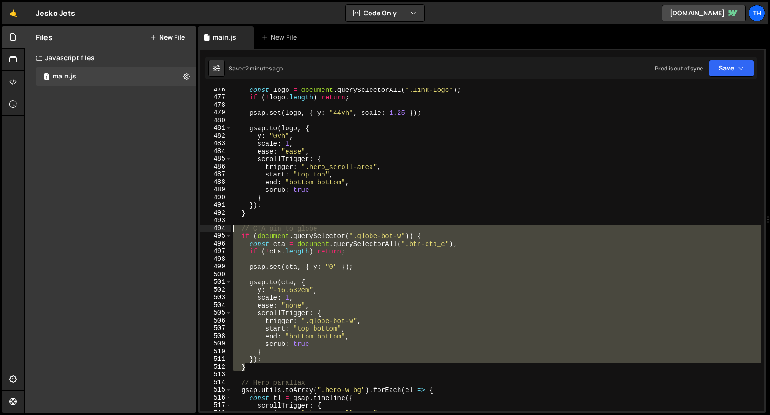
drag, startPoint x: 259, startPoint y: 365, endPoint x: 179, endPoint y: 225, distance: 160.8
click at [179, 225] on div "Files New File Javascript files 1 main.js 0 CSS files Copy share link Edit File…" at bounding box center [397, 219] width 746 height 387
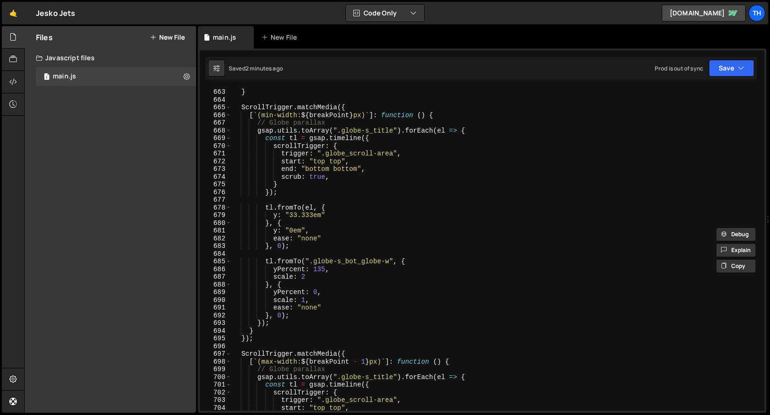
scroll to position [5090, 0]
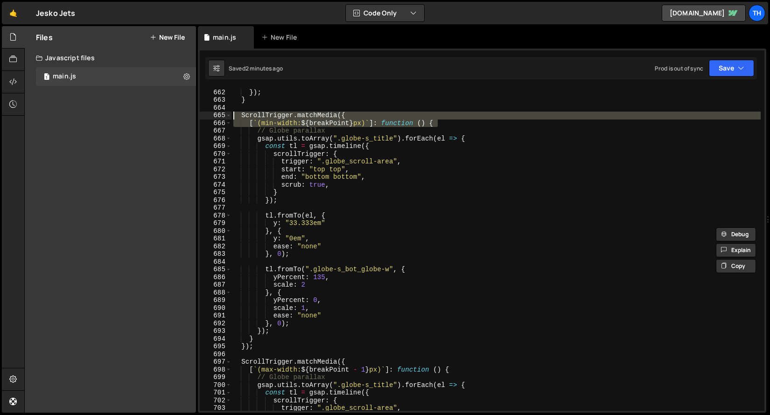
drag, startPoint x: 447, startPoint y: 122, endPoint x: 211, endPoint y: 114, distance: 235.4
click at [211, 114] on div "// CTA pin to globe if (document.querySelector(".globe-bot-w")) { 661 662 663 6…" at bounding box center [482, 249] width 565 height 323
type textarea "ScrollTrigger.matchMedia({ [`(min-width: ${breakPoint}px)`]: function () {"
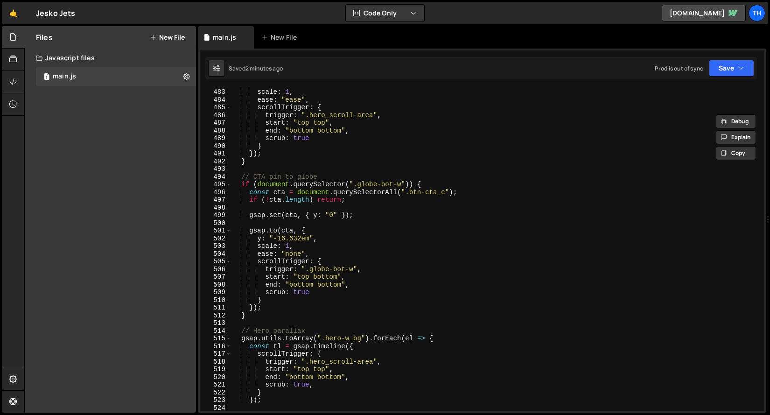
scroll to position [3712, 0]
click at [263, 169] on div "y : "0vh" , scale : 1 , ease : "ease" , scrollTrigger : { trigger : ".hero_scro…" at bounding box center [496, 249] width 529 height 338
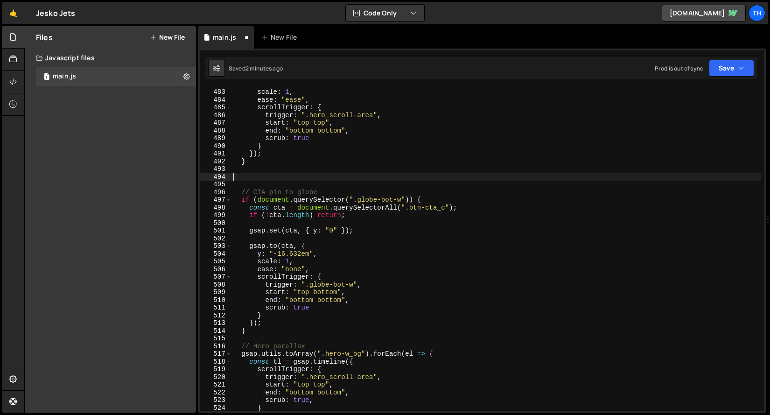
paste textarea "});"
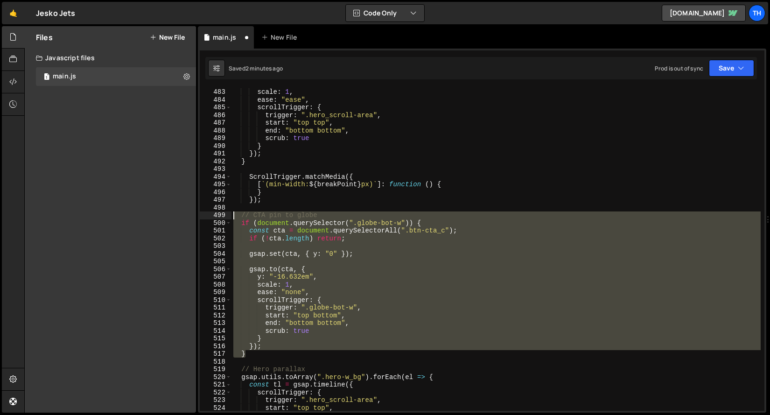
drag, startPoint x: 258, startPoint y: 356, endPoint x: 203, endPoint y: 216, distance: 150.3
click at [203, 216] on div "}); 482 483 484 485 486 487 488 489 490 491 492 493 494 495 496 497 498 499 500…" at bounding box center [482, 249] width 565 height 323
type textarea "// CTA pin to globe if (document.querySelector(".globe-bot-w")) {"
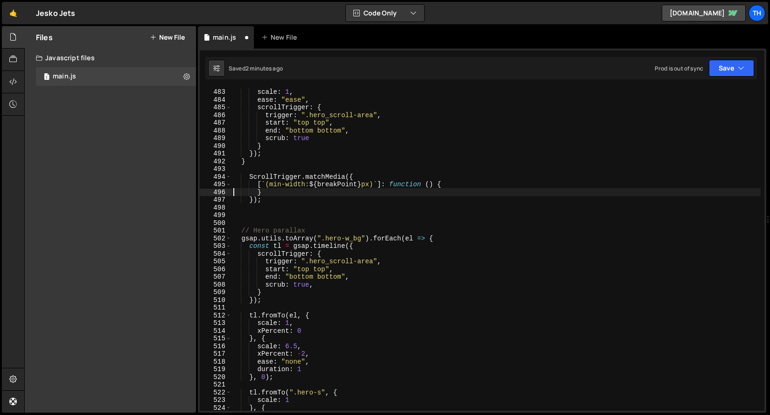
click at [233, 191] on div "y : "0vh" , scale : 1 , ease : "ease" , scrollTrigger : { trigger : ".hero_scro…" at bounding box center [496, 249] width 529 height 338
type textarea "}"
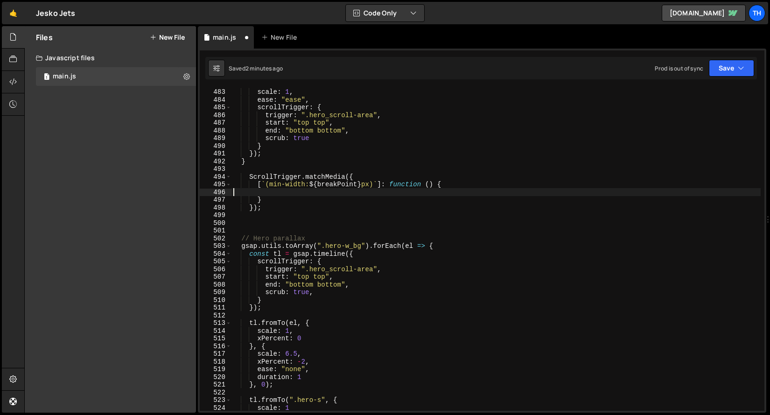
paste textarea "}"
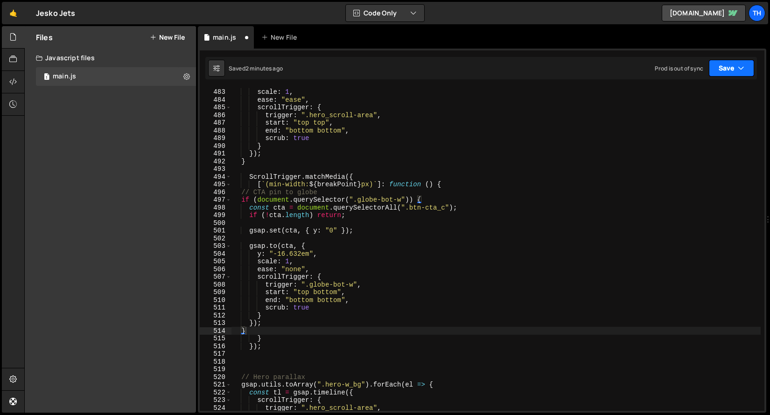
click at [723, 69] on button "Save" at bounding box center [731, 68] width 45 height 17
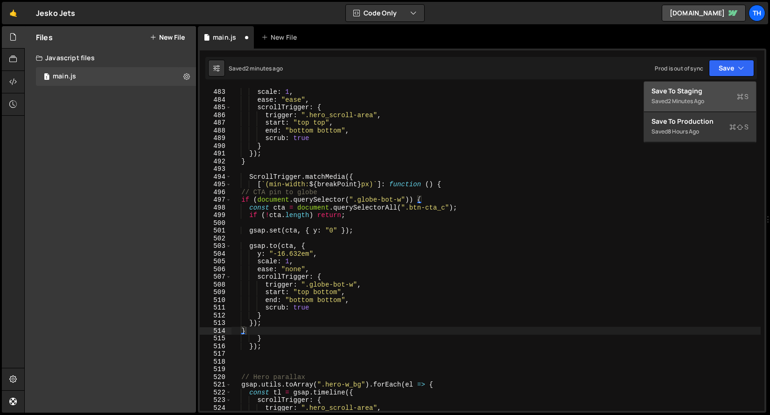
click at [704, 87] on div "Save to Staging S" at bounding box center [700, 90] width 97 height 9
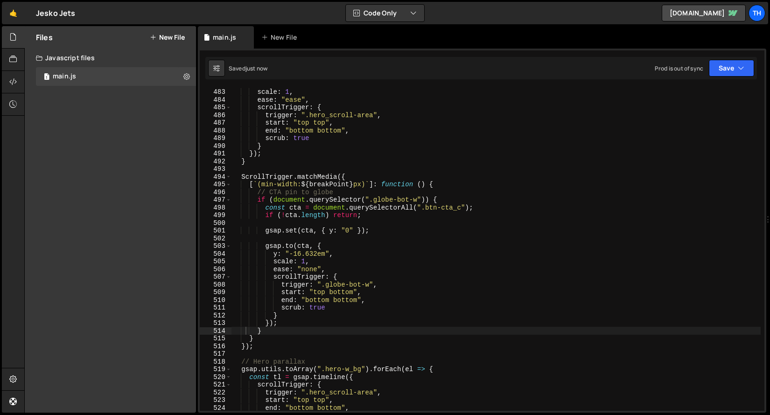
type textarea "trigger: ".globe-bot-w","
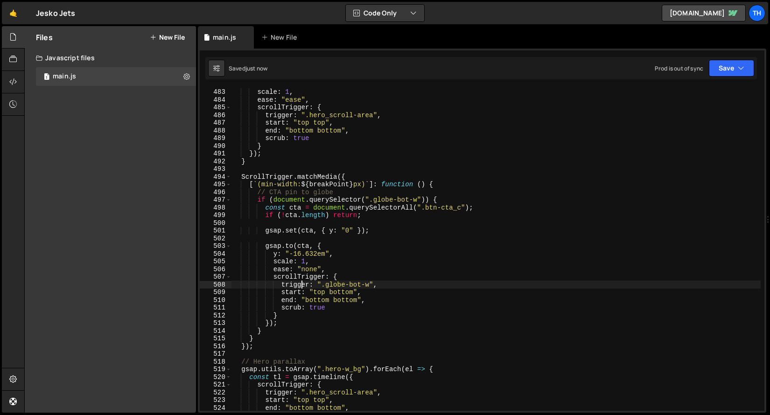
click at [302, 284] on div "y : "0vh" , scale : 1 , ease : "ease" , scrollTrigger : { trigger : ".hero_scro…" at bounding box center [496, 249] width 529 height 338
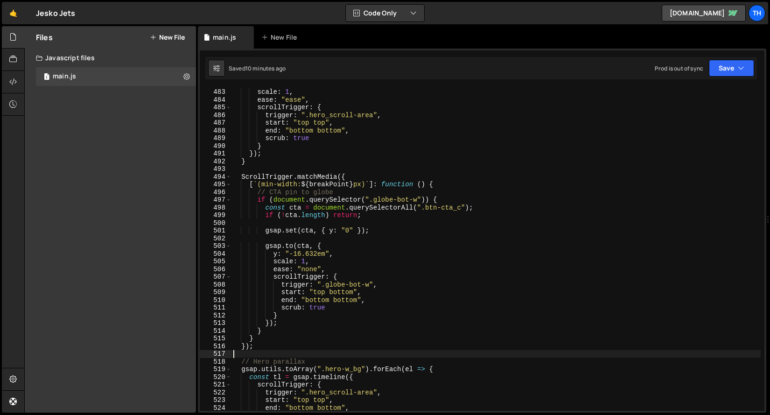
click at [263, 350] on div "y : "0vh" , scale : 1 , ease : "ease" , scrollTrigger : { trigger : ".hero_scro…" at bounding box center [496, 249] width 529 height 338
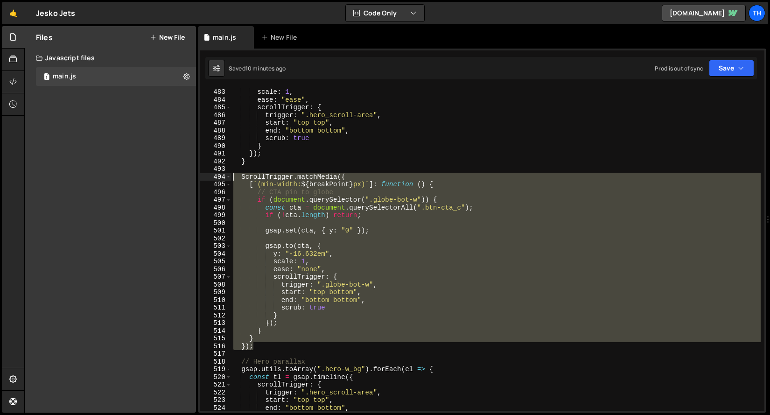
drag, startPoint x: 266, startPoint y: 344, endPoint x: 138, endPoint y: 176, distance: 210.9
click at [138, 176] on div "Files New File Javascript files 1 main.js 0 CSS files Copy share link Edit File…" at bounding box center [397, 219] width 746 height 387
type textarea "ScrollTrigger.matchMedia({ [`(min-width: ${breakPoint}px)`]: function () {"
click at [239, 353] on div "y : "0vh" , scale : 1 , ease : "ease" , scrollTrigger : { trigger : ".hero_scro…" at bounding box center [496, 249] width 529 height 338
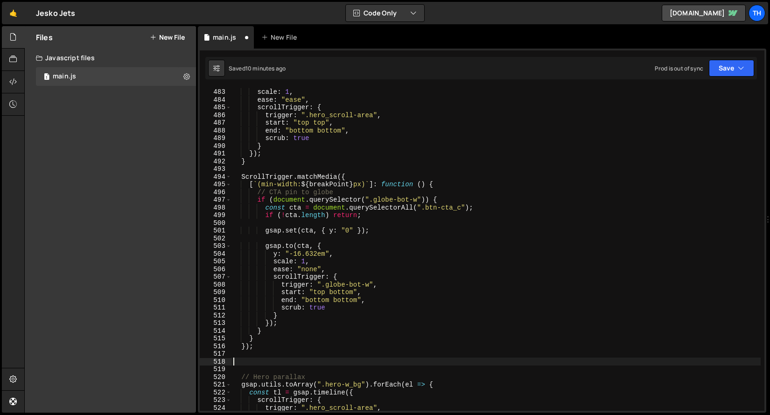
paste textarea "});"
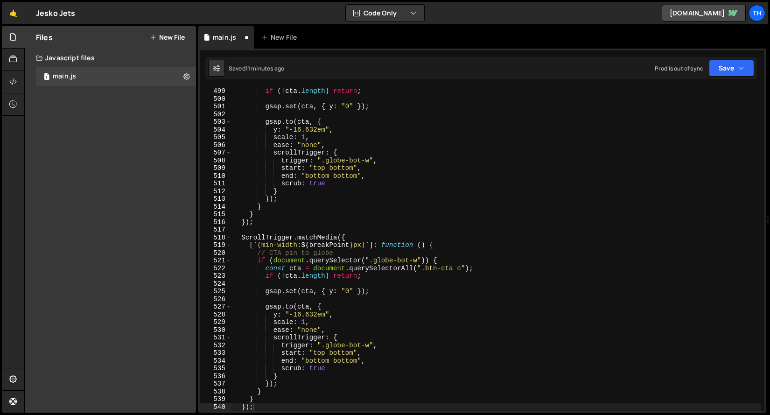
click at [372, 335] on div "if ( ! cta . length ) return ; gsap . set ( cta , { y : "0" }) ; gsap . to ( ct…" at bounding box center [496, 256] width 529 height 338
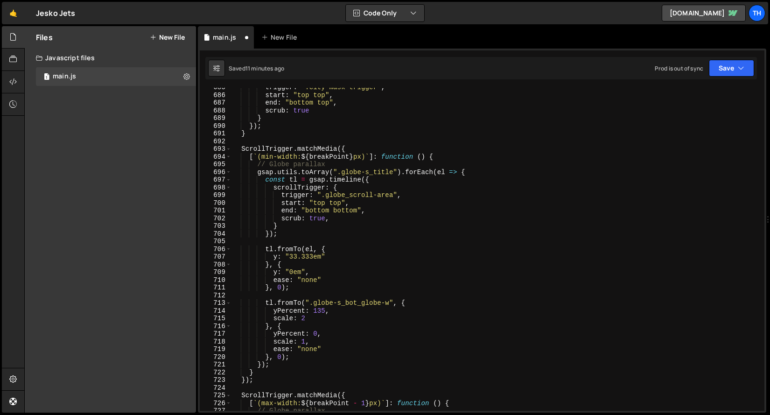
scroll to position [5384, 0]
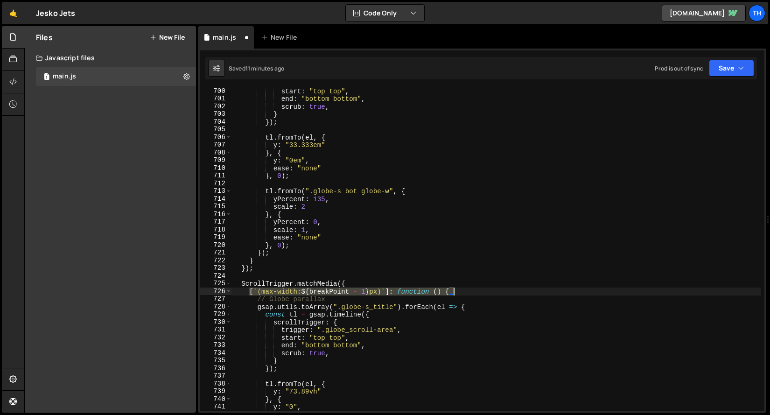
drag, startPoint x: 250, startPoint y: 291, endPoint x: 509, endPoint y: 292, distance: 258.6
click at [509, 292] on div "start : "top top" , end : "bottom bottom" , scrub : true , } }) ; tl . fromTo (…" at bounding box center [496, 256] width 529 height 338
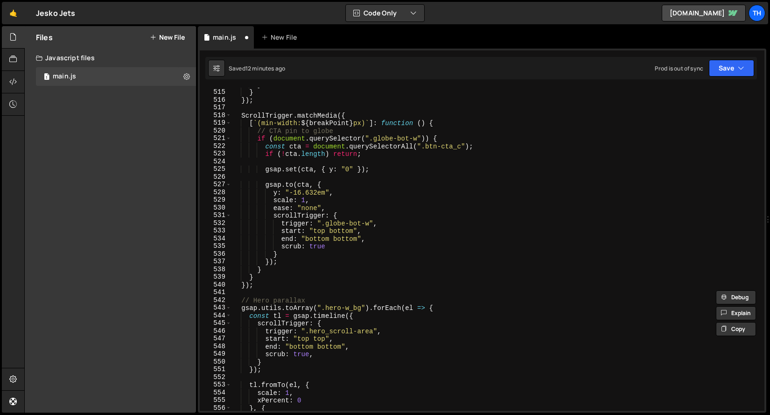
scroll to position [3859, 0]
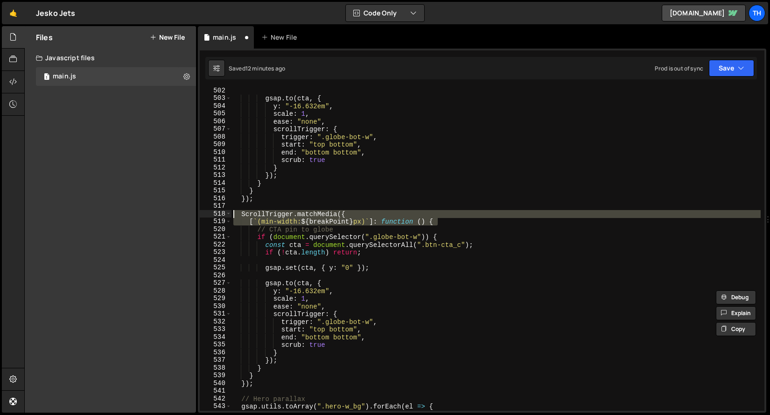
drag, startPoint x: 449, startPoint y: 221, endPoint x: 214, endPoint y: 212, distance: 235.4
click at [214, 212] on div "[`(max-width: ${breakPoint - 1}px)`]: function () { 502 503 504 505 506 507 508…" at bounding box center [482, 249] width 565 height 323
paste textarea "[`(max-width: ${breakPoint - 1"
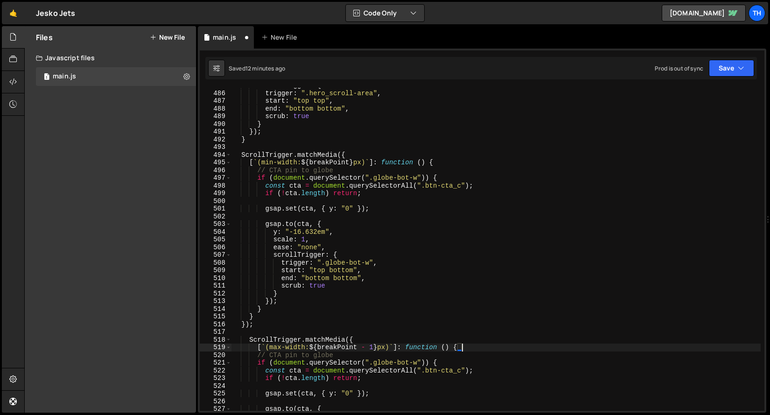
scroll to position [3733, 0]
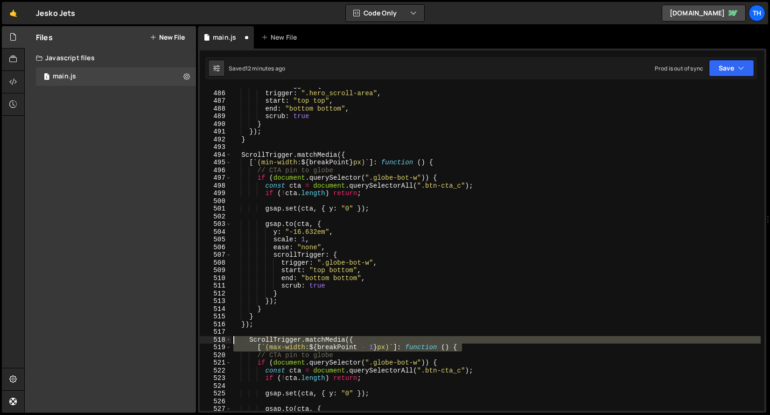
drag, startPoint x: 470, startPoint y: 346, endPoint x: 198, endPoint y: 339, distance: 272.2
click at [198, 339] on div "[`(max-width: ${breakPoint - 1}px)`]: function () { 485 486 487 488 489 490 491…" at bounding box center [482, 231] width 568 height 364
click at [359, 311] on div "scrollTrigger : { trigger : ".hero_scroll-area" , start : "top top" , end : "bo…" at bounding box center [496, 251] width 529 height 338
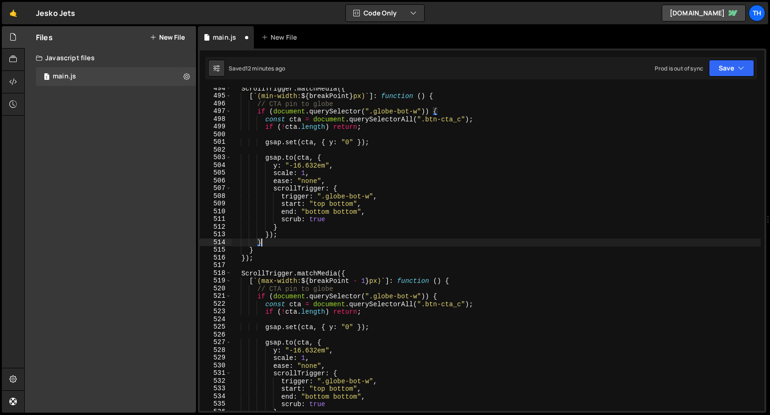
scroll to position [3818, 0]
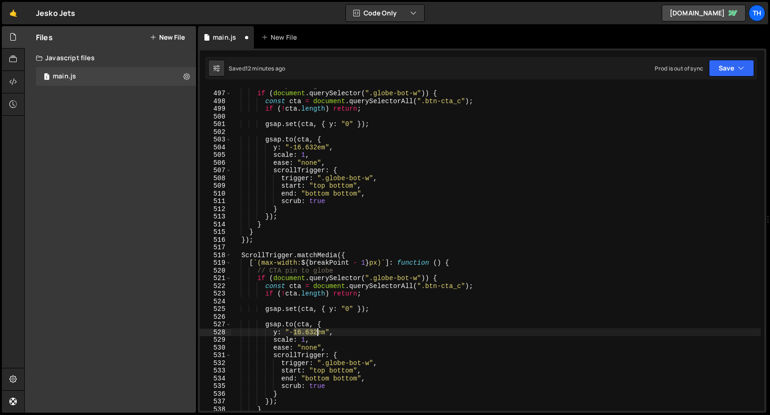
drag, startPoint x: 293, startPoint y: 333, endPoint x: 317, endPoint y: 333, distance: 23.8
click at [317, 333] on div "// CTA pin to globe if ( document . querySelector ( ".globe-bot-w" )) { const c…" at bounding box center [496, 251] width 529 height 338
click at [371, 227] on div "// CTA pin to globe if ( document . querySelector ( ".globe-bot-w" )) { const c…" at bounding box center [496, 251] width 529 height 338
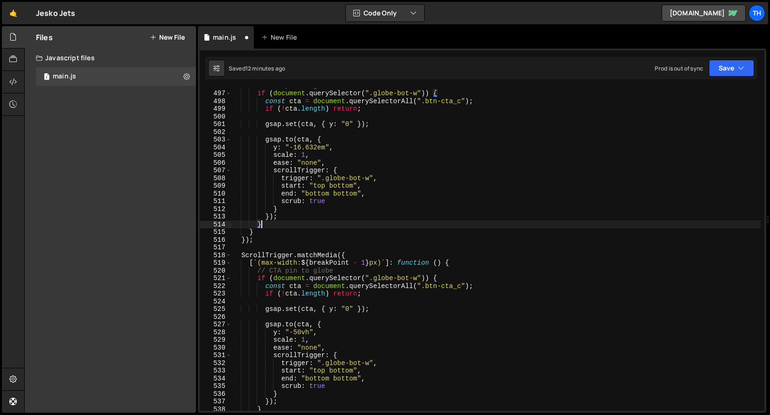
scroll to position [0, 1]
click at [704, 70] on div "Prod is out of sync Upgrade to Edit Save Save to Staging S Saved 12 minutes ago…" at bounding box center [704, 68] width 99 height 17
click at [716, 77] on div "Saved 12 minutes ago Prod is out of sync Upgrade to Edit Save Save to Staging S…" at bounding box center [481, 68] width 552 height 22
click at [721, 62] on button "Save" at bounding box center [731, 68] width 45 height 17
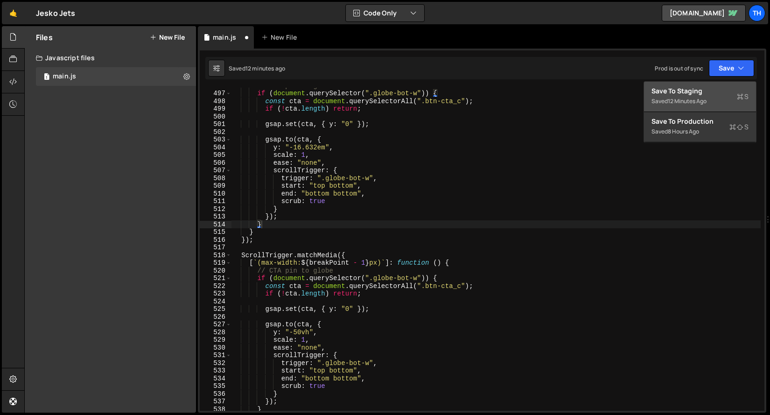
click at [707, 87] on div "Save to Staging S" at bounding box center [700, 90] width 97 height 9
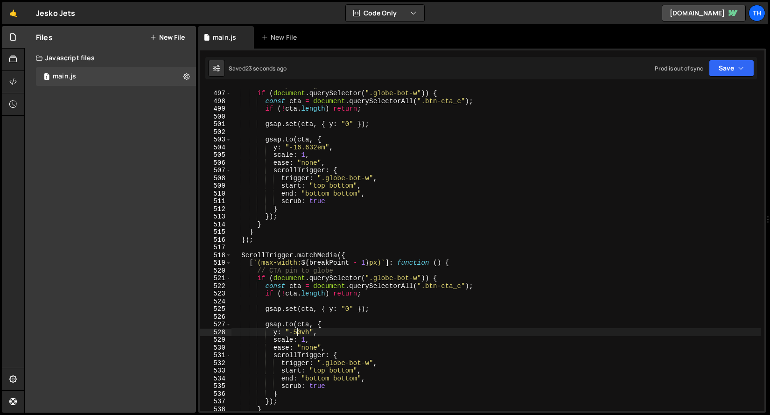
drag, startPoint x: 296, startPoint y: 332, endPoint x: 301, endPoint y: 332, distance: 5.2
click at [301, 332] on div "// CTA pin to globe if ( document . querySelector ( ".globe-bot-w" )) { const c…" at bounding box center [496, 251] width 529 height 338
click at [712, 68] on button "Save" at bounding box center [731, 68] width 45 height 17
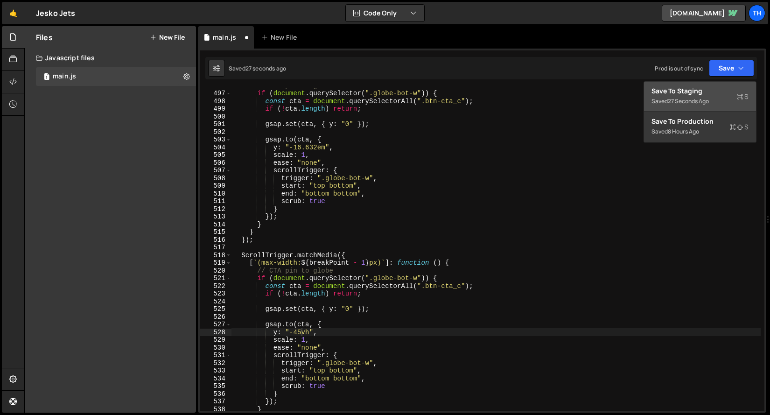
click at [703, 94] on div "Save to Staging S" at bounding box center [700, 90] width 97 height 9
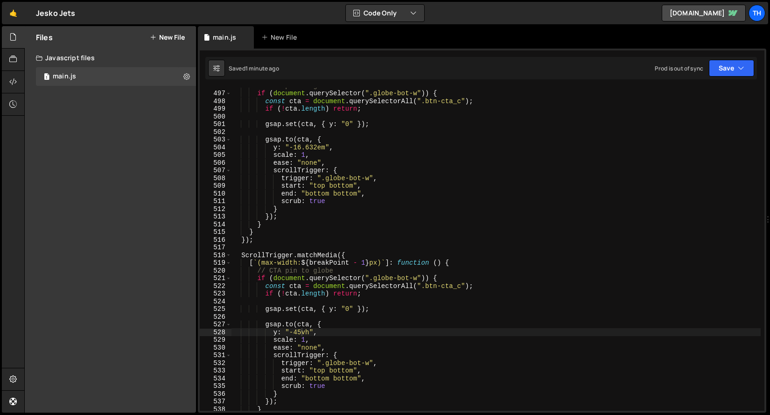
scroll to position [3721, 0]
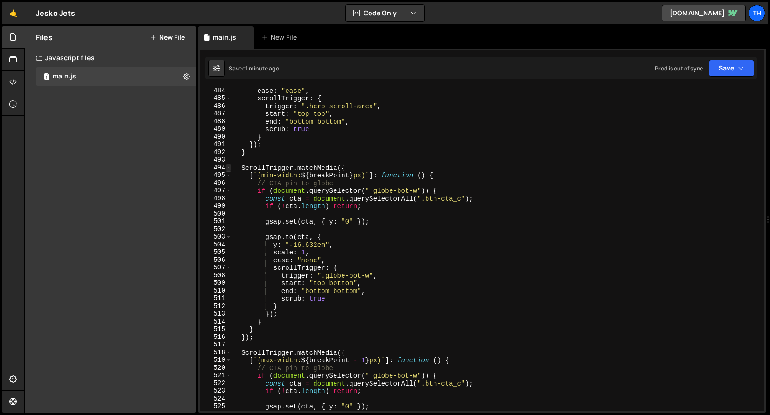
click at [229, 169] on span at bounding box center [228, 168] width 5 height 8
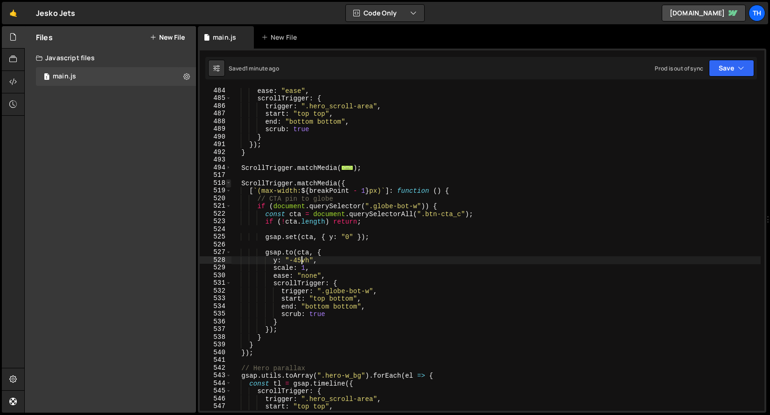
click at [228, 183] on span at bounding box center [228, 183] width 5 height 8
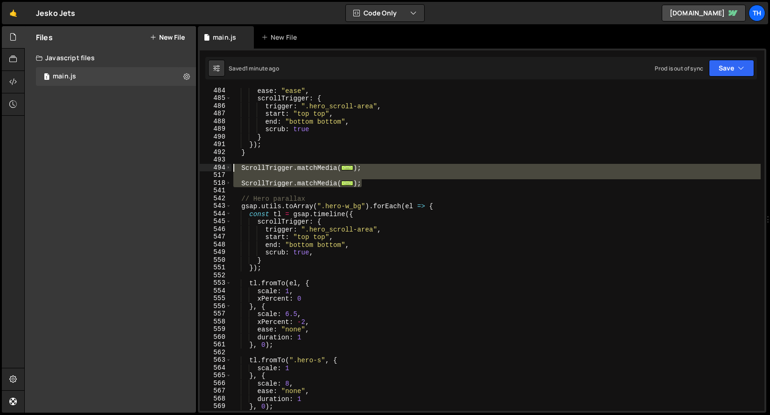
drag, startPoint x: 386, startPoint y: 184, endPoint x: 213, endPoint y: 170, distance: 173.3
click at [213, 170] on div "y: "-45vh", 484 485 486 487 488 489 490 491 492 493 494 517 518 541 542 543 544…" at bounding box center [482, 249] width 565 height 323
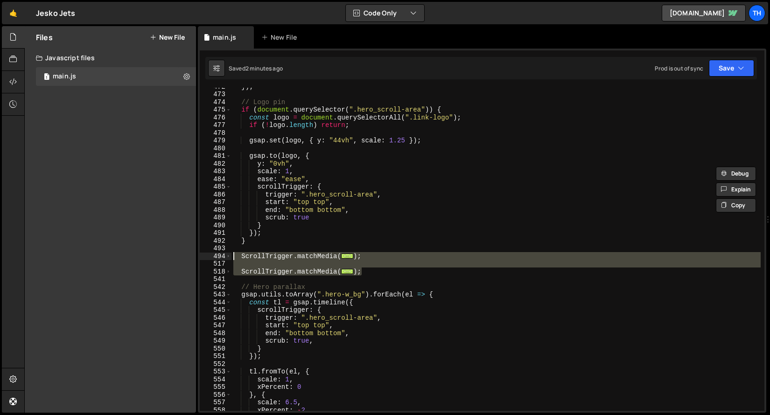
scroll to position [3632, 0]
click at [226, 299] on span at bounding box center [228, 303] width 5 height 8
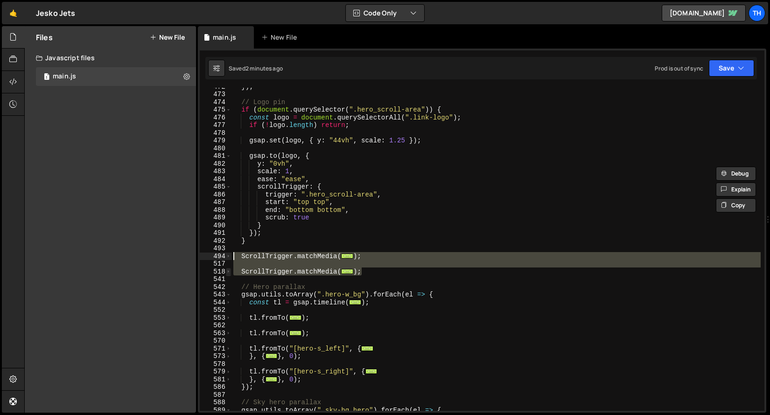
click at [227, 268] on span at bounding box center [228, 272] width 5 height 8
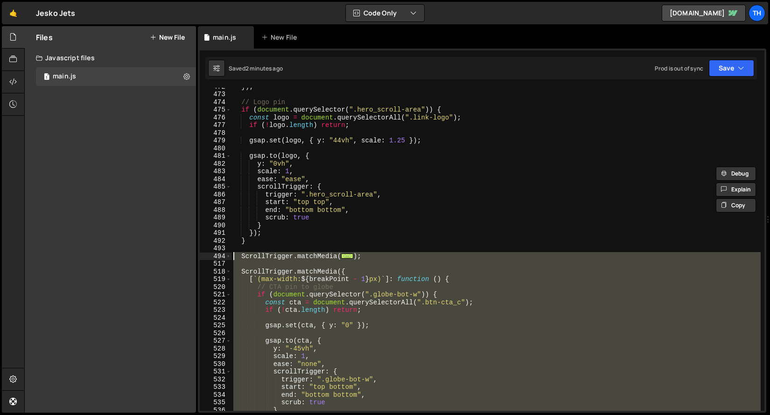
click at [225, 273] on div "518" at bounding box center [216, 272] width 32 height 8
type textarea "ScrollTrigger.matchMedia({ [`(max-width: ${breakPoint - 1}px)`]: function () {"
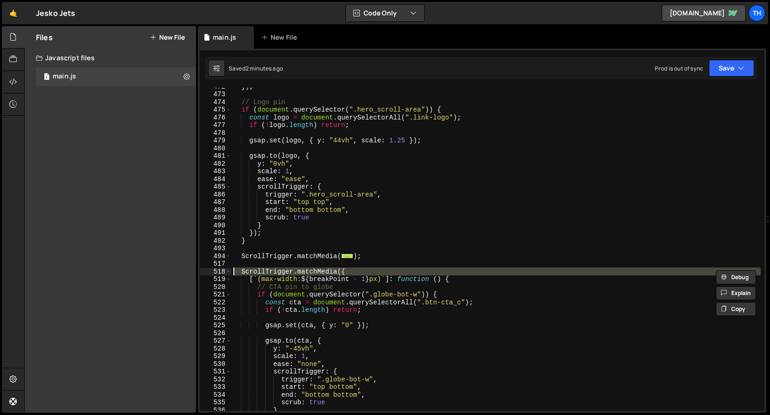
drag, startPoint x: 234, startPoint y: 250, endPoint x: 232, endPoint y: 255, distance: 5.5
click at [234, 250] on div "}) ; // Logo pin if ( document . querySelector ( ".hero_scroll-area" )) { const…" at bounding box center [496, 252] width 529 height 338
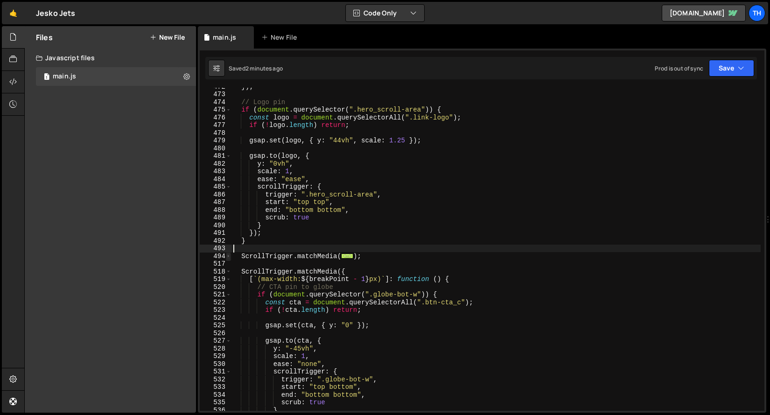
click at [229, 256] on span at bounding box center [228, 257] width 5 height 8
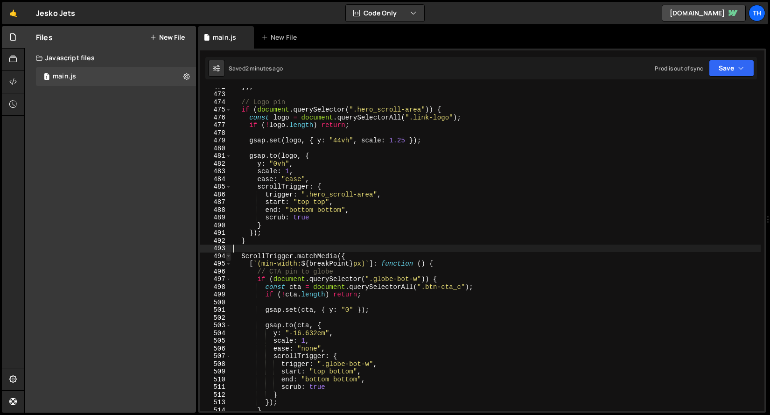
click at [229, 256] on span at bounding box center [228, 257] width 5 height 8
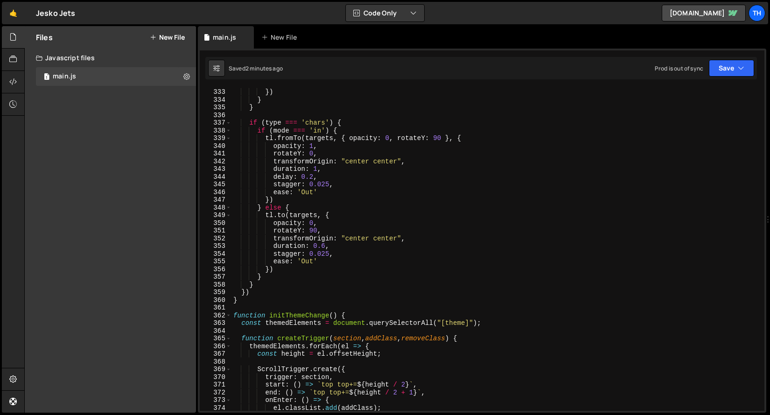
scroll to position [2556, 0]
click at [226, 319] on div "363" at bounding box center [216, 323] width 32 height 8
click at [226, 317] on span at bounding box center [228, 316] width 5 height 8
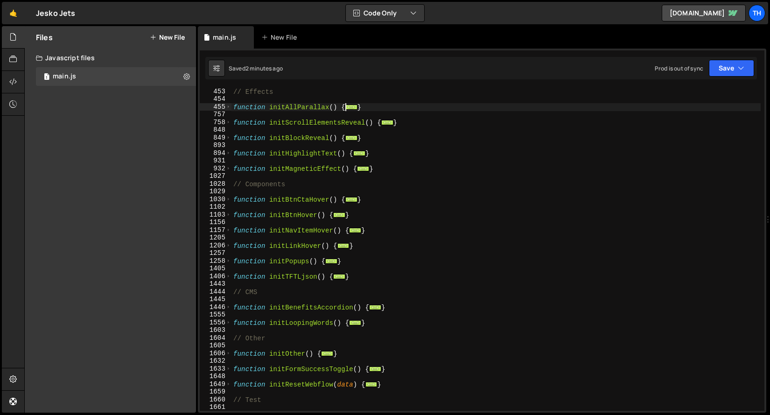
scroll to position [308, 0]
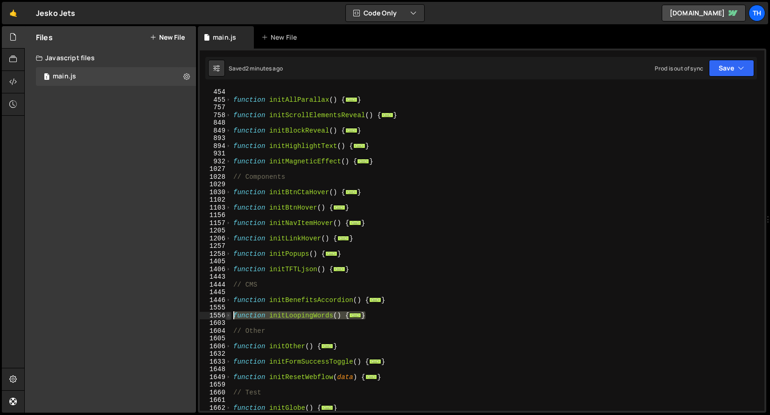
drag, startPoint x: 366, startPoint y: 317, endPoint x: 228, endPoint y: 318, distance: 138.2
click at [228, 318] on div "453 454 455 757 758 848 849 893 894 931 932 1027 1028 1029 1030 1102 1103 1156 …" at bounding box center [482, 249] width 565 height 323
paste textarea "}"
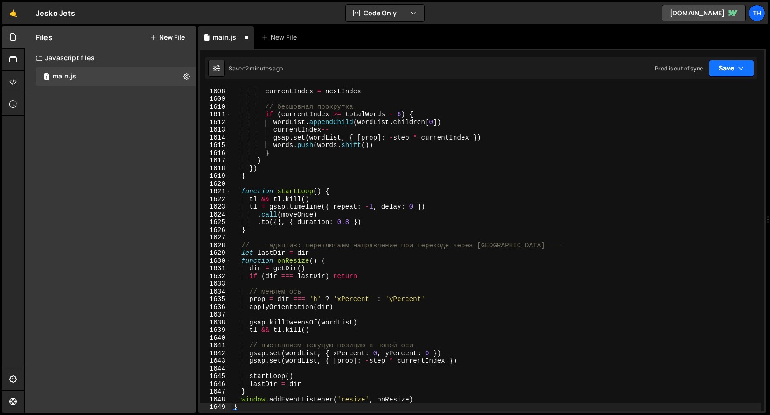
click at [732, 70] on button "Save" at bounding box center [731, 68] width 45 height 17
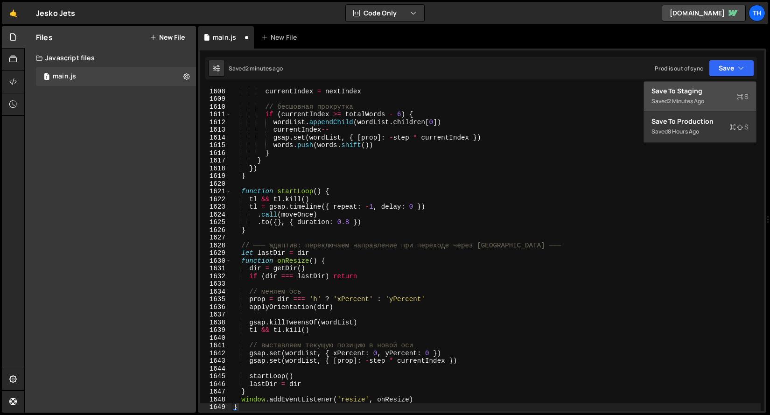
click at [715, 101] on div "Saved 2 minutes ago" at bounding box center [700, 101] width 97 height 11
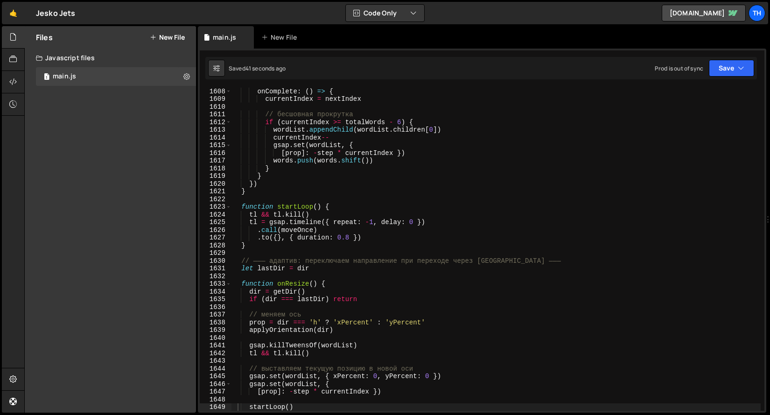
click at [305, 228] on div "onComplete : ( ) => { currentIndex = nextIndex // бесшовная прокрутка if ( curr…" at bounding box center [496, 256] width 529 height 338
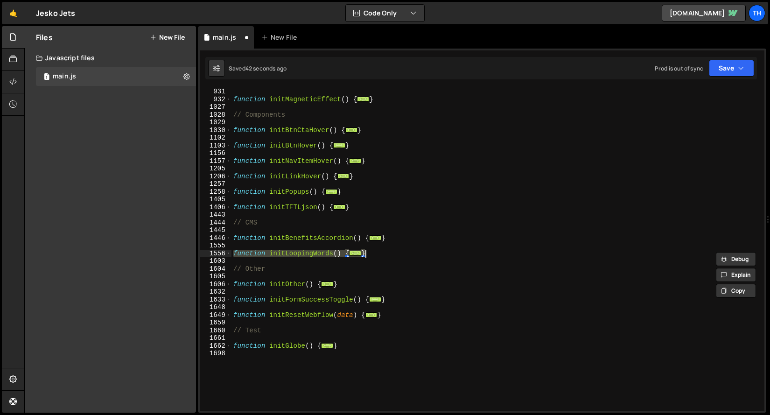
scroll to position [370, 0]
click at [231, 254] on span at bounding box center [228, 254] width 5 height 8
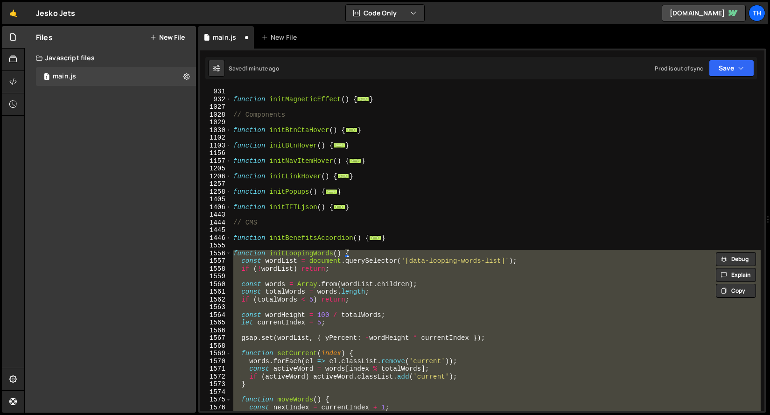
scroll to position [467, 0]
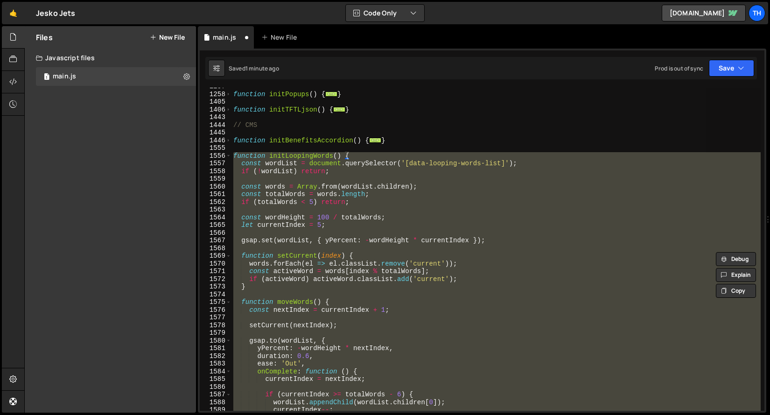
click at [309, 214] on div "function initPopups ( ) { ... } function initTFTLjson ( ) { ... } // CMS functi…" at bounding box center [496, 249] width 529 height 323
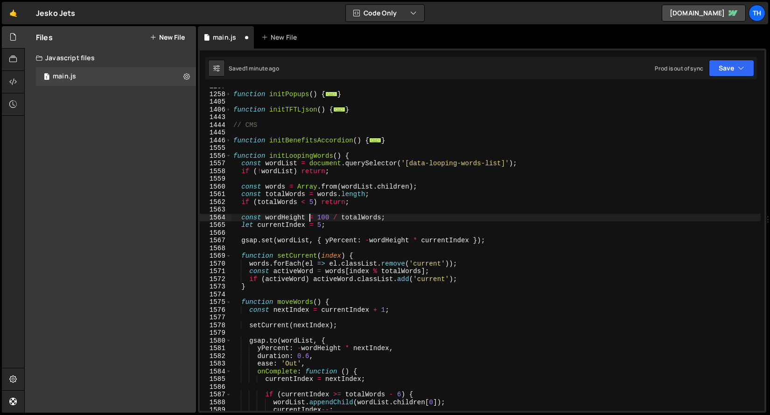
click at [369, 157] on div "function initPopups ( ) { ... } function initTFTLjson ( ) { ... } // CMS functi…" at bounding box center [496, 252] width 529 height 338
type textarea "function initLoopingWords() {"
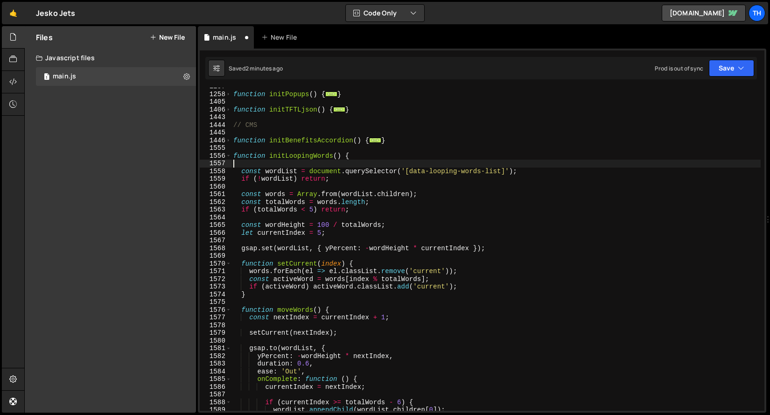
paste textarea "});"
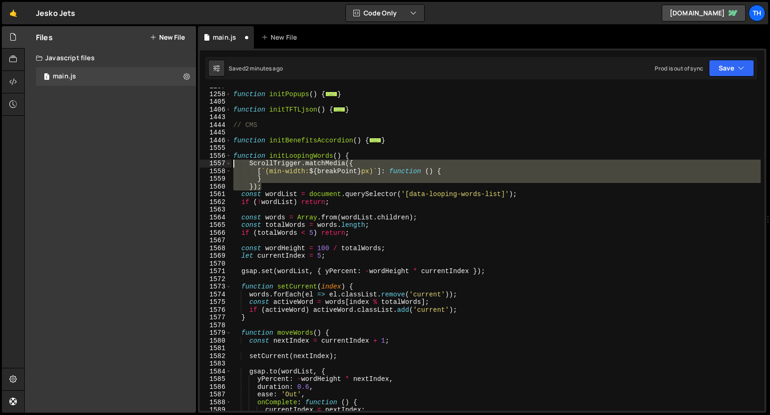
drag, startPoint x: 269, startPoint y: 187, endPoint x: 188, endPoint y: 164, distance: 83.9
click at [188, 164] on div "Files New File Javascript files 1 main.js 0 CSS files Copy share link Edit File…" at bounding box center [397, 219] width 746 height 387
click at [270, 189] on div "function initPopups ( ) { ... } function initTFTLjson ( ) { ... } // CMS functi…" at bounding box center [496, 249] width 529 height 323
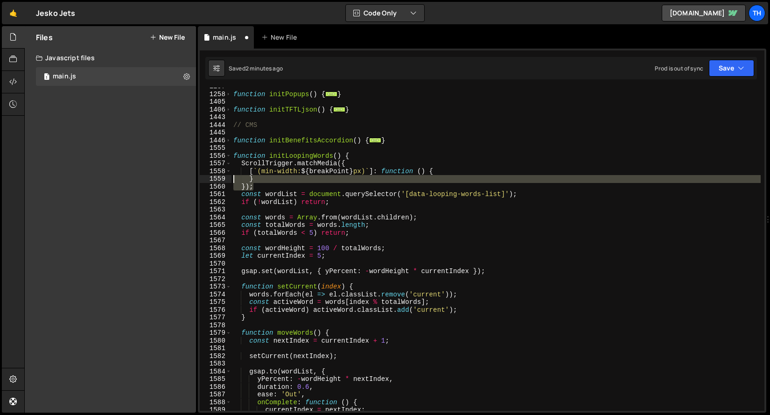
drag, startPoint x: 269, startPoint y: 186, endPoint x: 192, endPoint y: 178, distance: 77.4
click at [192, 178] on div "Files New File Javascript files 1 main.js 0 CSS files Copy share link Edit File…" at bounding box center [397, 219] width 746 height 387
type textarea "} });"
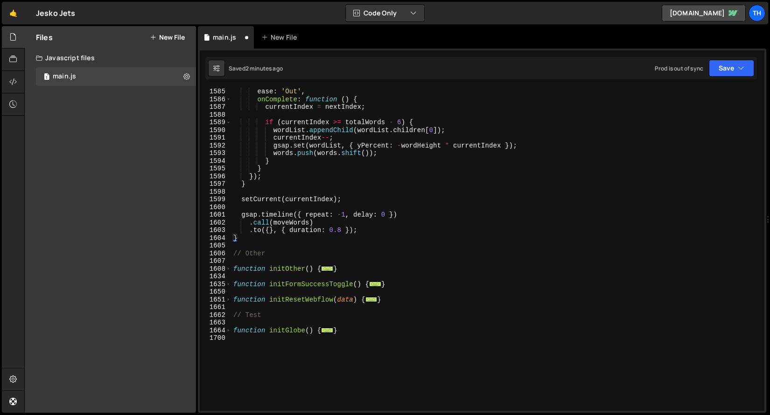
scroll to position [784, 0]
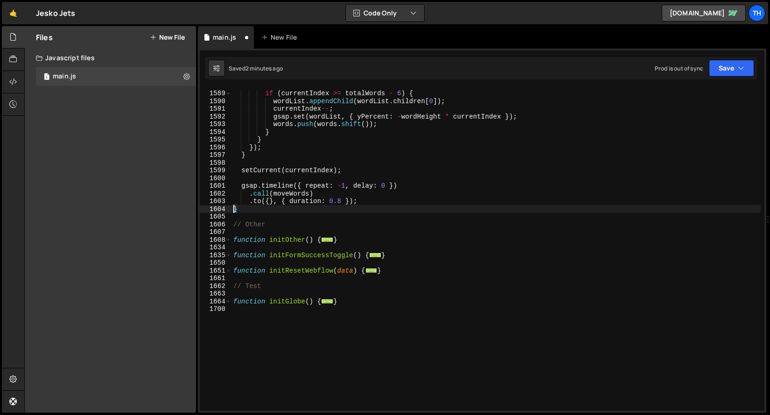
click at [234, 209] on div "if ( currentIndex >= totalWords - 6 ) { wordList . appendChild ( wordList . chi…" at bounding box center [496, 251] width 529 height 338
type textarea "}"
type textarea ".to({}, { duration: 0.8 });"
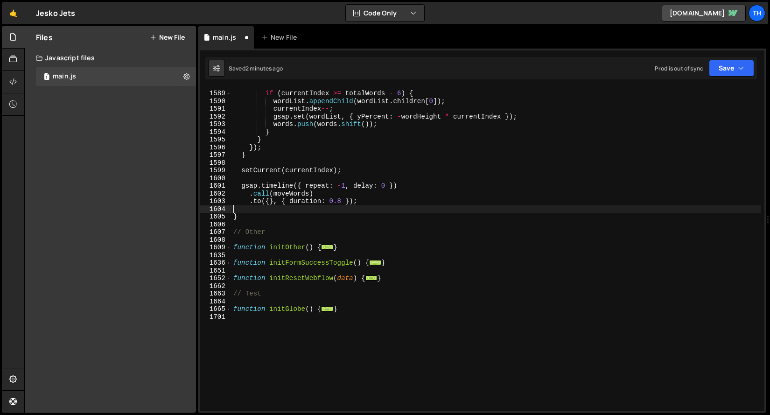
paste textarea "});"
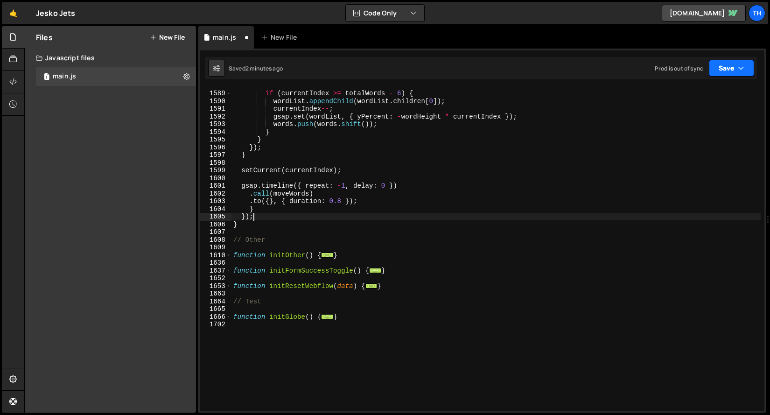
type textarea "});"
click at [723, 68] on button "Save" at bounding box center [731, 68] width 45 height 17
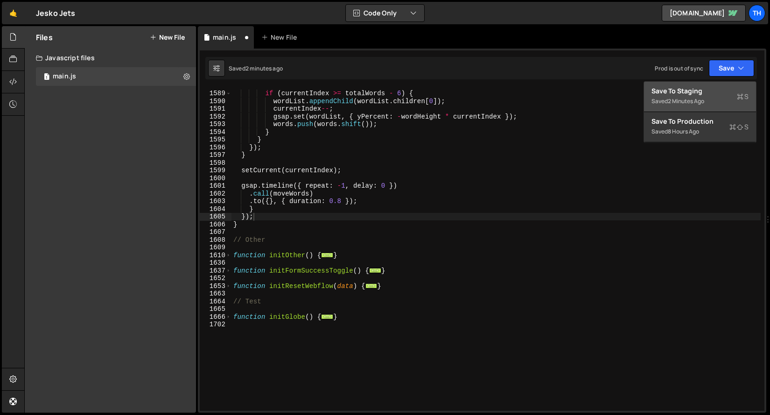
click at [717, 91] on div "Save to Staging S" at bounding box center [700, 90] width 97 height 9
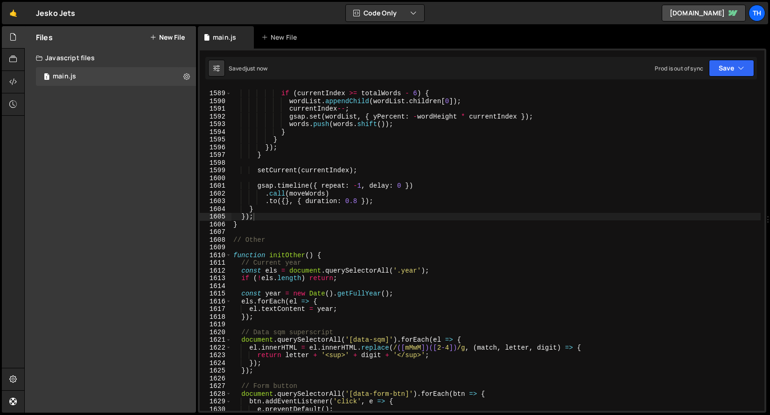
scroll to position [12221, 0]
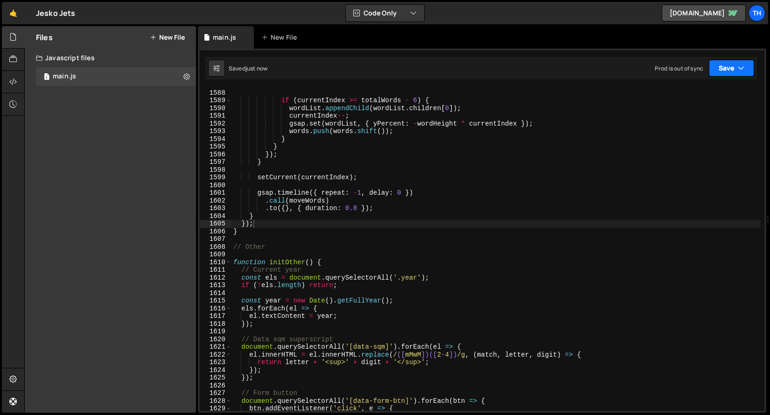
click at [741, 61] on button "Save" at bounding box center [731, 68] width 45 height 17
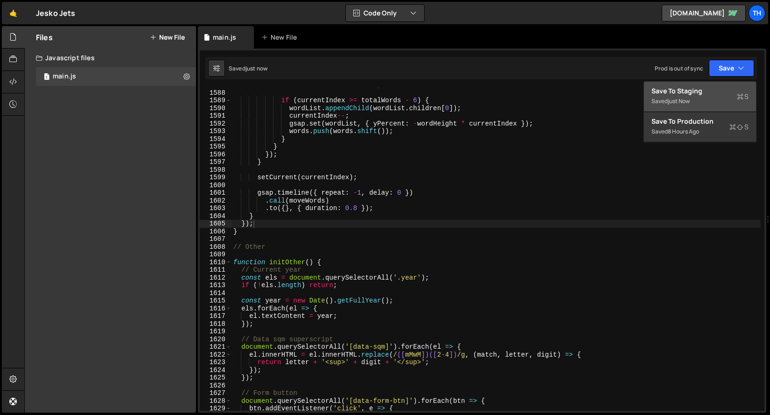
click at [717, 90] on div "Save to Staging S" at bounding box center [700, 90] width 97 height 9
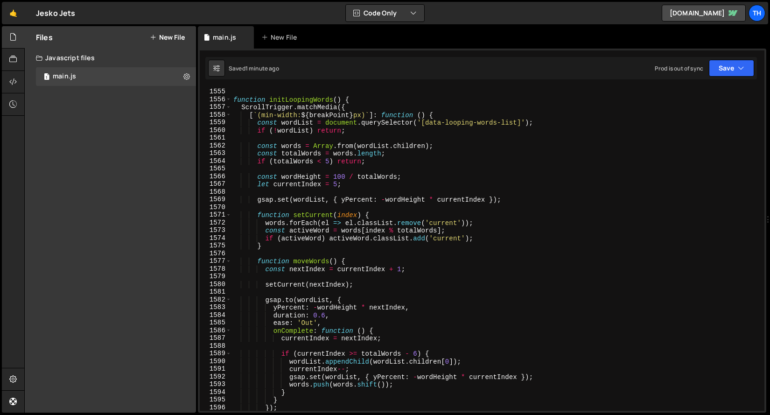
scroll to position [11964, 0]
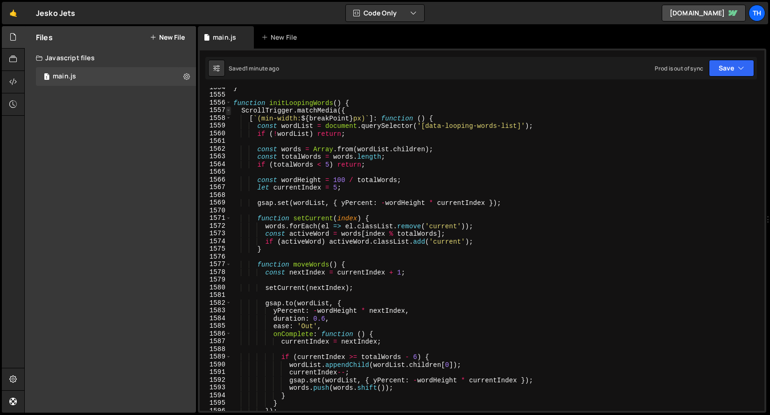
click at [230, 111] on span at bounding box center [228, 110] width 5 height 8
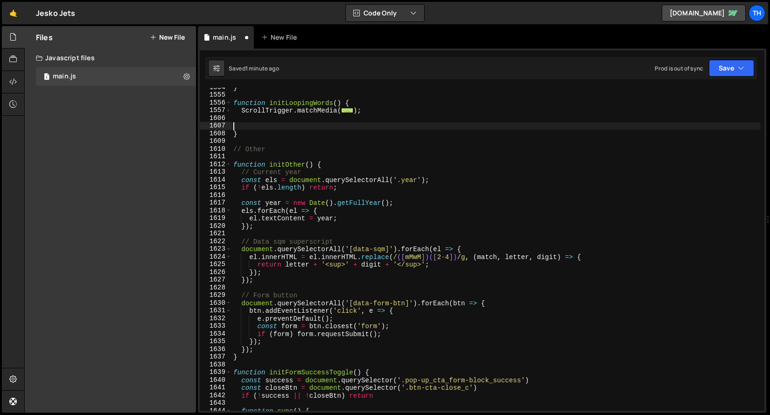
paste textarea "});"
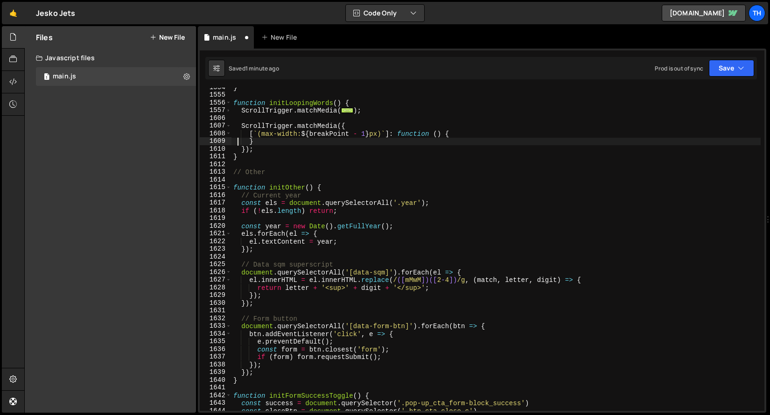
click at [236, 140] on div "} function initLoopingWords ( ) { ScrollTrigger . matchMedia ( ... ) ; ScrollTr…" at bounding box center [496, 253] width 529 height 338
type textarea "}"
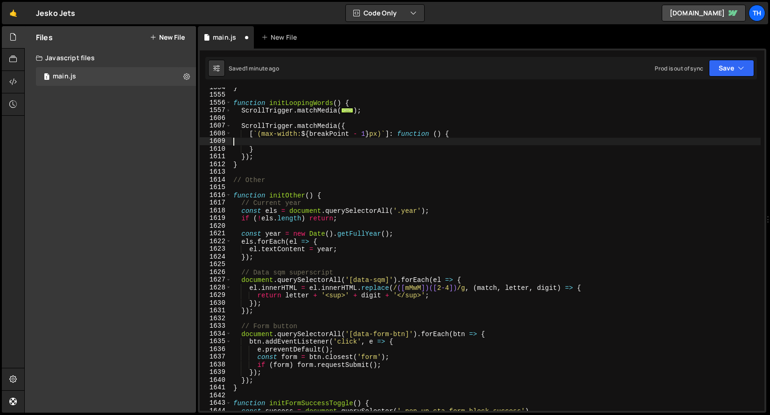
paste textarea "}"
type textarea "}"
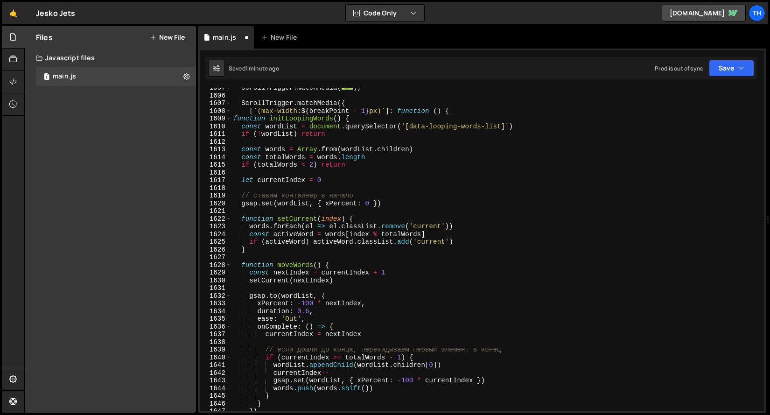
scroll to position [11888, 0]
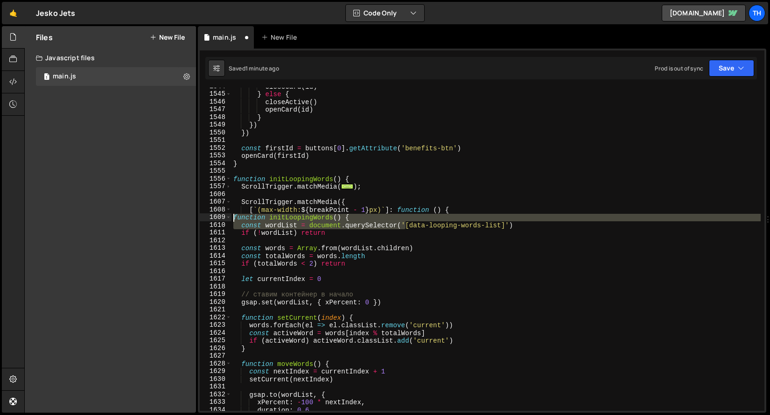
drag, startPoint x: 407, startPoint y: 221, endPoint x: 189, endPoint y: 218, distance: 218.5
click at [189, 218] on div "Files New File Javascript files 1 main.js 0 CSS files Copy share link Edit File…" at bounding box center [397, 219] width 746 height 387
click at [313, 216] on div "closeCard ( id ) } else { closeActive ( ) openCard ( id ) } }) }) const firstId…" at bounding box center [496, 249] width 529 height 323
type textarea "function initLoopingWords() {"
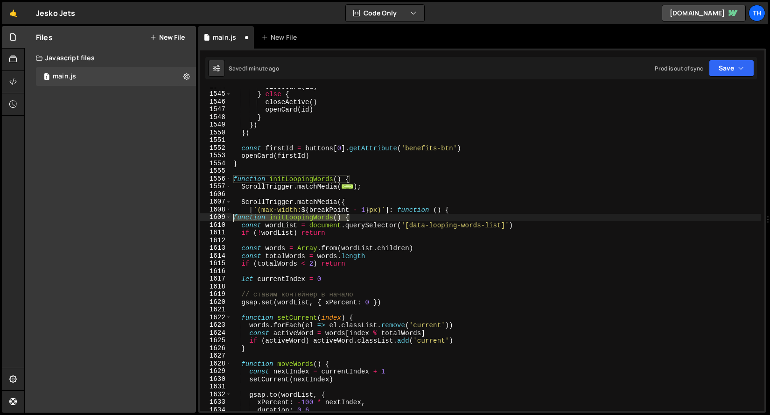
drag, startPoint x: 359, startPoint y: 217, endPoint x: 189, endPoint y: 215, distance: 170.4
click at [189, 215] on div "Files New File Javascript files 1 main.js 0 CSS files Copy share link Edit File…" at bounding box center [397, 219] width 746 height 387
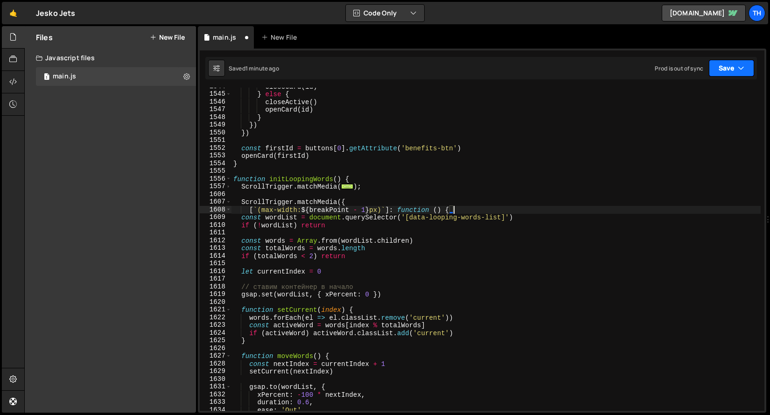
click at [747, 69] on button "Save" at bounding box center [731, 68] width 45 height 17
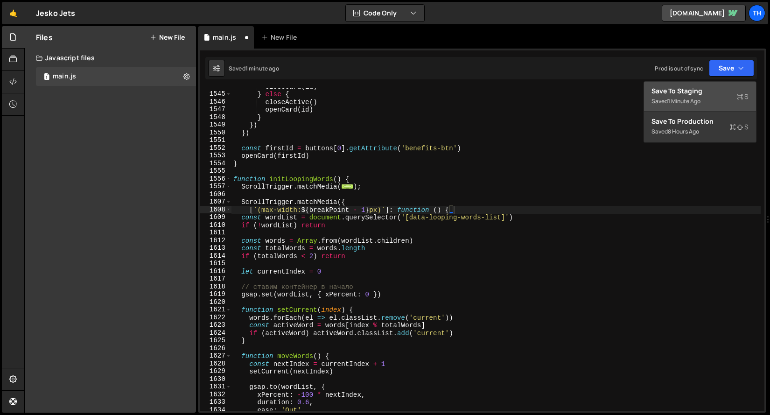
click at [725, 92] on div "Save to Staging S" at bounding box center [700, 90] width 97 height 9
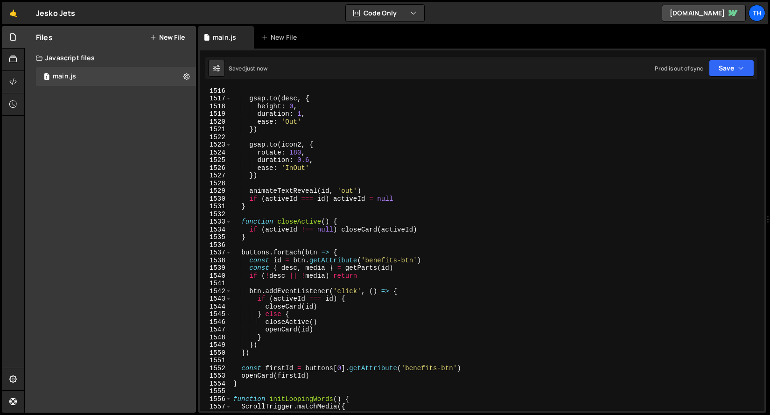
scroll to position [11650, 0]
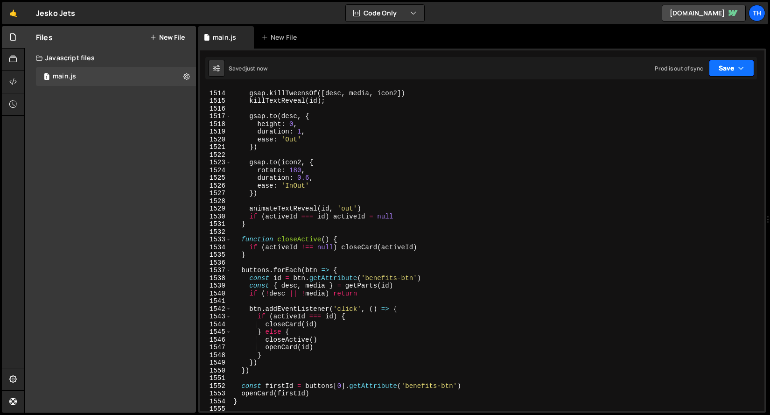
click at [735, 61] on button "Save" at bounding box center [731, 68] width 45 height 17
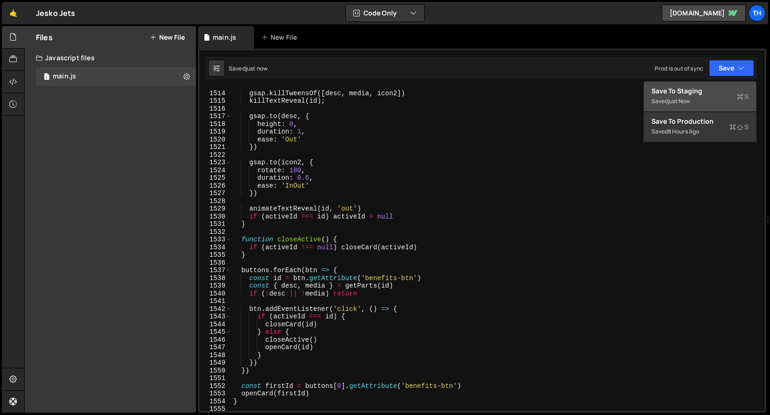
click at [716, 87] on div "Save to Staging S" at bounding box center [700, 90] width 97 height 9
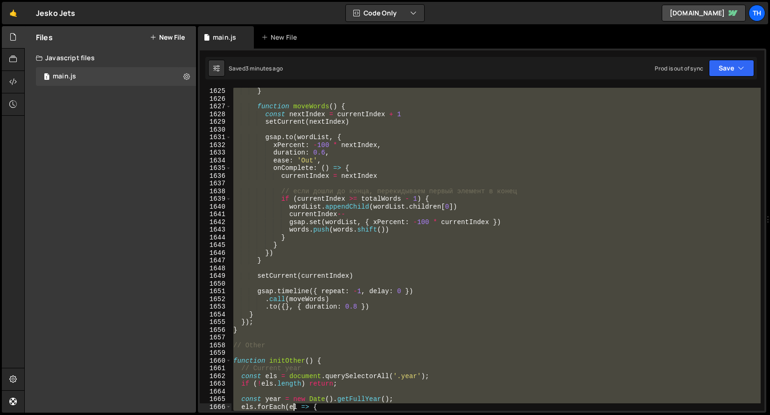
scroll to position [12584, 0]
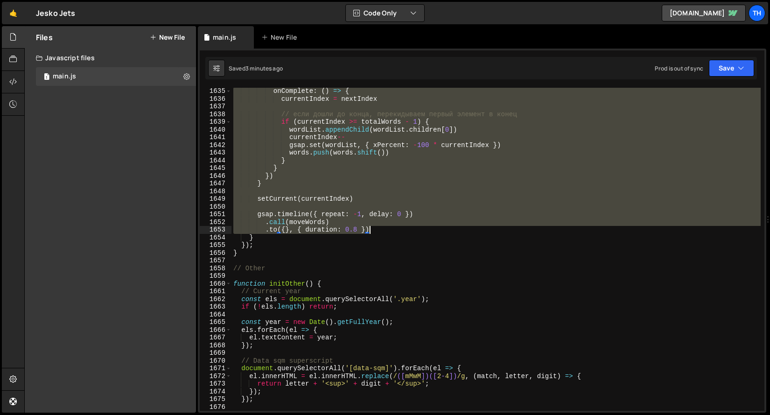
drag, startPoint x: 232, startPoint y: 261, endPoint x: 393, endPoint y: 230, distance: 164.0
click at [393, 230] on div "onComplete : ( ) => { currentIndex = nextIndex // если дошли до конца, перекиды…" at bounding box center [496, 256] width 529 height 338
paste textarea "});"
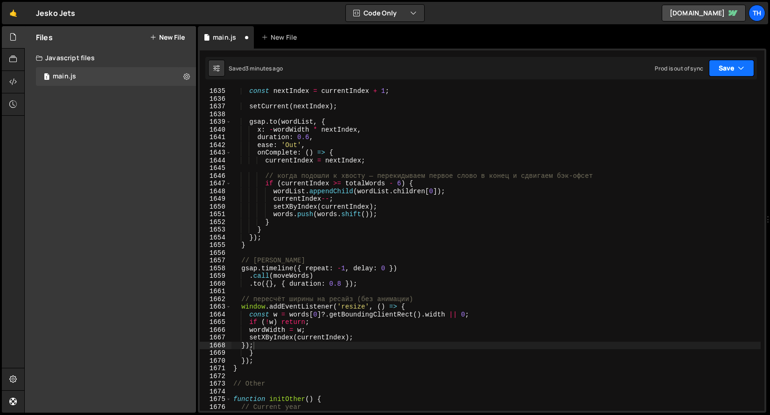
click at [710, 70] on button "Save" at bounding box center [731, 68] width 45 height 17
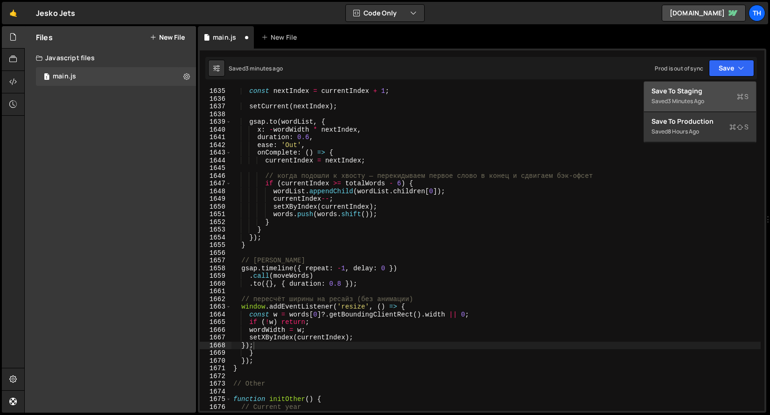
click at [702, 94] on div "Save to Staging S" at bounding box center [700, 90] width 97 height 9
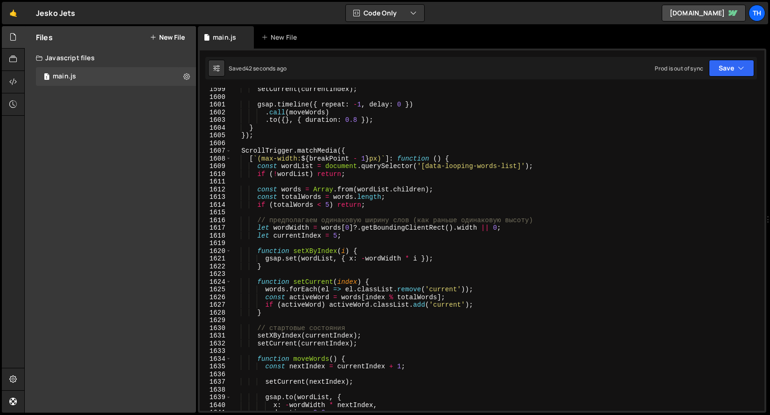
scroll to position [12308, 0]
type textarea "// предполагаем одинаковую ширину слов (как раньше одинаковую высоту)"
drag, startPoint x: 551, startPoint y: 220, endPoint x: 159, endPoint y: 219, distance: 391.6
click at [159, 219] on div "Files New File Javascript files 1 main.js 0 CSS files Copy share link Edit File…" at bounding box center [397, 219] width 746 height 387
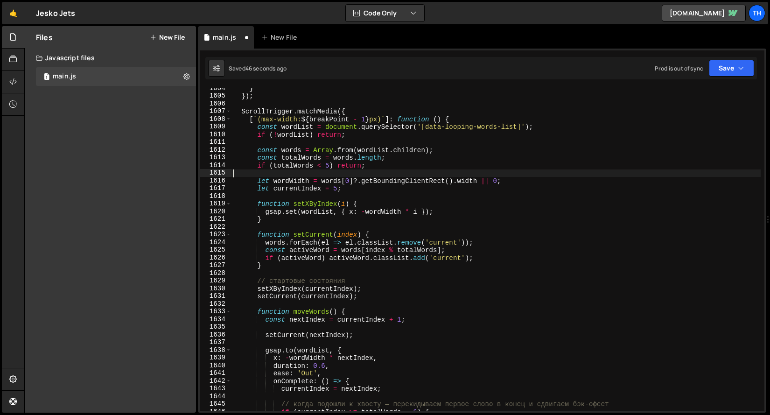
scroll to position [12406, 0]
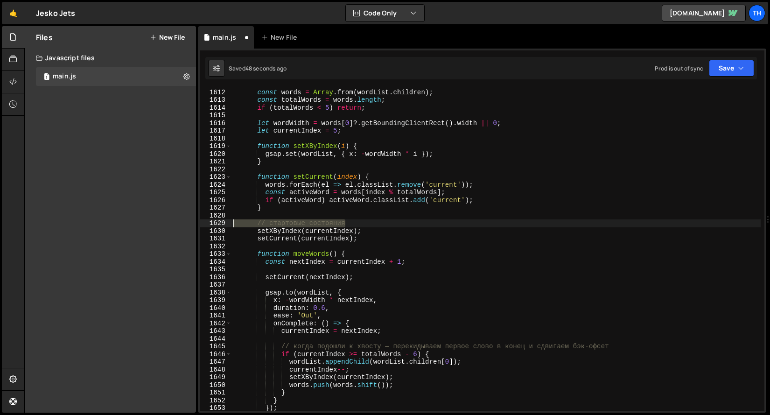
drag, startPoint x: 356, startPoint y: 223, endPoint x: 207, endPoint y: 226, distance: 149.4
click at [207, 226] on div "1611 1612 1613 1614 1615 1616 1617 1618 1619 1620 1621 1622 1623 1624 1625 1626…" at bounding box center [482, 249] width 565 height 323
type textarea "// стартовые состояния"
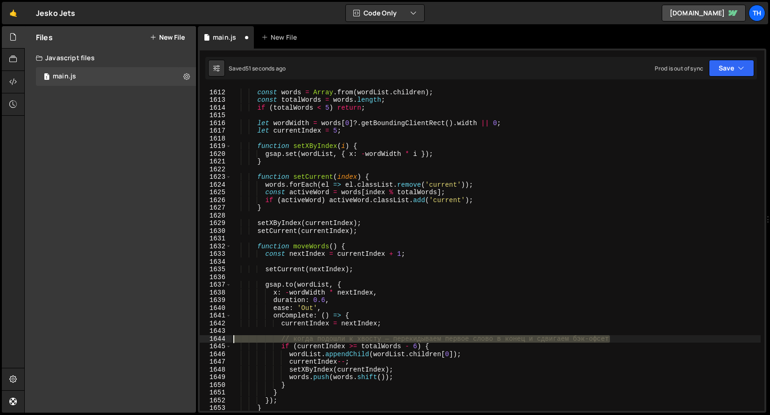
drag, startPoint x: 639, startPoint y: 340, endPoint x: -26, endPoint y: 339, distance: 665.1
click at [0, 339] on html "Projects [GEOGRAPHIC_DATA] Blog Th Projects Your Teams Invite team member Accou…" at bounding box center [385, 207] width 770 height 415
type textarea "// когда подошли к хвосту — перекидываем первое слово в конец и сдвигаем бэк-оф…"
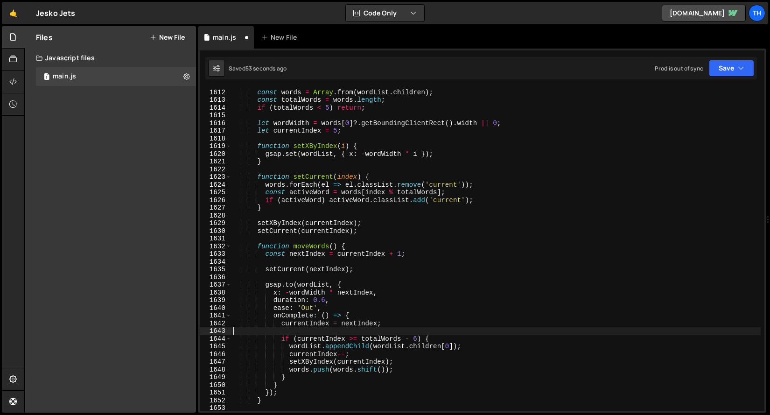
scroll to position [12496, 0]
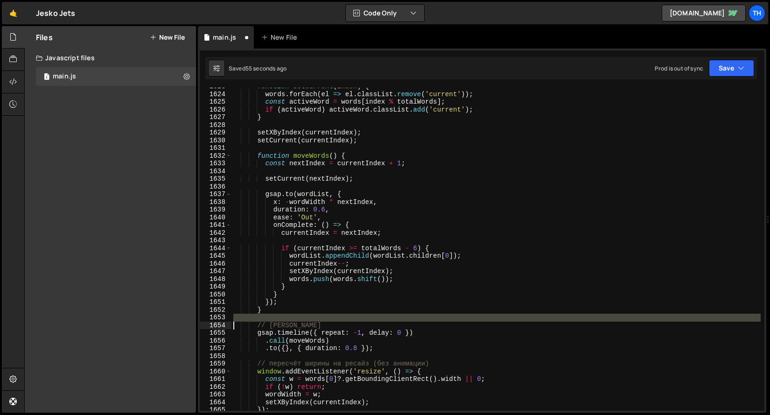
drag, startPoint x: 342, startPoint y: 319, endPoint x: 196, endPoint y: 322, distance: 145.6
click at [195, 322] on div "Files New File Javascript files 1 main.js 0 CSS files Copy share link Edit File…" at bounding box center [397, 219] width 746 height 387
type textarea "// [PERSON_NAME]"
click at [286, 319] on div "function setCurrent ( index ) { words . forEach ( el => el . classList . remove…" at bounding box center [496, 249] width 529 height 323
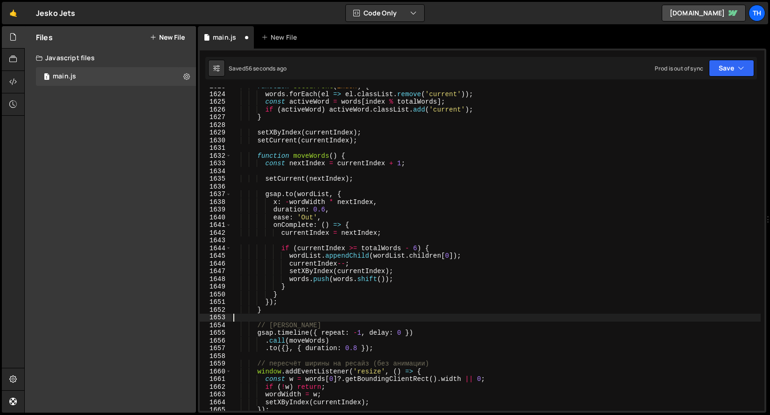
click at [349, 320] on div "function setCurrent ( index ) { words . forEach ( el => el . classList . remove…" at bounding box center [496, 252] width 529 height 338
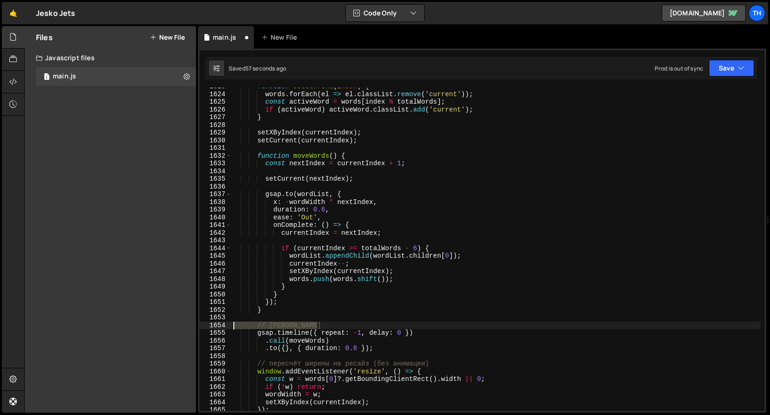
drag, startPoint x: 349, startPoint y: 323, endPoint x: 206, endPoint y: 323, distance: 142.4
click at [206, 323] on div "1623 1624 1625 1626 1627 1628 1629 1630 1631 1632 1633 1634 1635 1636 1637 1638…" at bounding box center [482, 249] width 565 height 323
type textarea "// [PERSON_NAME]"
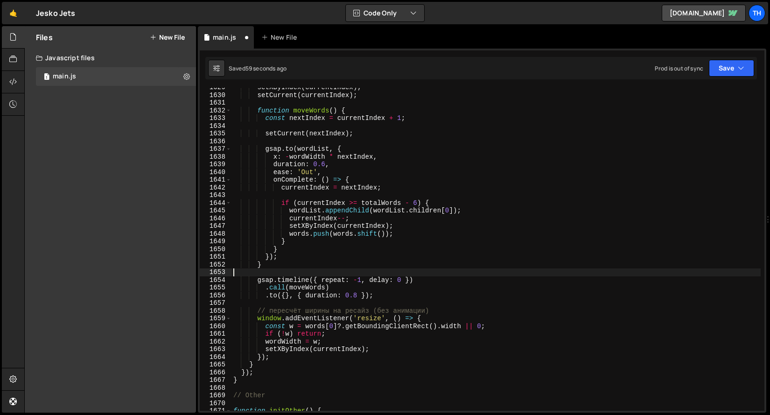
scroll to position [12542, 0]
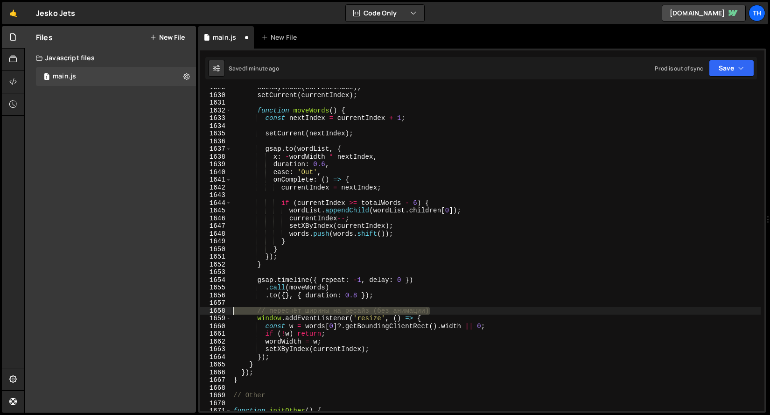
drag, startPoint x: 453, startPoint y: 311, endPoint x: 154, endPoint y: 309, distance: 298.7
click at [154, 309] on div "Files New File Javascript files 1 main.js 0 CSS files Copy share link Edit File…" at bounding box center [397, 219] width 746 height 387
type textarea "// пересчёт ширины на ресайз (без анимации)"
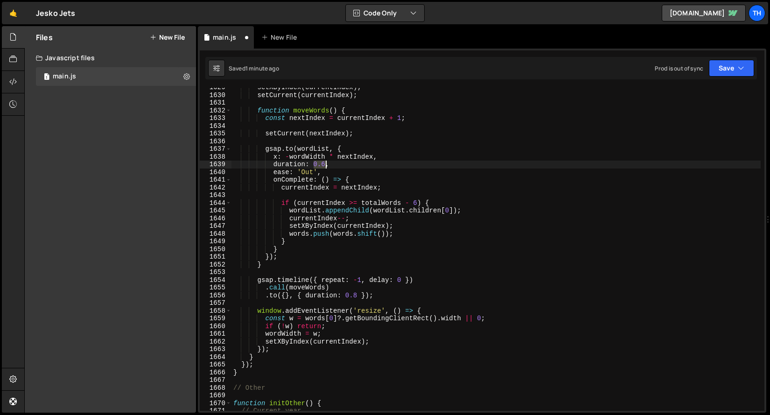
drag, startPoint x: 314, startPoint y: 163, endPoint x: 326, endPoint y: 164, distance: 12.2
click at [326, 164] on div "setXByIndex ( currentIndex ) ; setCurrent ( currentIndex ) ; function moveWords…" at bounding box center [496, 253] width 529 height 338
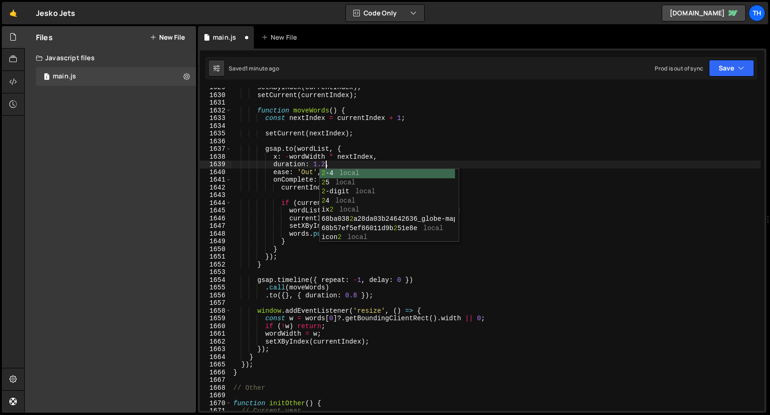
scroll to position [0, 6]
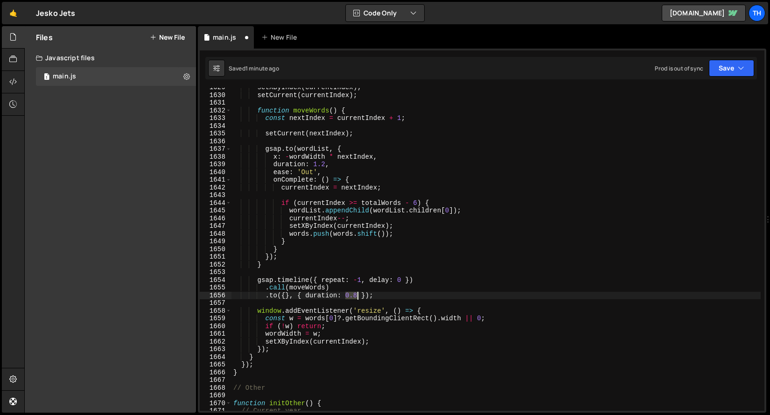
drag, startPoint x: 346, startPoint y: 295, endPoint x: 356, endPoint y: 295, distance: 10.3
click at [356, 295] on div "setXByIndex ( currentIndex ) ; setCurrent ( currentIndex ) ; function moveWords…" at bounding box center [496, 253] width 529 height 338
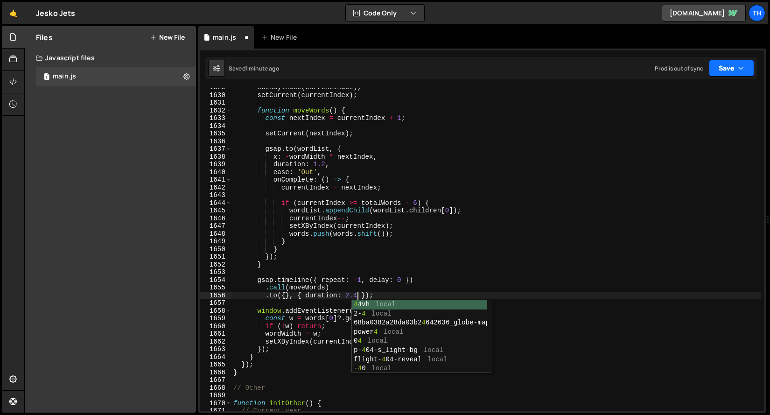
click at [717, 68] on button "Save" at bounding box center [731, 68] width 45 height 17
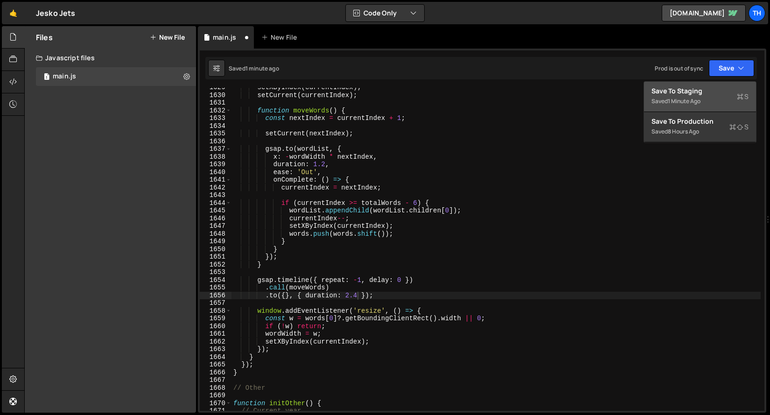
click at [712, 98] on div "Saved 1 minute ago" at bounding box center [700, 101] width 97 height 11
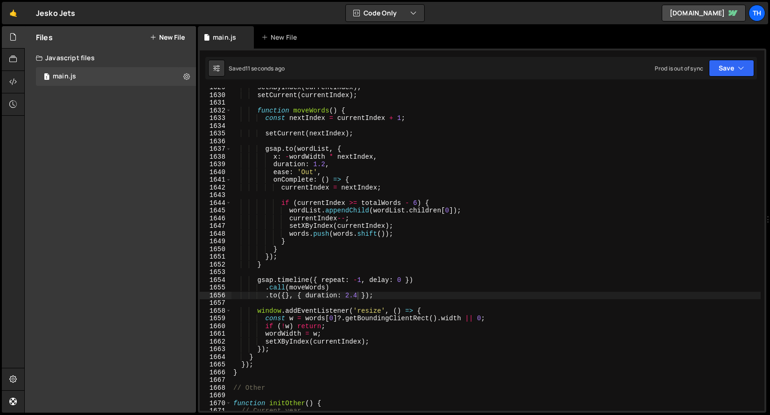
click at [347, 293] on div "setXByIndex ( currentIndex ) ; setCurrent ( currentIndex ) ; function moveWords…" at bounding box center [496, 253] width 529 height 338
click at [347, 295] on div "setXByIndex ( currentIndex ) ; setCurrent ( currentIndex ) ; function moveWords…" at bounding box center [496, 253] width 529 height 338
click at [358, 295] on div "setXByIndex ( currentIndex ) ; setCurrent ( currentIndex ) ; function moveWords…" at bounding box center [496, 253] width 529 height 338
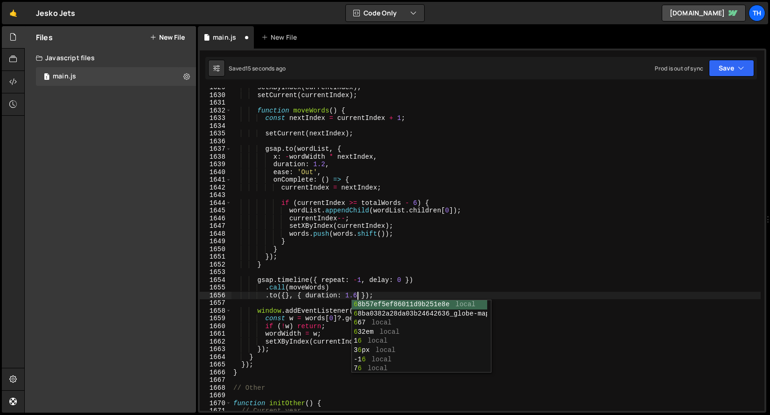
click at [500, 238] on div "setXByIndex ( currentIndex ) ; setCurrent ( currentIndex ) ; function moveWords…" at bounding box center [496, 253] width 529 height 338
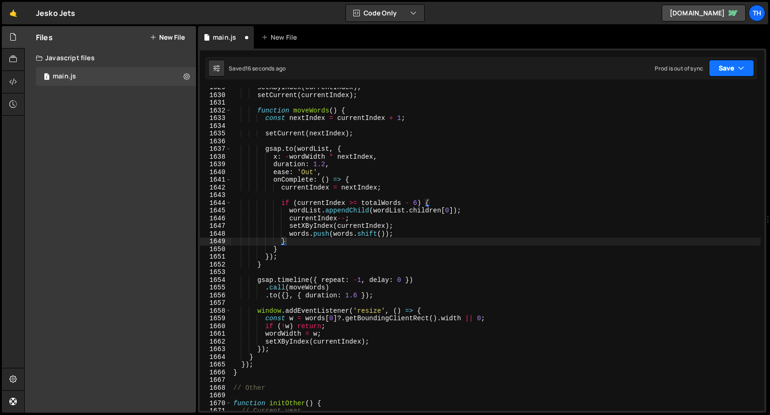
click at [733, 70] on button "Save" at bounding box center [731, 68] width 45 height 17
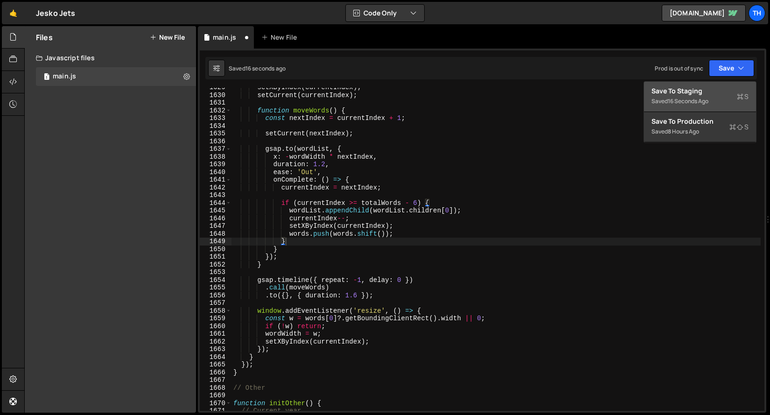
click at [717, 96] on div "Saved 16 seconds ago" at bounding box center [700, 101] width 97 height 11
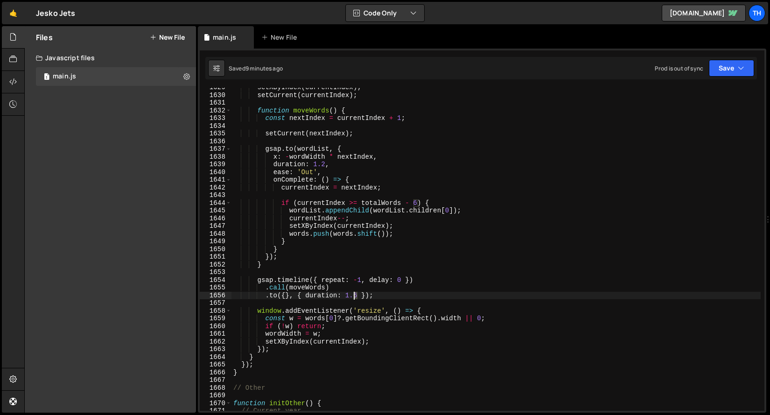
click at [355, 296] on div "setXByIndex ( currentIndex ) ; setCurrent ( currentIndex ) ; function moveWords…" at bounding box center [496, 253] width 529 height 338
type textarea ".to({}, { duration: 1.2 });"
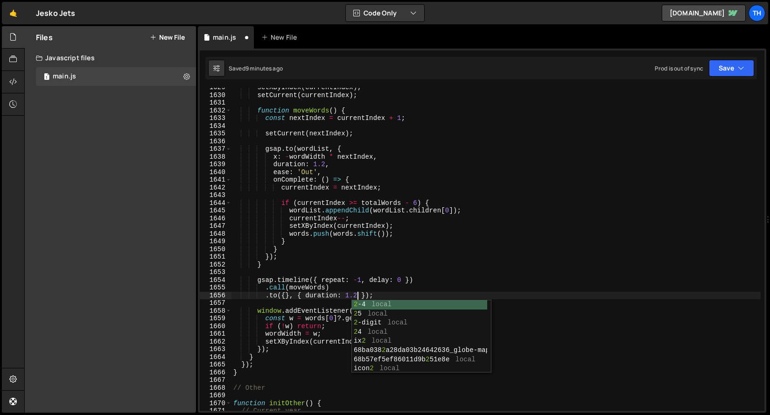
scroll to position [0, 8]
click at [372, 275] on div "setXByIndex ( currentIndex ) ; setCurrent ( currentIndex ) ; function moveWords…" at bounding box center [496, 253] width 529 height 338
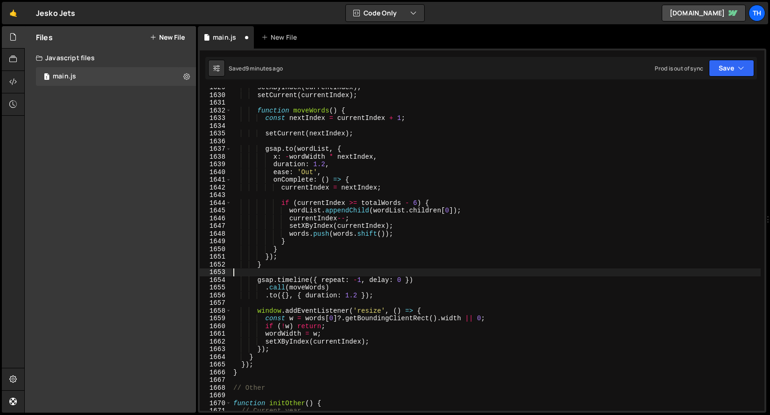
scroll to position [0, 0]
click at [719, 77] on div "Saved 9 minutes ago Prod is out of sync Upgrade to Edit Save Save to Staging S …" at bounding box center [481, 68] width 552 height 22
click at [720, 73] on button "Save" at bounding box center [731, 68] width 45 height 17
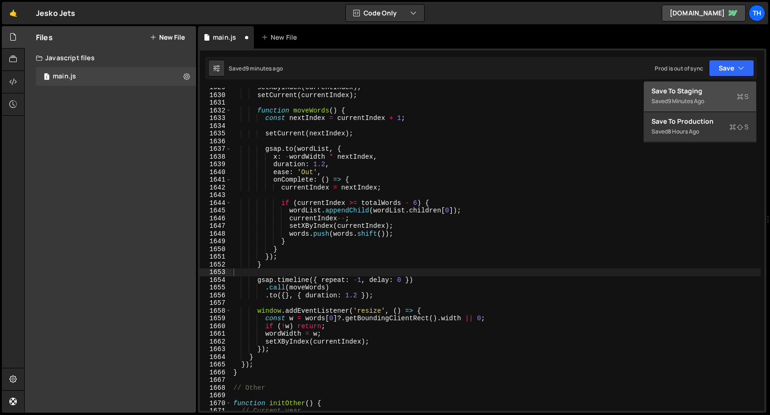
click at [707, 96] on div "Saved 9 minutes ago" at bounding box center [700, 101] width 97 height 11
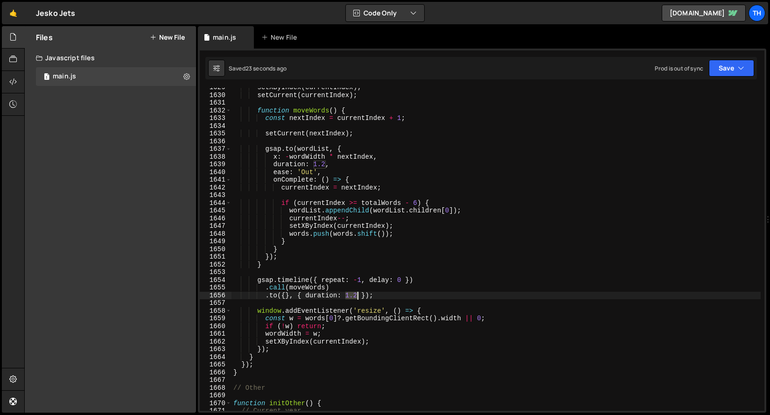
drag, startPoint x: 346, startPoint y: 294, endPoint x: 356, endPoint y: 298, distance: 10.5
click at [356, 298] on div "setXByIndex ( currentIndex ) ; setCurrent ( currentIndex ) ; function moveWords…" at bounding box center [496, 253] width 529 height 338
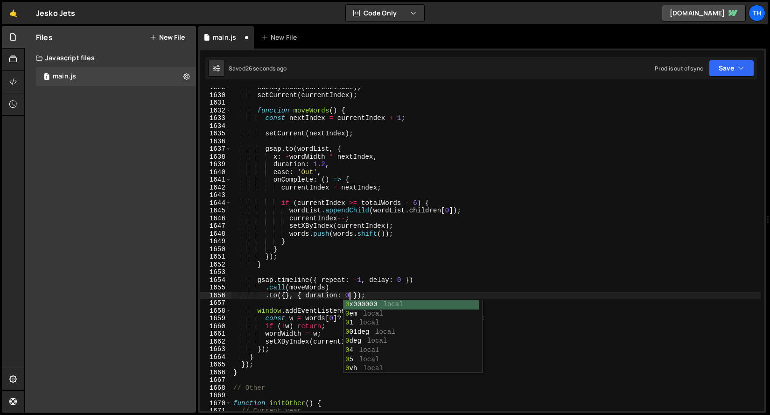
scroll to position [0, 8]
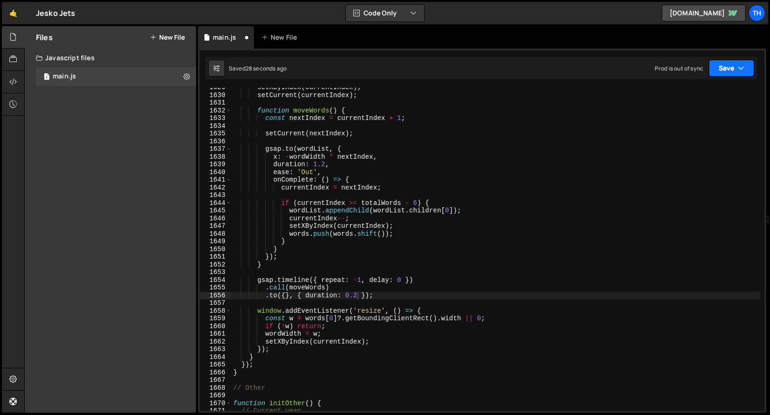
click at [722, 73] on button "Save" at bounding box center [731, 68] width 45 height 17
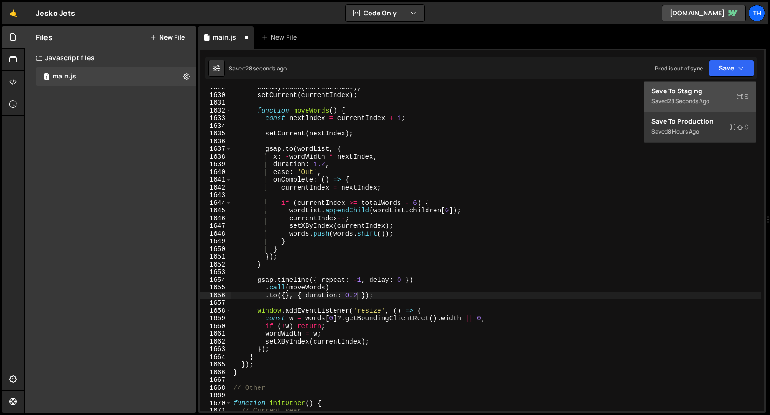
click at [717, 95] on div "Save to Staging S" at bounding box center [700, 90] width 97 height 9
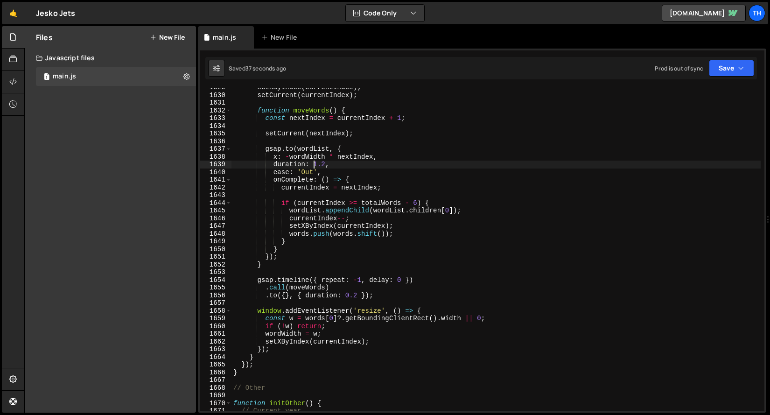
scroll to position [0, 6]
drag, startPoint x: 314, startPoint y: 167, endPoint x: 326, endPoint y: 167, distance: 12.1
click at [326, 167] on div "setXByIndex ( currentIndex ) ; setCurrent ( currentIndex ) ; function moveWords…" at bounding box center [496, 253] width 529 height 338
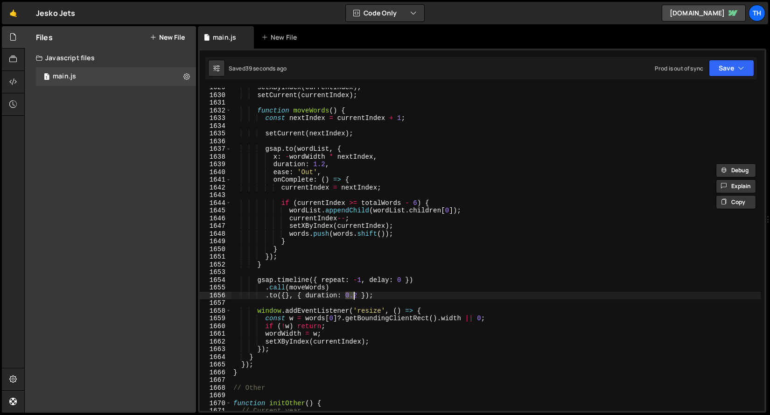
drag, startPoint x: 346, startPoint y: 297, endPoint x: 358, endPoint y: 297, distance: 11.7
click at [358, 297] on div "setXByIndex ( currentIndex ) ; setCurrent ( currentIndex ) ; function moveWords…" at bounding box center [496, 253] width 529 height 338
paste textarea "1"
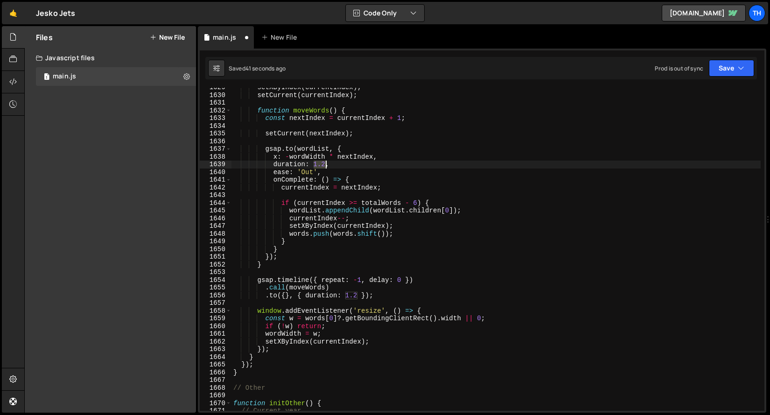
drag, startPoint x: 315, startPoint y: 164, endPoint x: 326, endPoint y: 164, distance: 11.7
click at [326, 164] on div "setXByIndex ( currentIndex ) ; setCurrent ( currentIndex ) ; function moveWords…" at bounding box center [496, 253] width 529 height 338
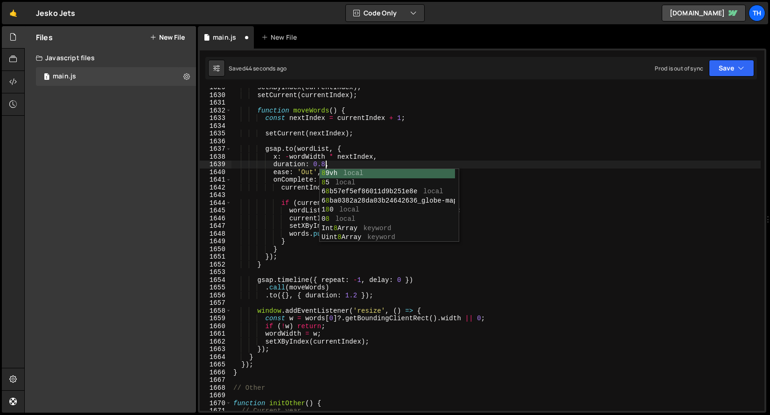
click at [500, 97] on div "setXByIndex ( currentIndex ) ; setCurrent ( currentIndex ) ; function moveWords…" at bounding box center [496, 253] width 529 height 338
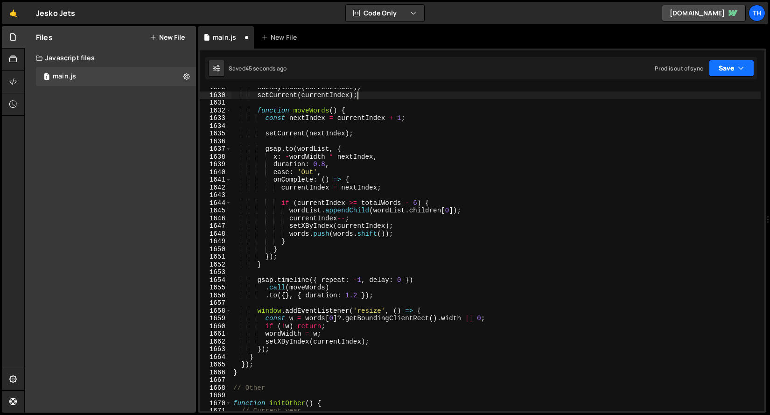
click at [743, 71] on icon "button" at bounding box center [741, 67] width 7 height 9
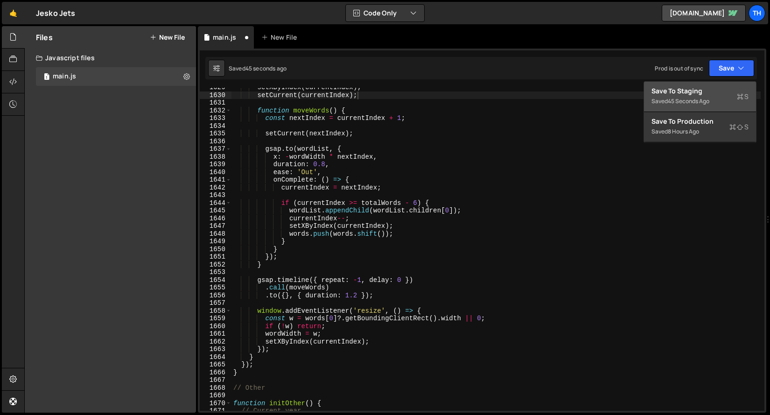
click at [722, 99] on div "Saved 45 seconds ago" at bounding box center [700, 101] width 97 height 11
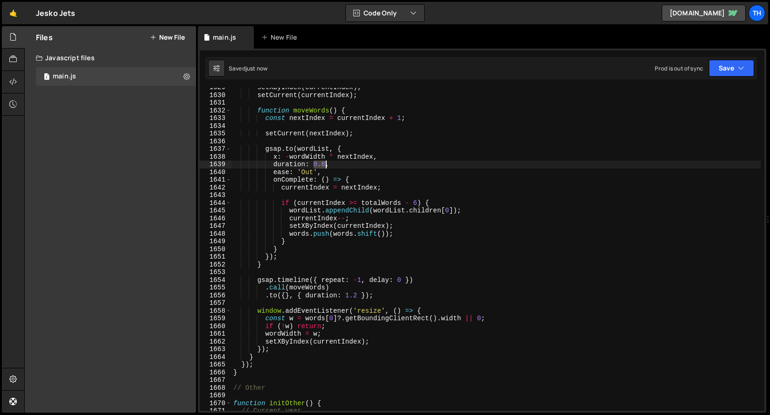
drag, startPoint x: 315, startPoint y: 162, endPoint x: 324, endPoint y: 163, distance: 9.8
click at [324, 163] on div "setXByIndex ( currentIndex ) ; setCurrent ( currentIndex ) ; function moveWords…" at bounding box center [496, 253] width 529 height 338
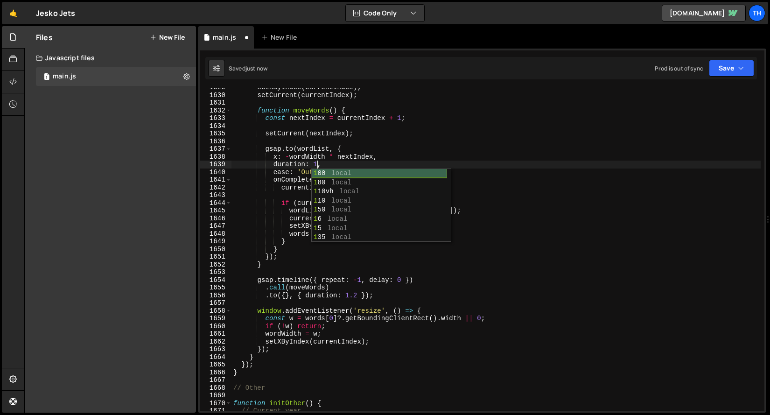
scroll to position [0, 6]
type textarea "duration: 1,"
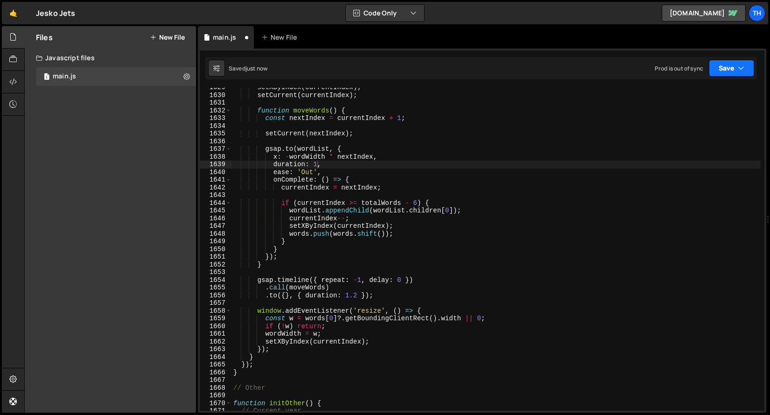
click at [743, 61] on button "Save" at bounding box center [731, 68] width 45 height 17
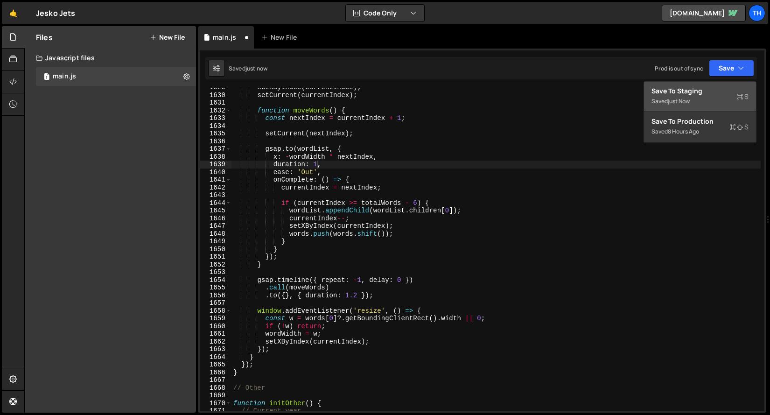
click at [714, 98] on div "Saved just now" at bounding box center [700, 101] width 97 height 11
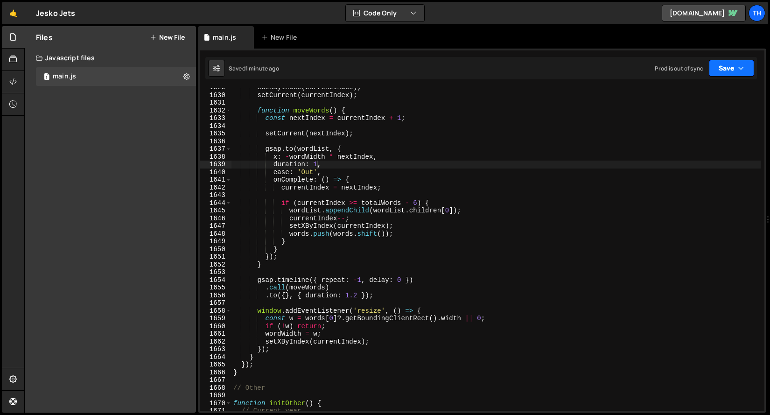
click at [729, 75] on button "Save" at bounding box center [731, 68] width 45 height 17
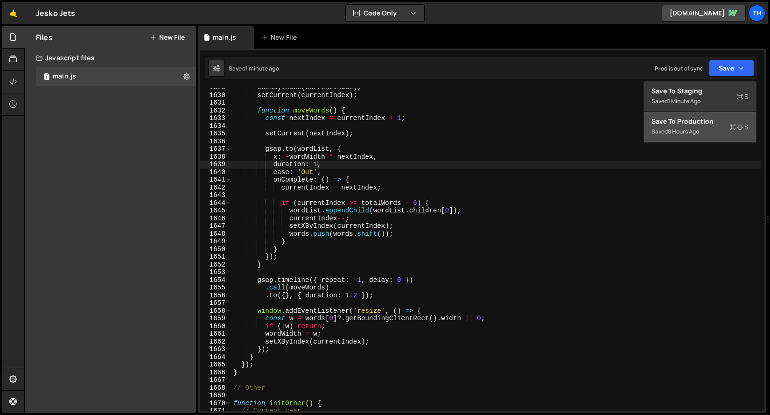
click at [709, 126] on div "Saved 8 hours ago" at bounding box center [700, 131] width 97 height 11
